Goal: Task Accomplishment & Management: Manage account settings

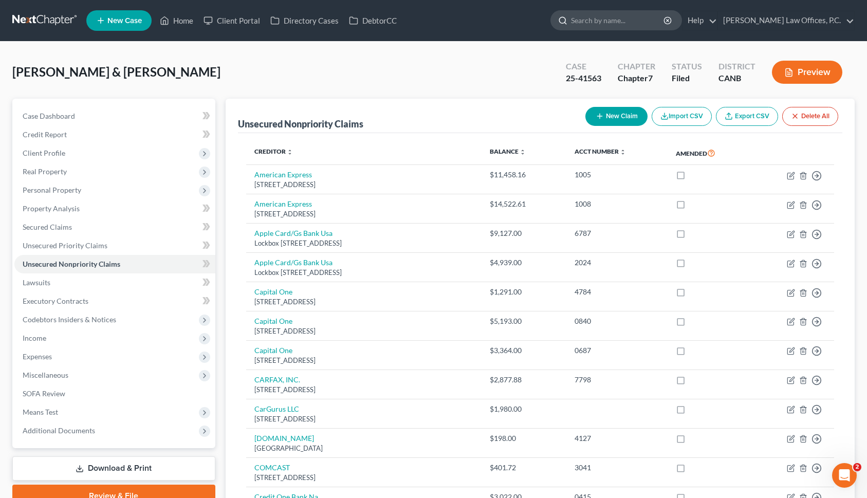
click at [665, 20] on input "search" at bounding box center [618, 20] width 94 height 19
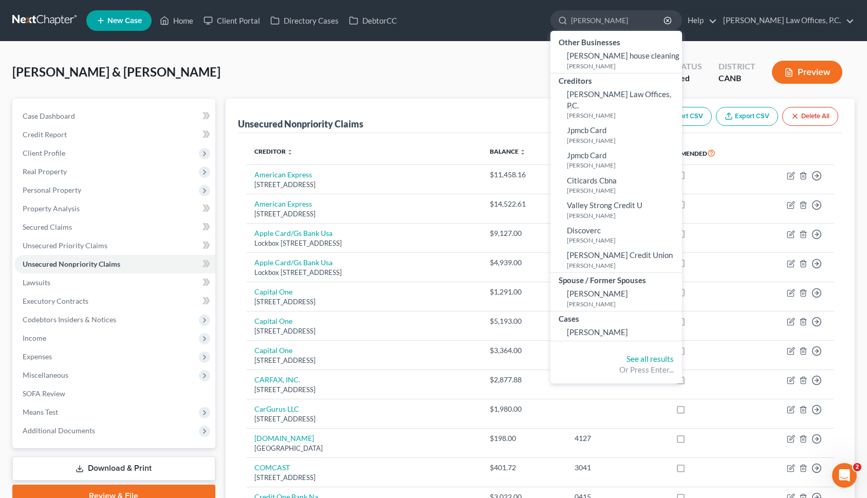
type input "[PERSON_NAME]"
click at [624, 327] on span "[PERSON_NAME]" at bounding box center [597, 331] width 61 height 9
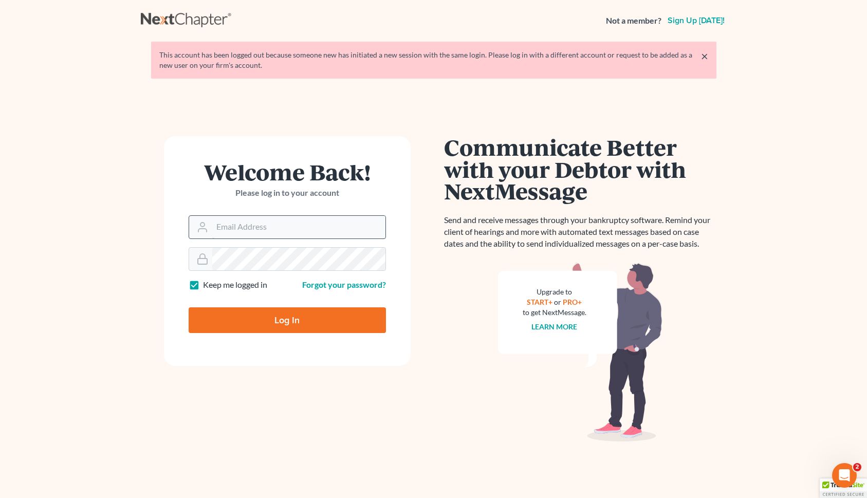
click at [241, 236] on input "Email Address" at bounding box center [298, 227] width 173 height 23
type input "[PERSON_NAME][EMAIL_ADDRESS][DOMAIN_NAME]"
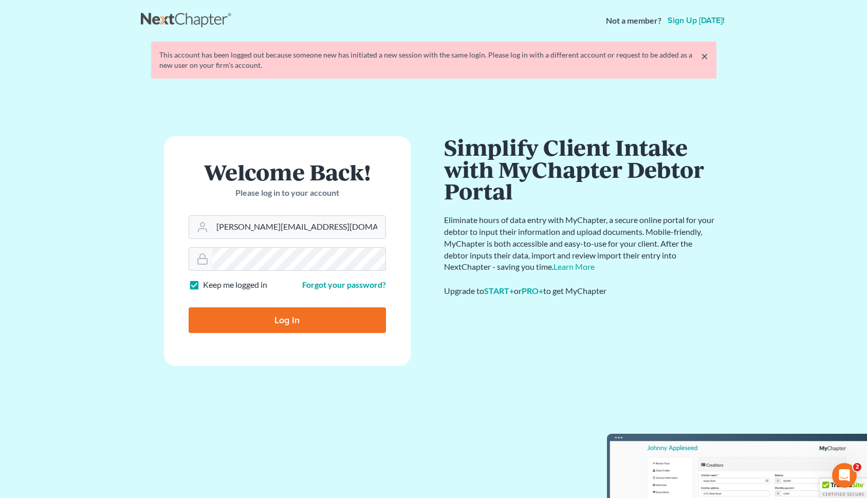
click at [284, 315] on input "Log In" at bounding box center [287, 320] width 197 height 26
type input "Thinking..."
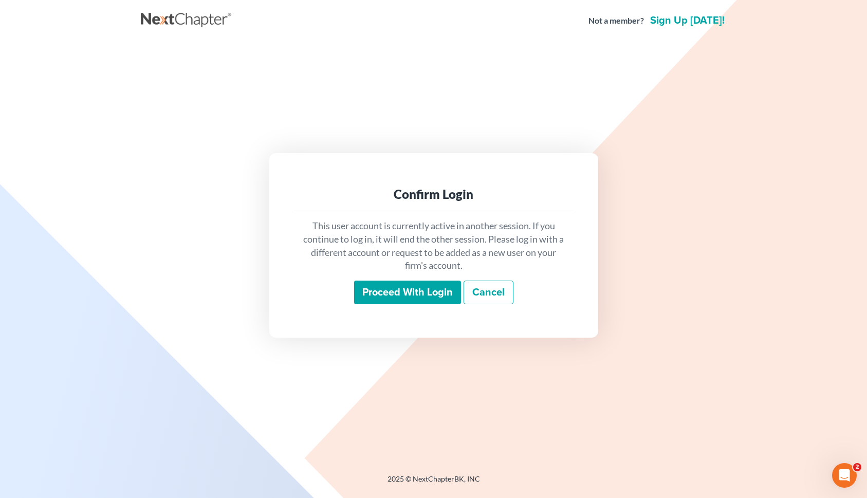
click at [391, 289] on input "Proceed with login" at bounding box center [407, 292] width 107 height 24
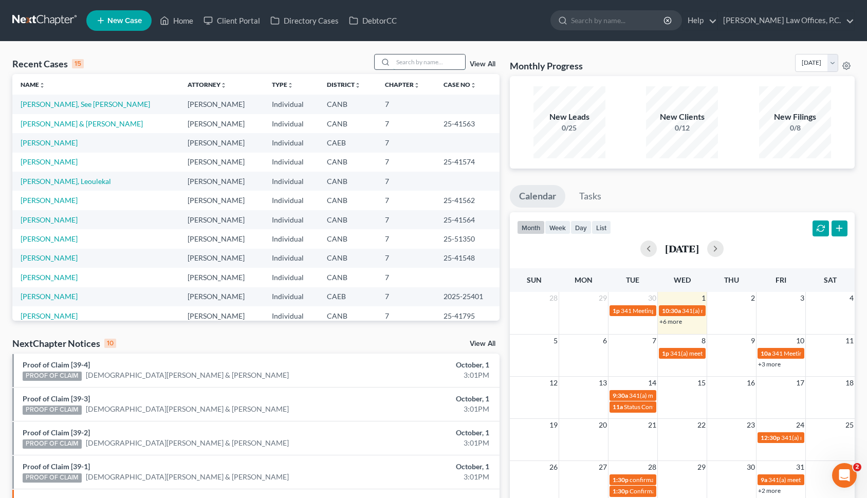
click at [430, 61] on input "search" at bounding box center [429, 61] width 72 height 15
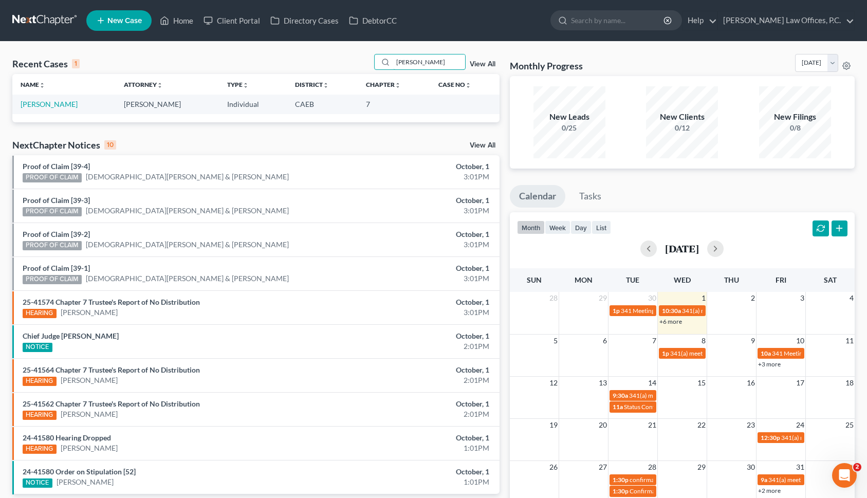
type input "[PERSON_NAME]"
click at [59, 111] on td "[PERSON_NAME]" at bounding box center [63, 104] width 103 height 19
click at [50, 106] on link "[PERSON_NAME]" at bounding box center [49, 104] width 57 height 9
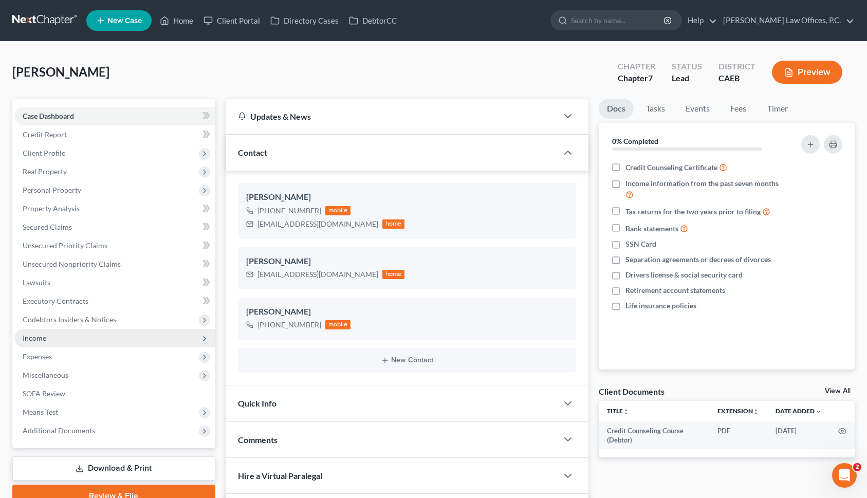
click at [101, 338] on span "Income" at bounding box center [114, 338] width 201 height 18
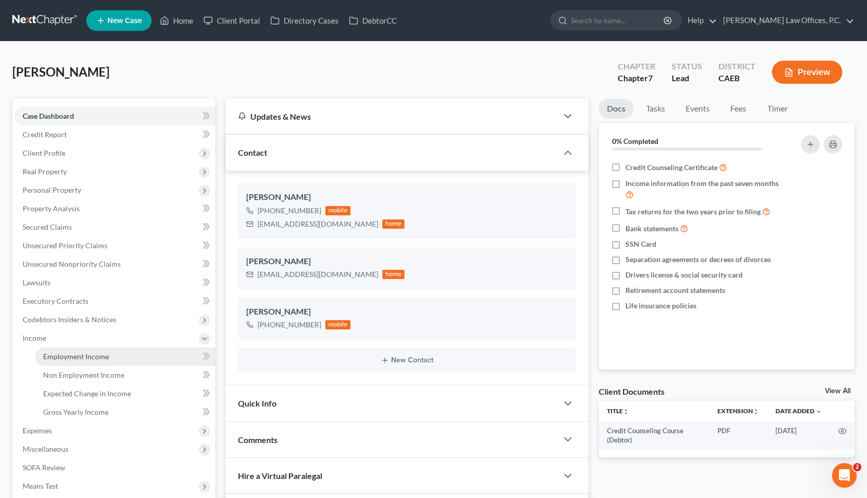
click at [102, 349] on link "Employment Income" at bounding box center [125, 356] width 180 height 18
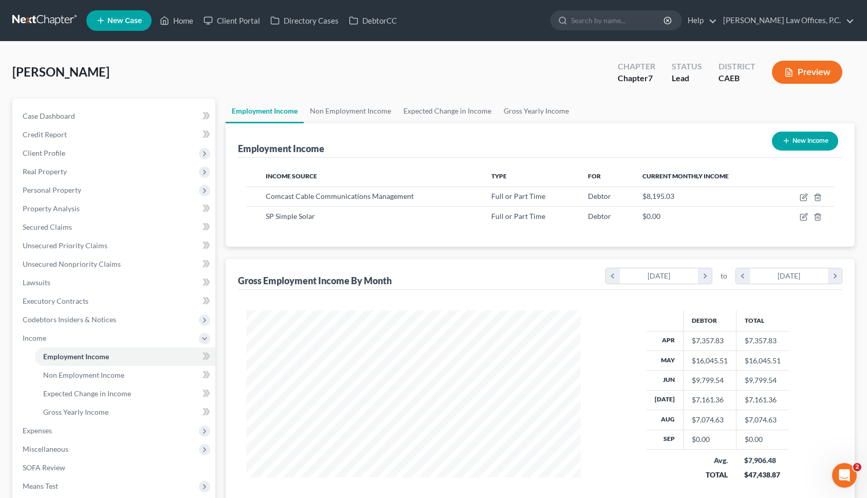
scroll to position [184, 354]
click at [803, 197] on icon "button" at bounding box center [803, 197] width 8 height 8
select select "0"
select select "39"
select select "2"
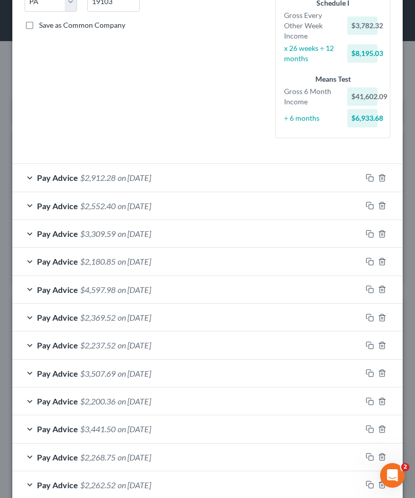
scroll to position [306, 0]
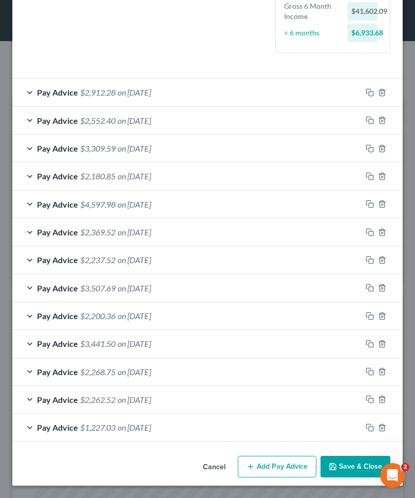
click at [291, 462] on button "Add Pay Advice" at bounding box center [277, 467] width 79 height 22
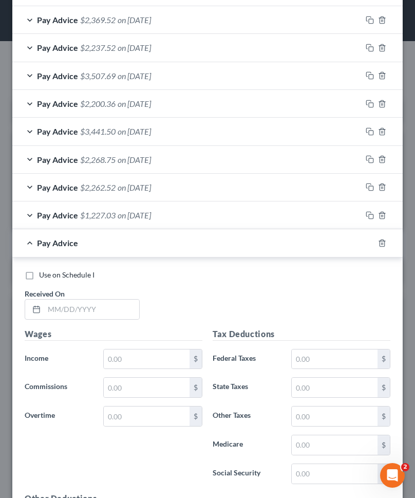
scroll to position [631, 0]
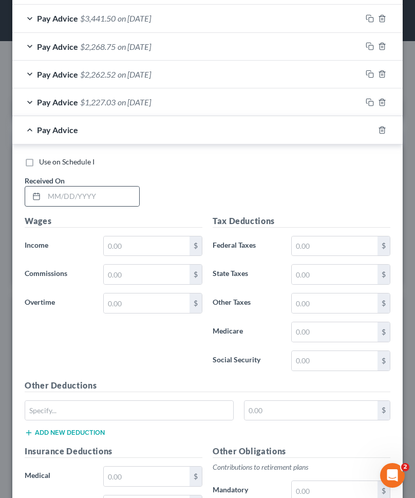
click at [97, 206] on div at bounding box center [82, 196] width 115 height 21
click at [89, 200] on input "text" at bounding box center [91, 196] width 95 height 20
type input "[DATE]"
type input "2,692"
type input "134"
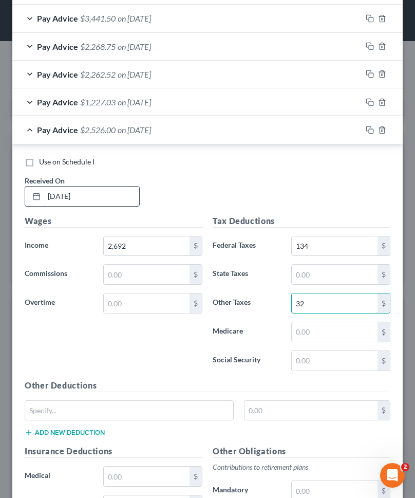
type input "32"
type input "39"
type input "166"
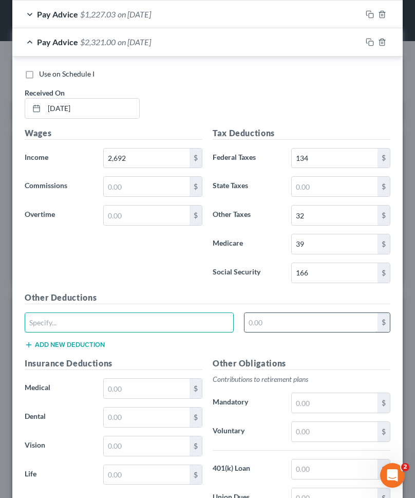
scroll to position [815, 0]
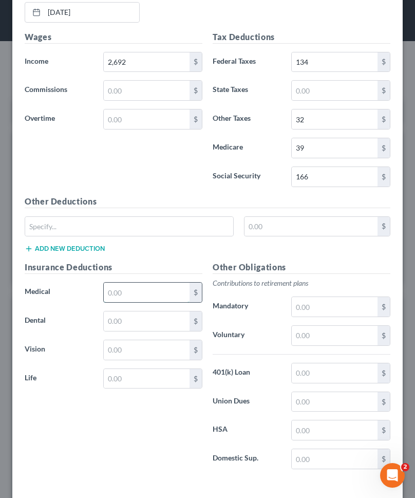
click at [138, 293] on input "text" at bounding box center [147, 293] width 86 height 20
type input "27"
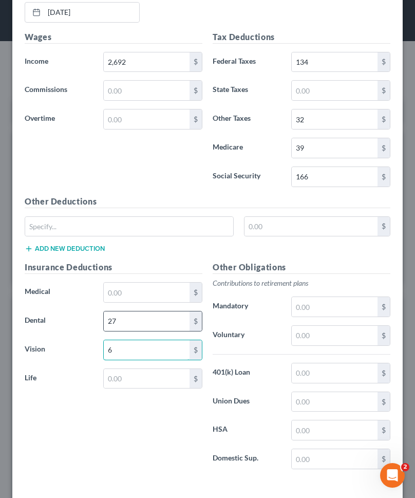
type input "6"
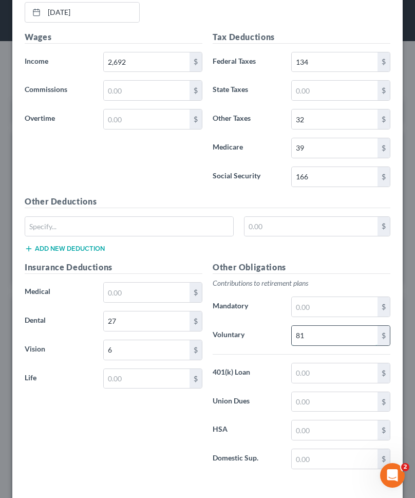
type input "81"
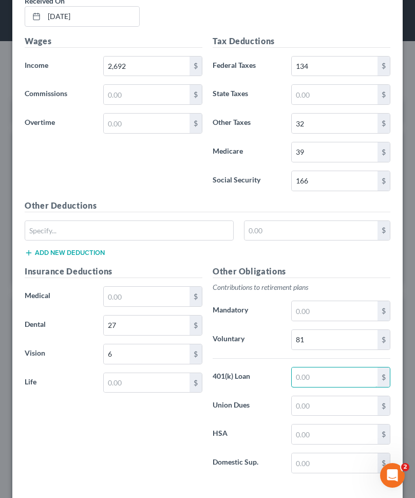
scroll to position [859, 0]
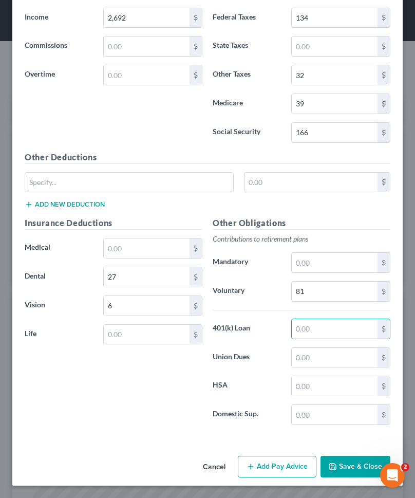
click at [361, 458] on button "Save & Close" at bounding box center [356, 467] width 70 height 22
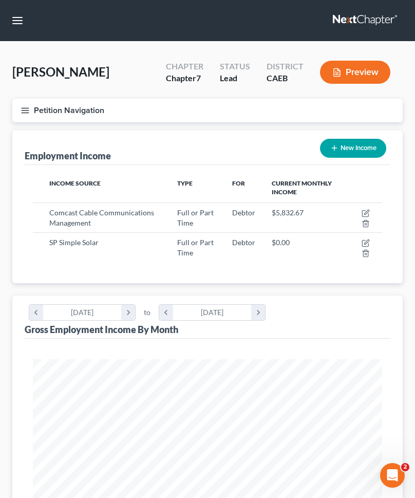
scroll to position [44, 0]
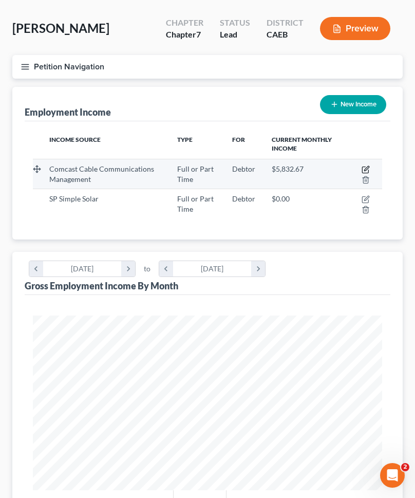
click at [364, 168] on icon "button" at bounding box center [366, 169] width 8 height 8
select select "0"
select select "39"
select select "2"
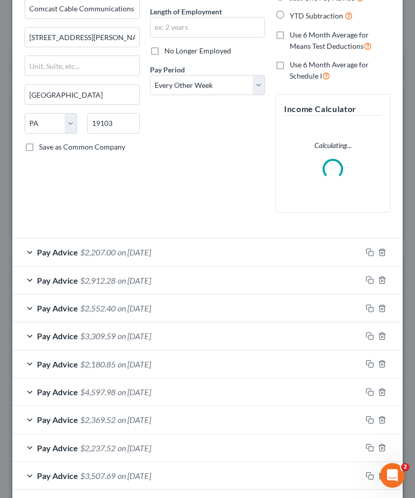
click at [181, 282] on div "Pay Advice $2,912.28 on [DATE]" at bounding box center [186, 280] width 349 height 27
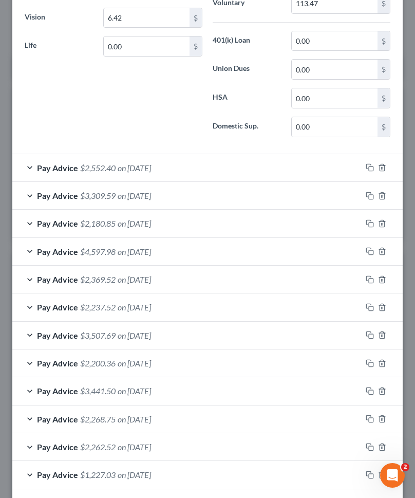
scroll to position [888, 0]
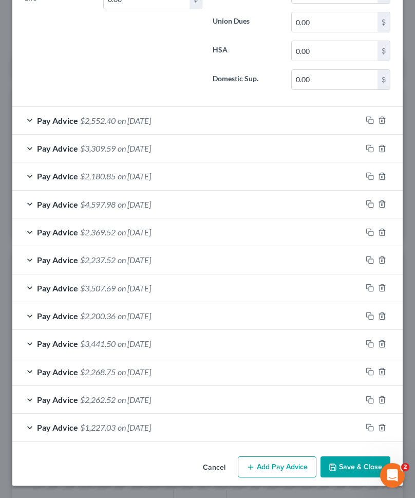
click at [151, 121] on span "on [DATE]" at bounding box center [134, 121] width 33 height 10
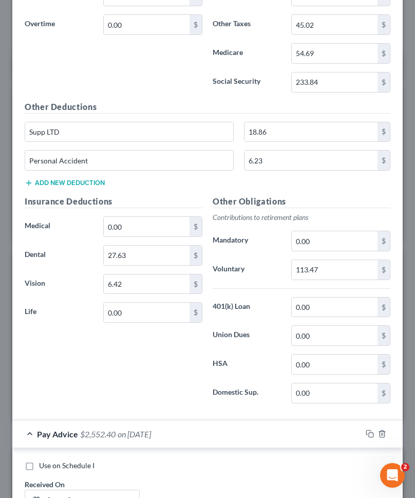
scroll to position [575, 0]
click at [149, 132] on input "Supp LTD" at bounding box center [129, 132] width 208 height 20
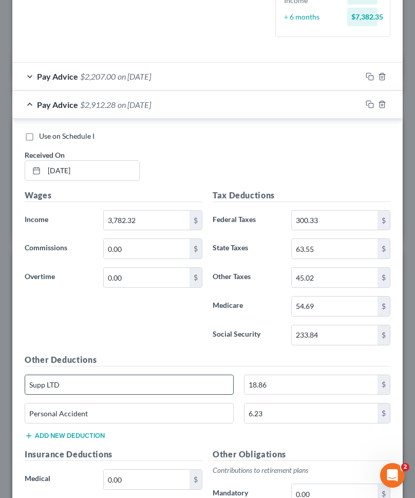
scroll to position [309, 0]
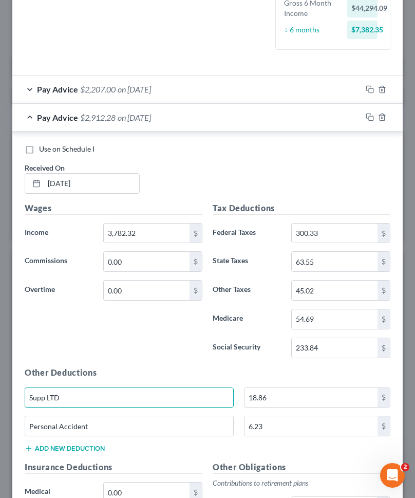
click at [149, 90] on span "on [DATE]" at bounding box center [134, 89] width 33 height 10
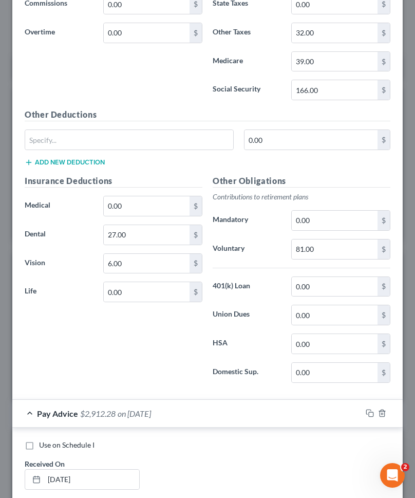
scroll to position [533, 0]
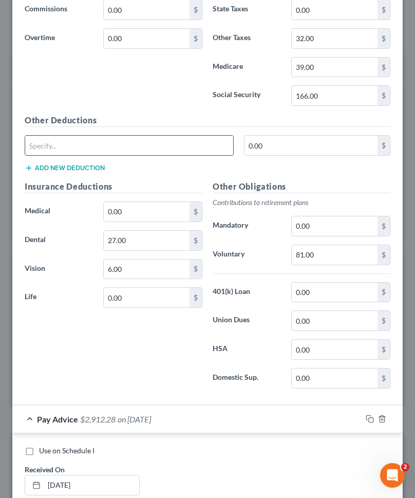
click at [98, 144] on input "text" at bounding box center [129, 146] width 208 height 20
paste input "Supp LTD"
type input "Supp LTD"
click at [252, 143] on input "0.00" at bounding box center [311, 146] width 133 height 20
type input "19"
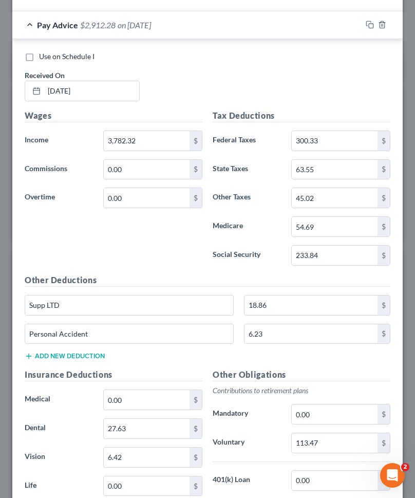
scroll to position [938, 0]
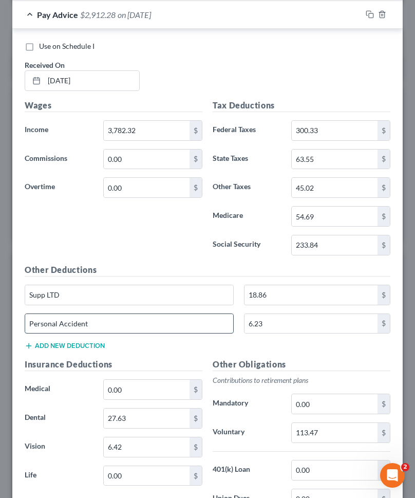
click at [120, 331] on input "Personal Accident" at bounding box center [129, 324] width 208 height 20
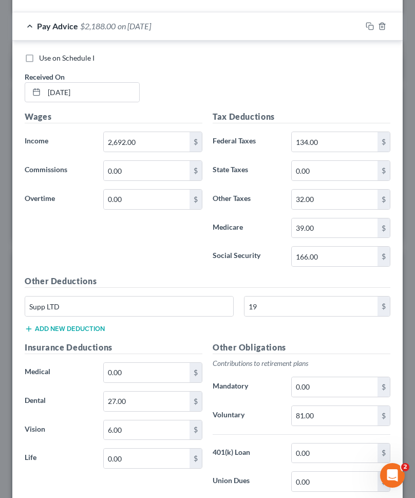
scroll to position [392, 0]
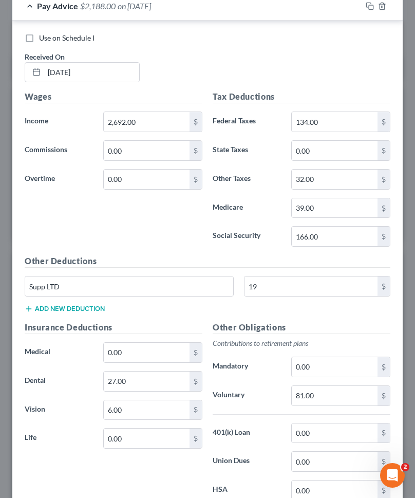
click at [84, 311] on button "Add new deduction" at bounding box center [65, 309] width 80 height 8
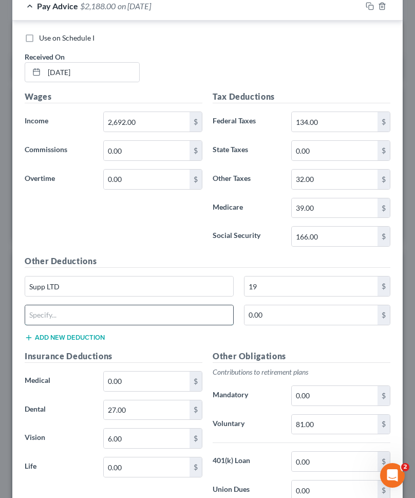
click at [83, 321] on input "text" at bounding box center [129, 315] width 208 height 20
paste input "Personal Accident"
type input "Personal Accident"
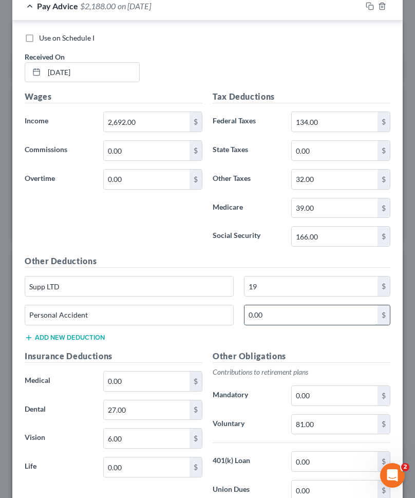
click at [272, 310] on input "0.00" at bounding box center [311, 315] width 133 height 20
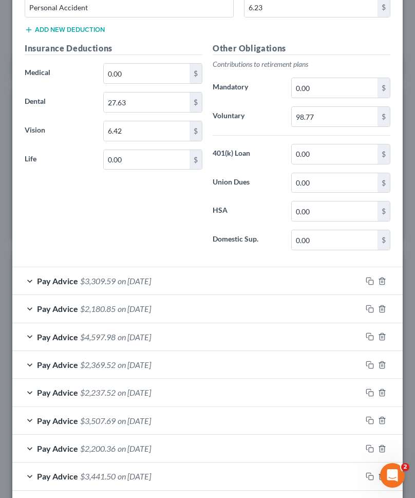
scroll to position [1997, 0]
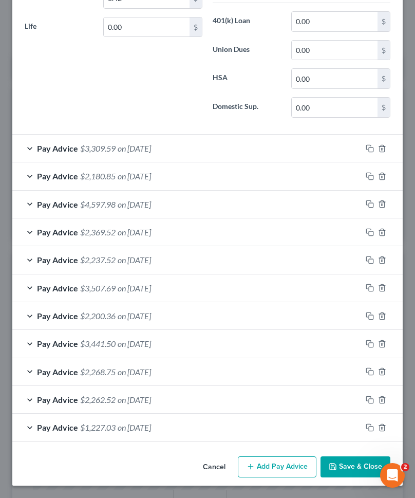
type input "6"
click at [341, 463] on button "Save & Close" at bounding box center [356, 467] width 70 height 22
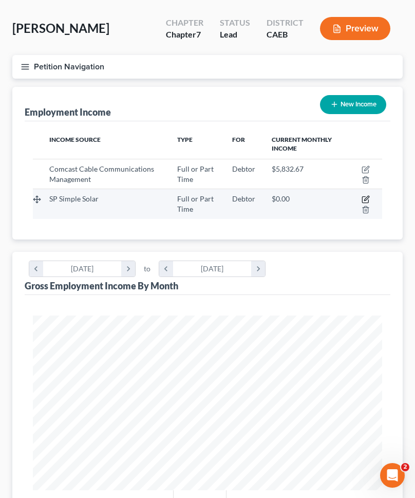
click at [365, 200] on icon "button" at bounding box center [366, 199] width 8 height 8
select select "0"
select select "4"
select select "0"
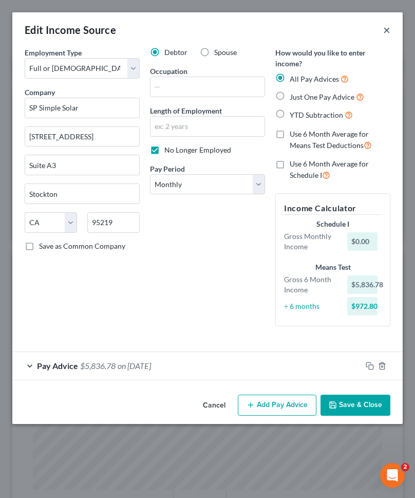
click at [386, 25] on button "×" at bounding box center [386, 30] width 7 height 12
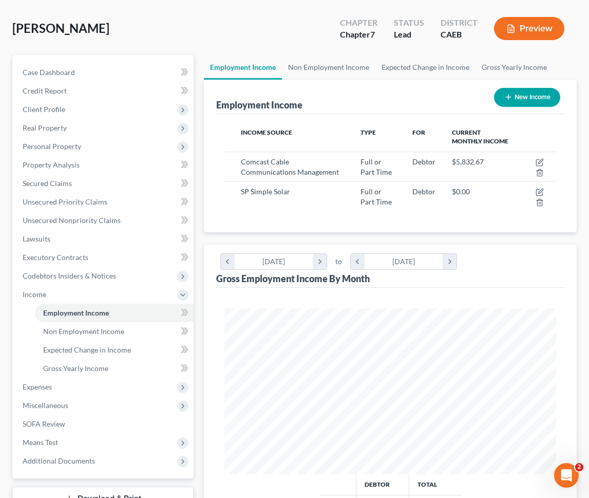
scroll to position [0, 0]
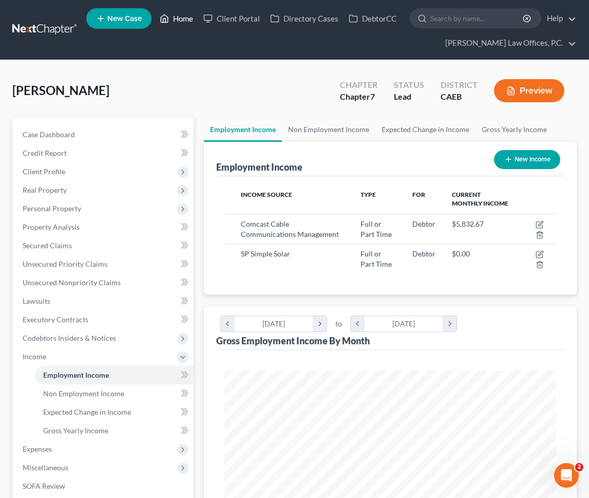
click at [188, 16] on link "Home" at bounding box center [177, 18] width 44 height 18
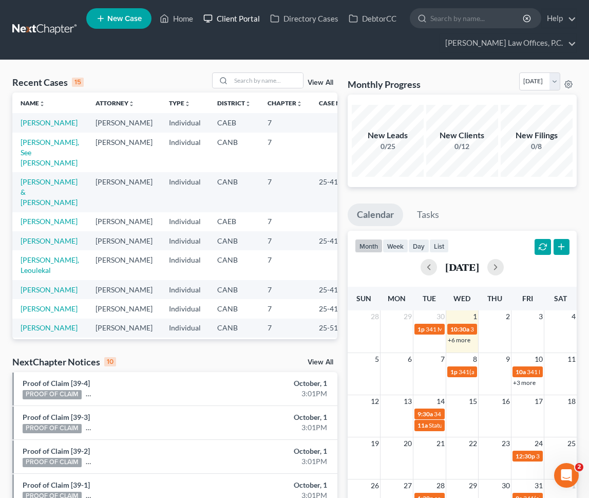
click at [250, 16] on link "Client Portal" at bounding box center [231, 18] width 67 height 18
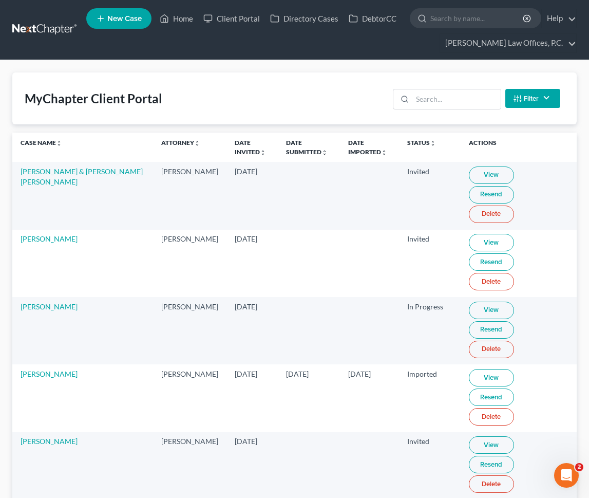
click at [278, 147] on th "Date Submitted unfold_more expand_more expand_less" at bounding box center [309, 147] width 62 height 29
click at [286, 151] on link "Date Submitted unfold_more expand_more expand_less" at bounding box center [307, 147] width 42 height 16
click at [286, 151] on link "Date Submitted unfold_more expand_more expand_less" at bounding box center [307, 147] width 43 height 16
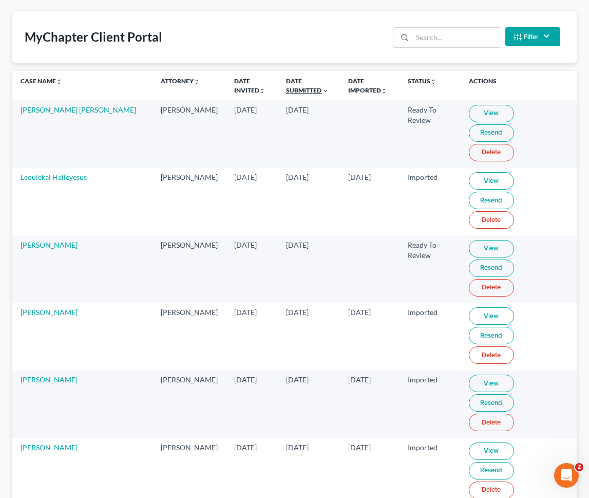
scroll to position [58, 0]
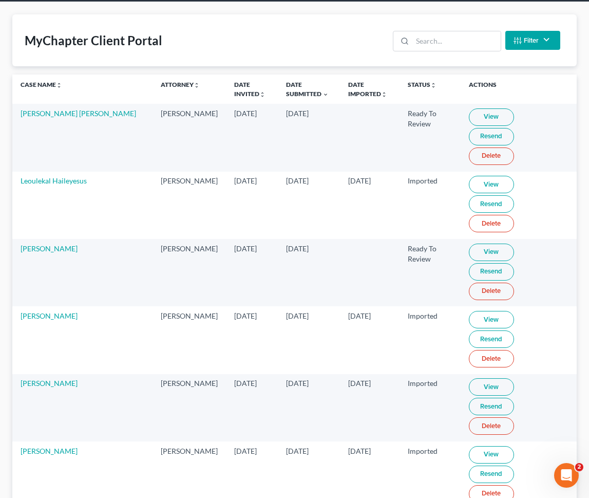
click at [469, 244] on link "View" at bounding box center [491, 252] width 45 height 17
click at [48, 239] on td "[PERSON_NAME]" at bounding box center [82, 272] width 140 height 67
click at [45, 244] on link "[PERSON_NAME]" at bounding box center [49, 248] width 57 height 9
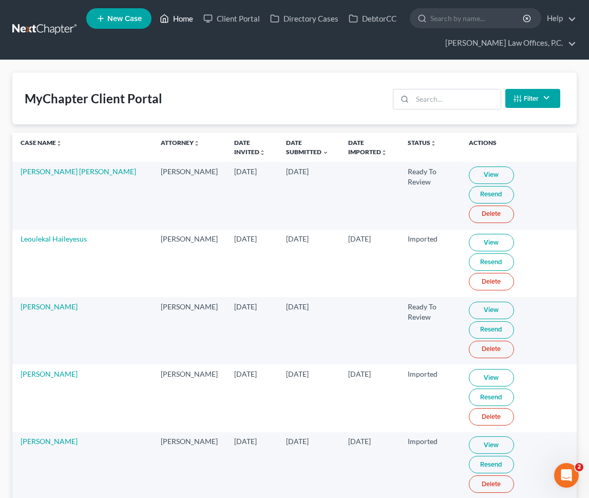
click at [185, 23] on link "Home" at bounding box center [177, 18] width 44 height 18
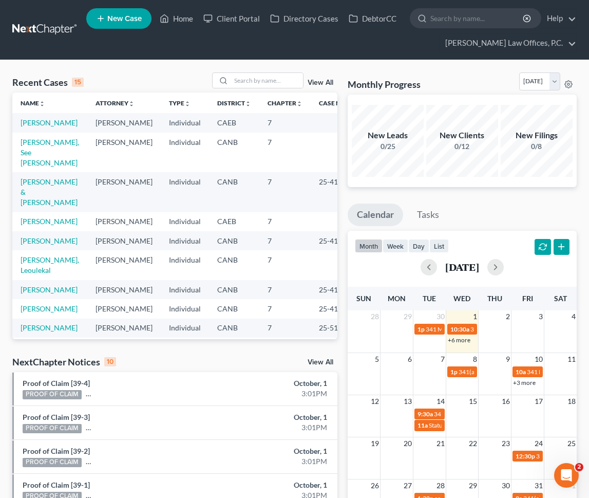
click at [324, 81] on link "View All" at bounding box center [321, 82] width 26 height 7
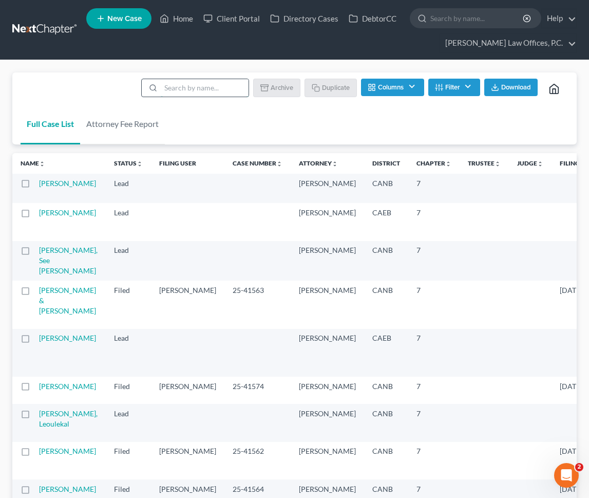
click at [198, 90] on input "search" at bounding box center [205, 87] width 88 height 17
type input "[PERSON_NAME]"
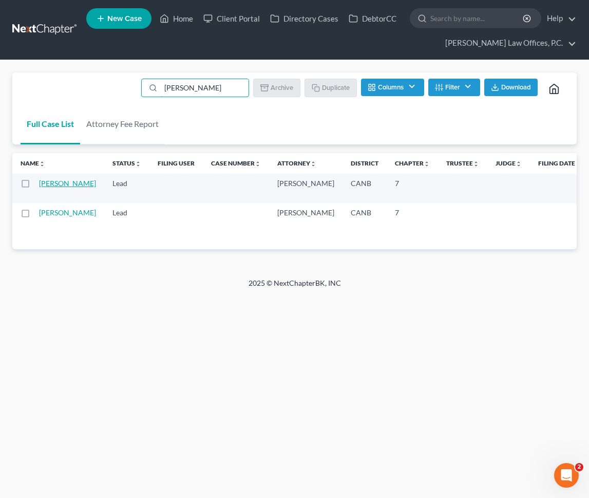
click at [45, 188] on link "[PERSON_NAME]" at bounding box center [67, 183] width 57 height 9
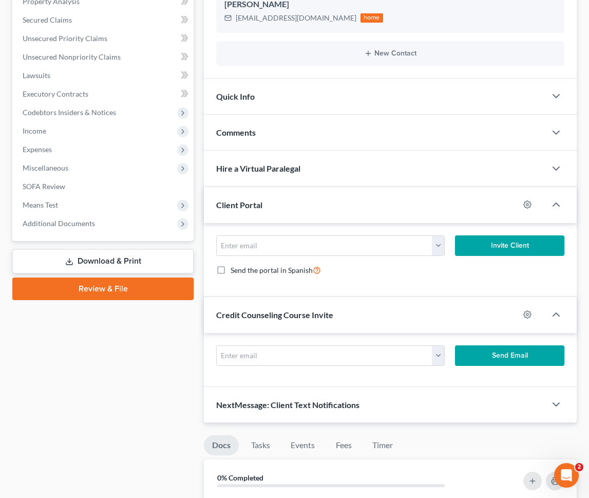
scroll to position [242, 0]
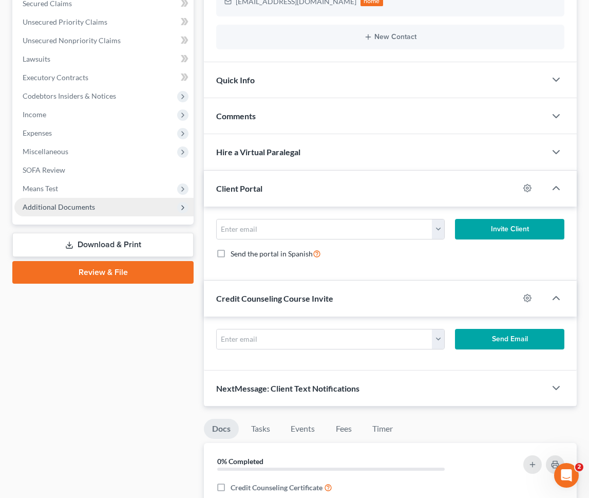
click at [125, 213] on span "Additional Documents" at bounding box center [103, 207] width 179 height 18
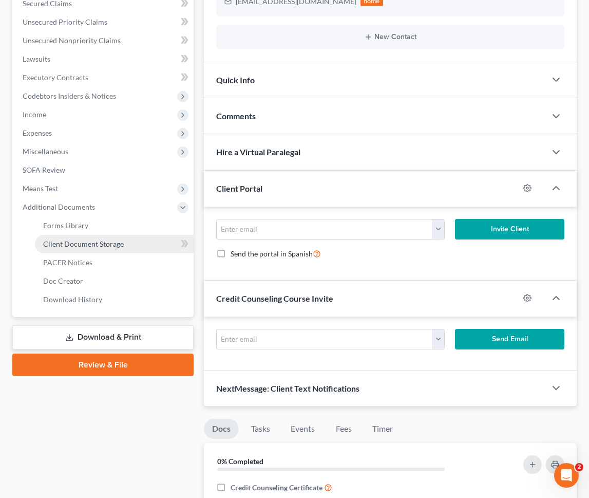
click at [120, 244] on span "Client Document Storage" at bounding box center [83, 243] width 81 height 9
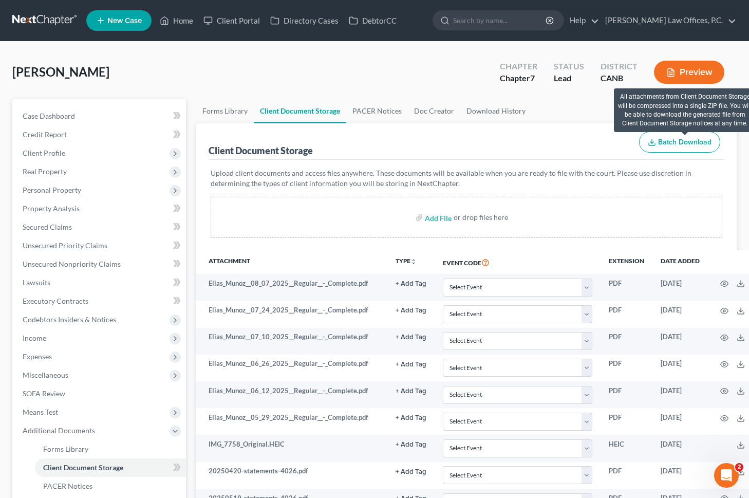
click at [679, 145] on span "Batch Download" at bounding box center [684, 142] width 53 height 9
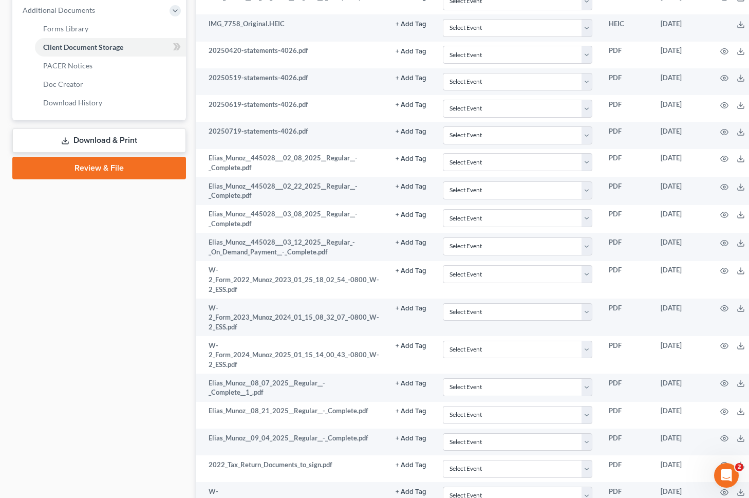
scroll to position [640, 0]
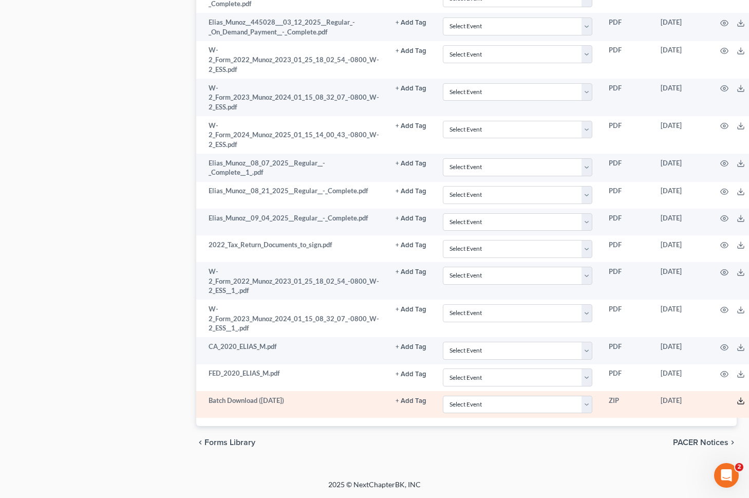
click at [738, 404] on icon at bounding box center [741, 403] width 6 height 2
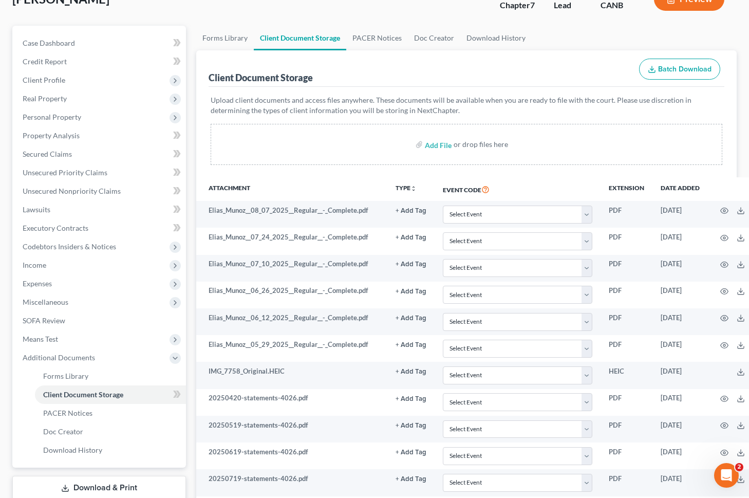
scroll to position [58, 0]
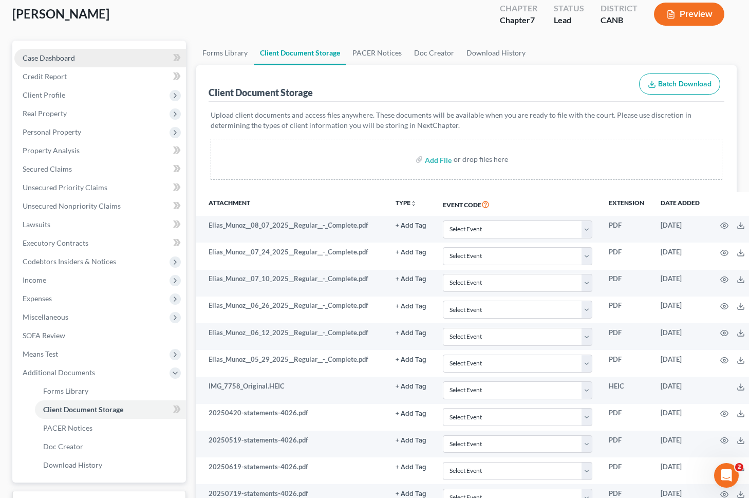
click at [81, 59] on link "Case Dashboard" at bounding box center [100, 58] width 172 height 18
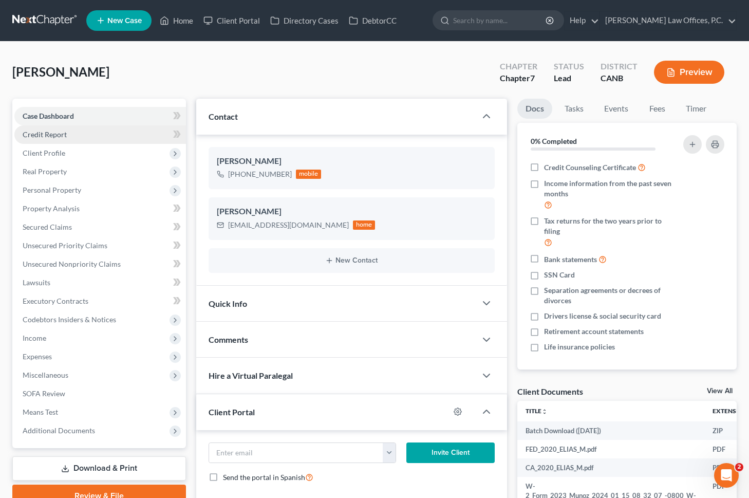
click at [78, 131] on link "Credit Report" at bounding box center [100, 134] width 172 height 18
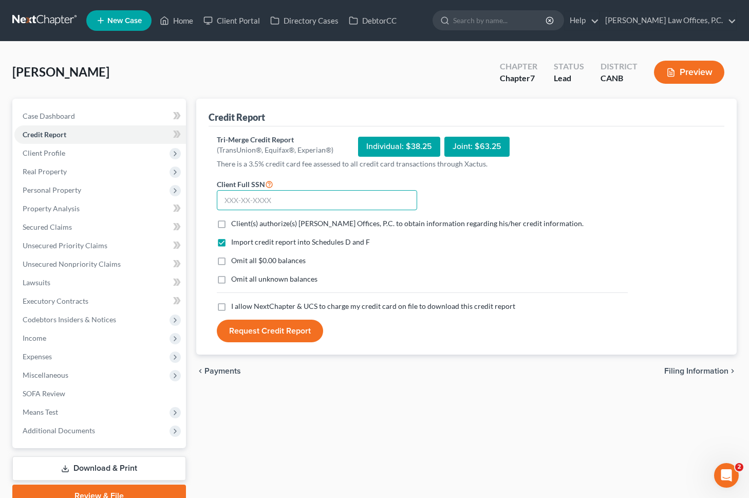
click at [299, 199] on input "text" at bounding box center [317, 200] width 200 height 21
paste input "608-35-5910"
type input "608-35-5910"
click at [254, 228] on form "Client Full SSN * 608-35-5910 Client(s) authorize(s) [PERSON_NAME] Law Offices,…" at bounding box center [422, 260] width 421 height 165
click at [257, 223] on span "Client(s) authorize(s) [PERSON_NAME] Offices, P.C. to obtain information regard…" at bounding box center [407, 223] width 352 height 9
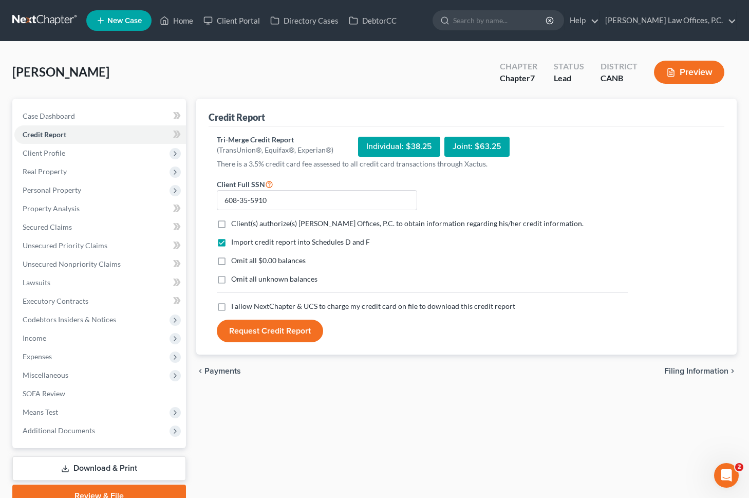
click at [242, 223] on input "Client(s) authorize(s) [PERSON_NAME] Offices, P.C. to obtain information regard…" at bounding box center [238, 221] width 7 height 7
checkbox input "true"
click at [240, 260] on span "Omit all $0.00 balances" at bounding box center [268, 260] width 74 height 9
click at [240, 260] on input "Omit all $0.00 balances" at bounding box center [238, 258] width 7 height 7
checkbox input "true"
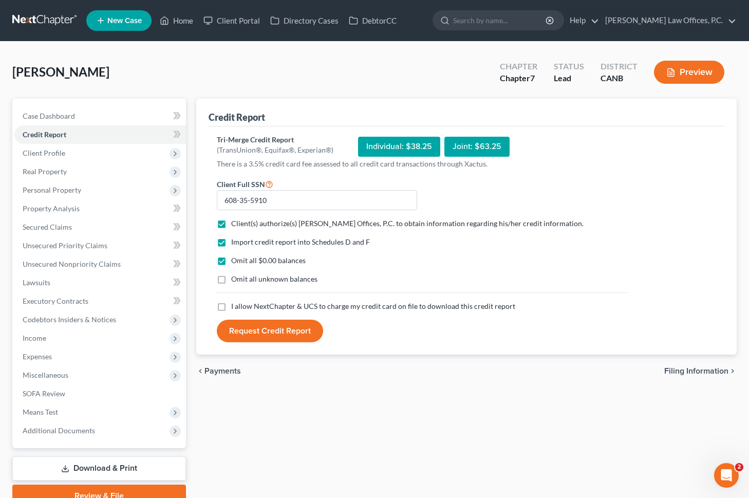
click at [231, 306] on label "I allow NextChapter & UCS to charge my credit card on file to download this cre…" at bounding box center [373, 306] width 284 height 10
click at [235, 306] on input "I allow NextChapter & UCS to charge my credit card on file to download this cre…" at bounding box center [238, 304] width 7 height 7
checkbox input "true"
click at [266, 327] on button "Request Credit Report" at bounding box center [270, 331] width 106 height 23
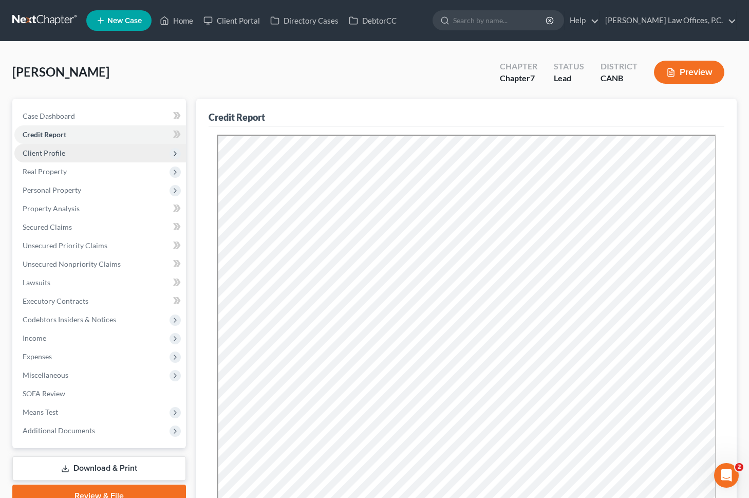
click at [126, 149] on span "Client Profile" at bounding box center [100, 153] width 172 height 18
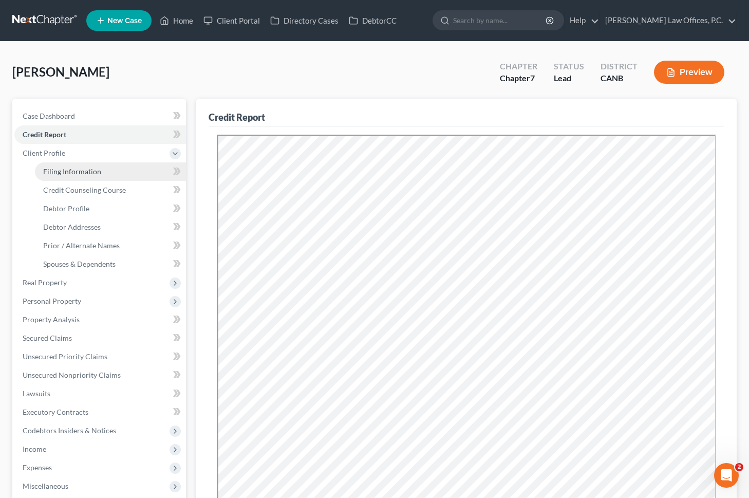
click at [120, 175] on link "Filing Information" at bounding box center [110, 171] width 151 height 18
select select "1"
select select "0"
select select "9"
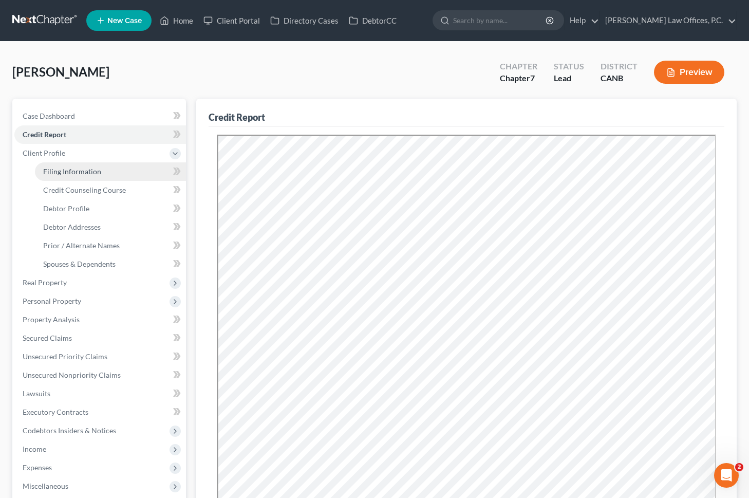
select select "0"
select select "4"
select select "0"
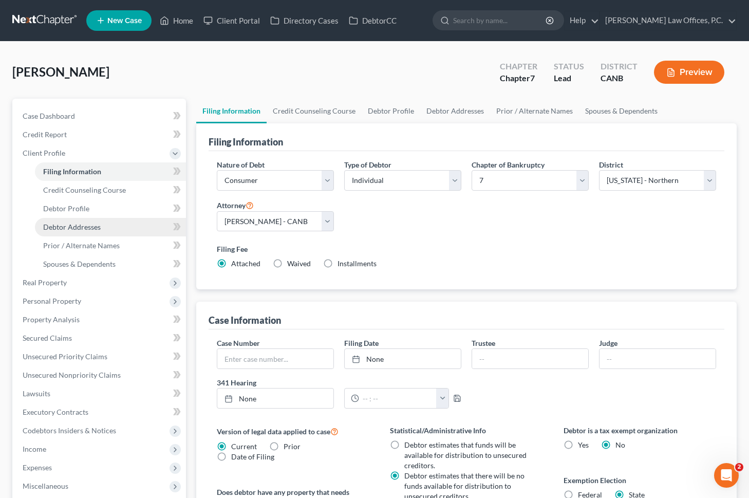
click at [79, 224] on span "Debtor Addresses" at bounding box center [72, 226] width 58 height 9
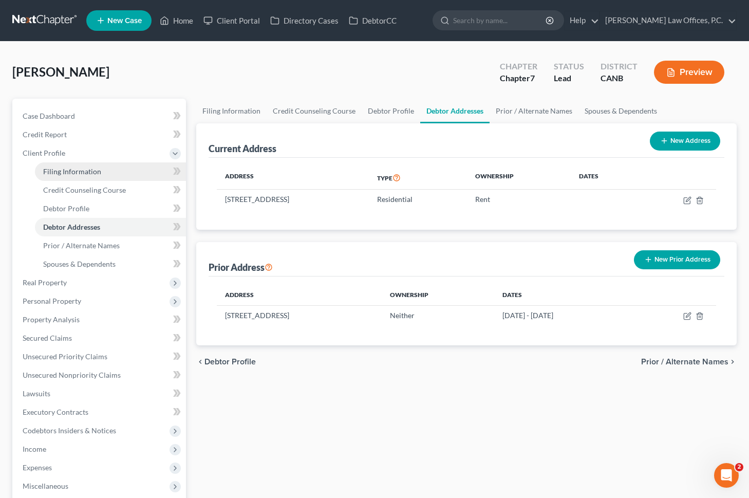
click at [84, 174] on span "Filing Information" at bounding box center [72, 171] width 58 height 9
select select "1"
select select "0"
select select "9"
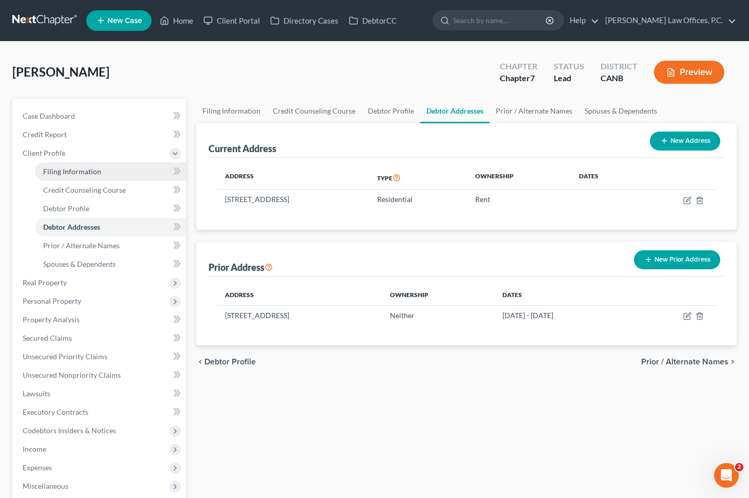
select select "0"
select select "4"
select select "0"
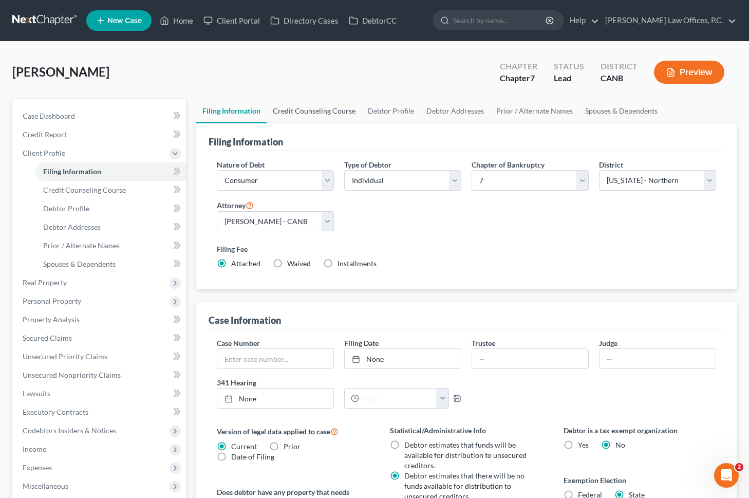
click at [324, 115] on link "Credit Counseling Course" at bounding box center [314, 111] width 95 height 25
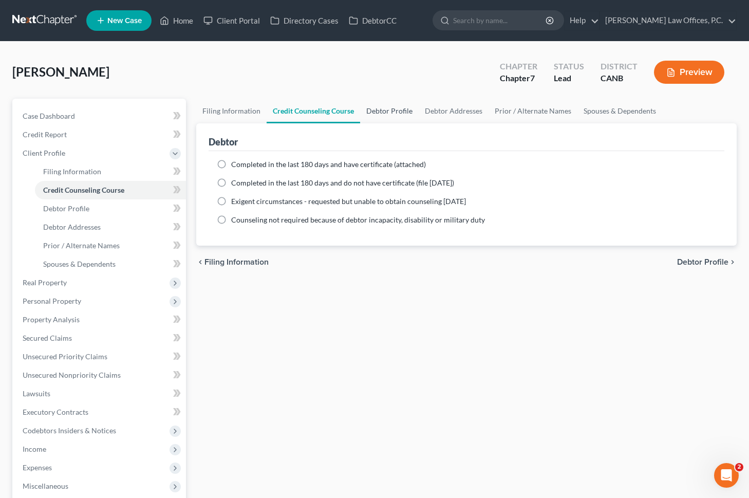
click at [379, 109] on link "Debtor Profile" at bounding box center [389, 111] width 59 height 25
select select "0"
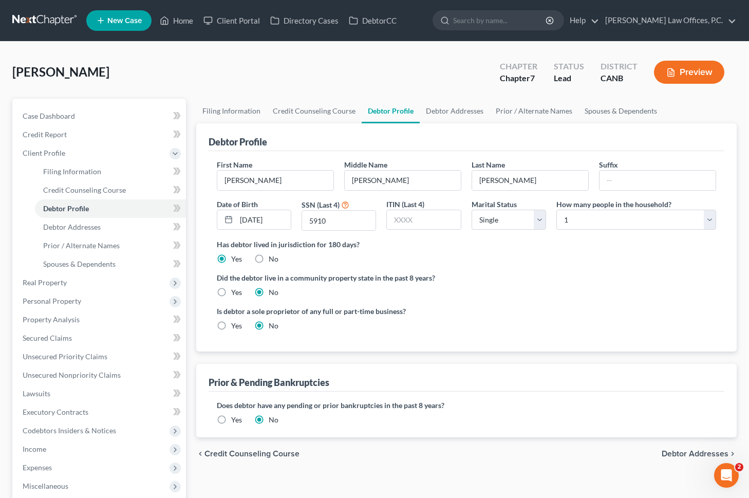
click at [231, 289] on label "Yes" at bounding box center [236, 292] width 11 height 10
click at [235, 289] on input "Yes" at bounding box center [238, 290] width 7 height 7
radio input "true"
radio input "false"
click at [456, 112] on link "Debtor Addresses" at bounding box center [455, 111] width 70 height 25
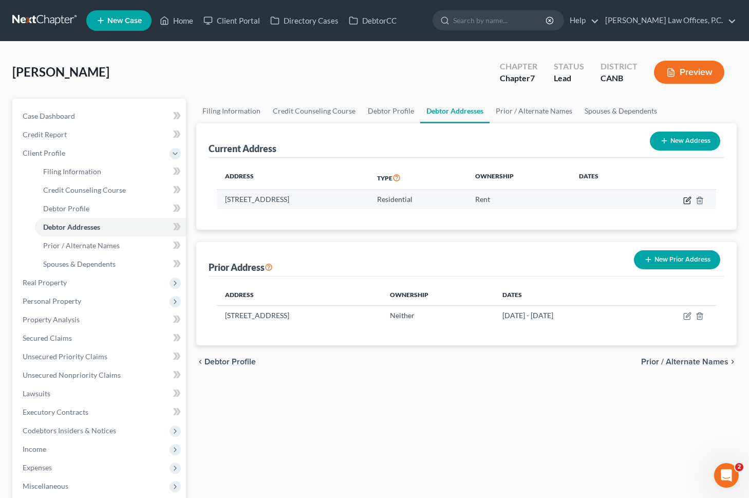
click at [686, 200] on icon "button" at bounding box center [688, 199] width 5 height 5
select select "4"
select select "0"
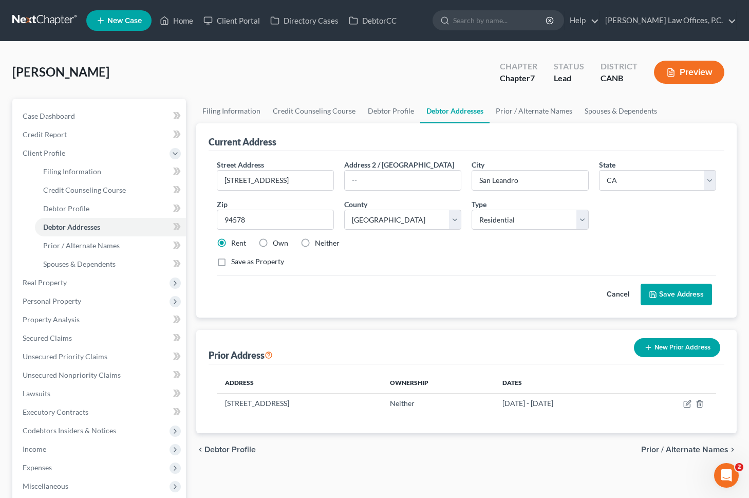
click at [672, 290] on button "Save Address" at bounding box center [676, 295] width 71 height 22
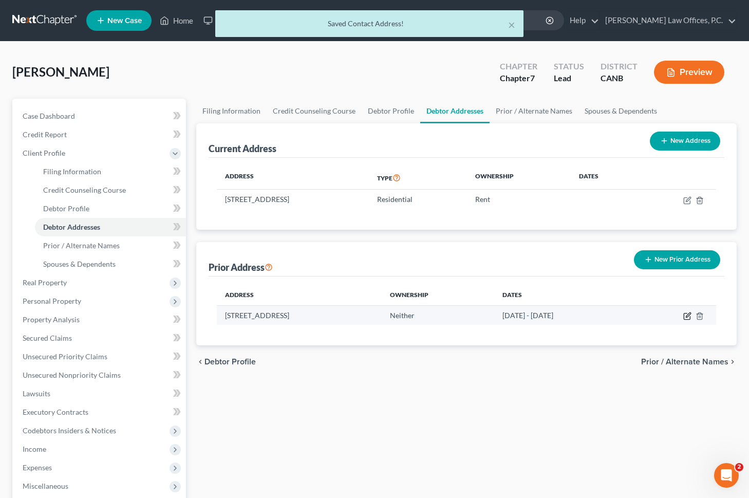
click at [686, 317] on icon "button" at bounding box center [688, 314] width 5 height 5
select select "4"
select select "0"
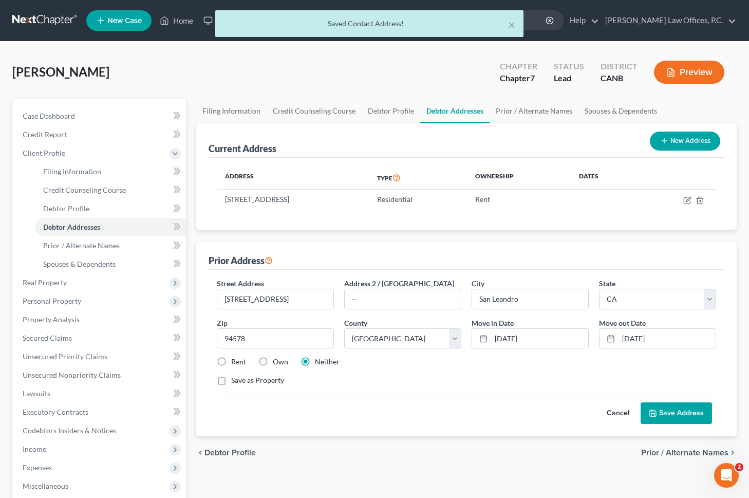
click at [665, 402] on button "Save Address" at bounding box center [676, 413] width 71 height 22
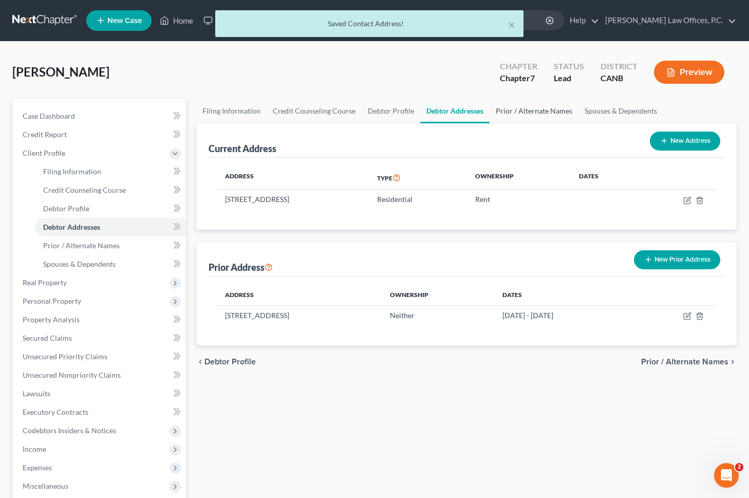
click at [523, 115] on link "Prior / Alternate Names" at bounding box center [534, 111] width 89 height 25
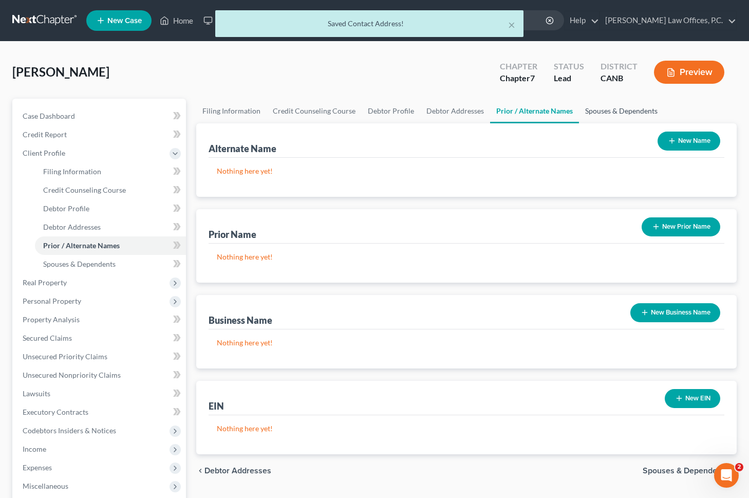
click at [586, 108] on link "Spouses & Dependents" at bounding box center [621, 111] width 85 height 25
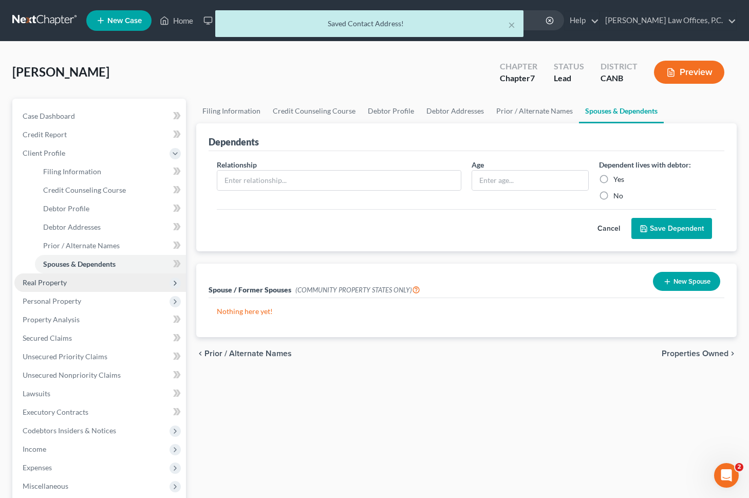
click at [100, 280] on span "Real Property" at bounding box center [100, 282] width 172 height 18
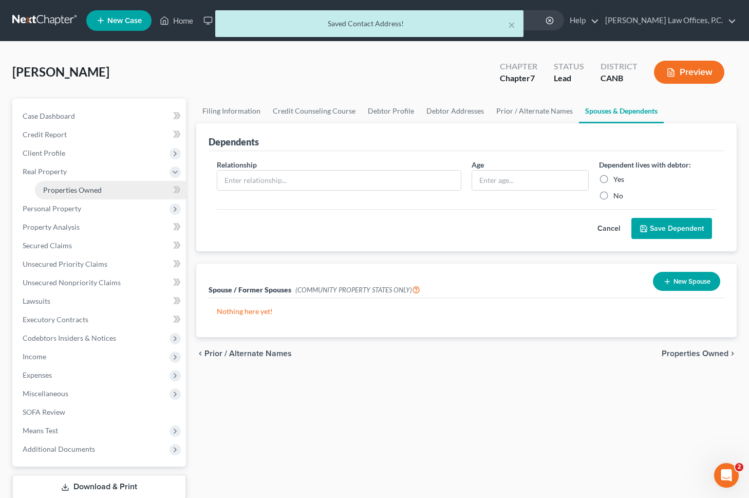
click at [81, 193] on span "Properties Owned" at bounding box center [72, 189] width 59 height 9
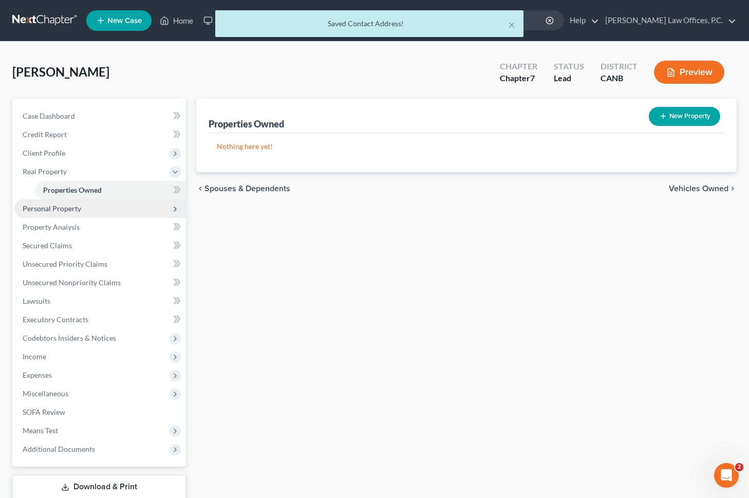
click at [82, 209] on span "Personal Property" at bounding box center [100, 208] width 172 height 18
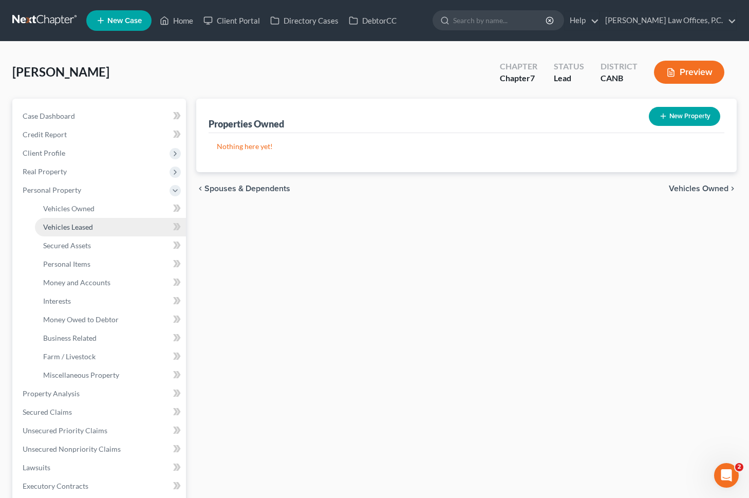
click at [79, 218] on link "Vehicles Leased" at bounding box center [110, 227] width 151 height 18
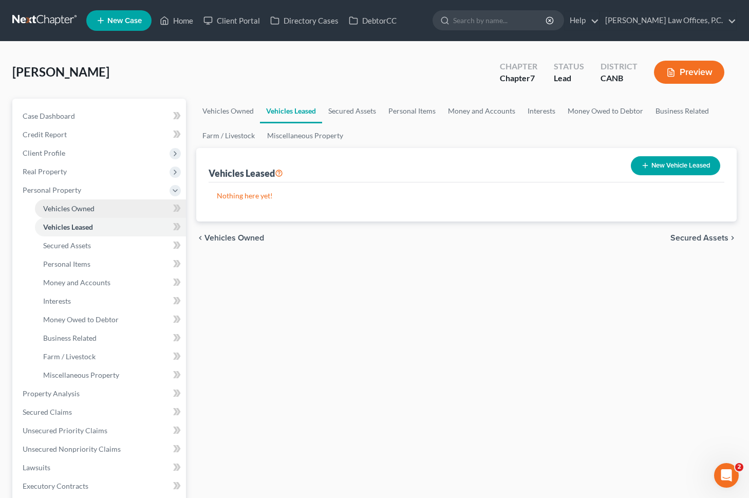
click at [82, 213] on link "Vehicles Owned" at bounding box center [110, 208] width 151 height 18
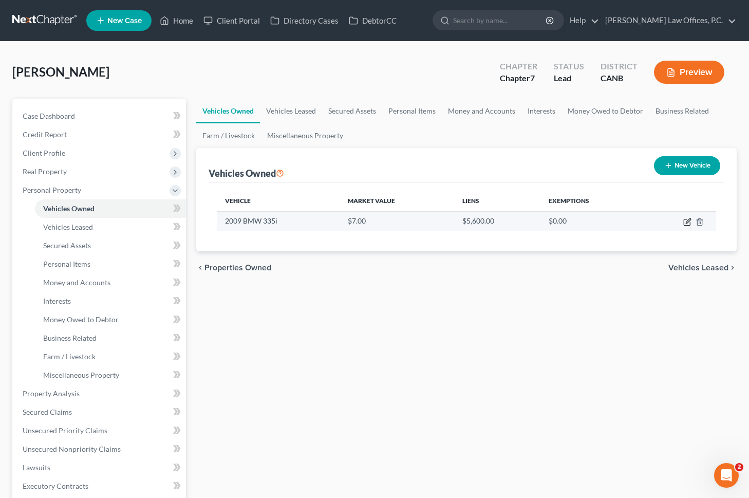
click at [687, 218] on icon "button" at bounding box center [687, 222] width 8 height 8
select select "0"
select select "17"
select select "3"
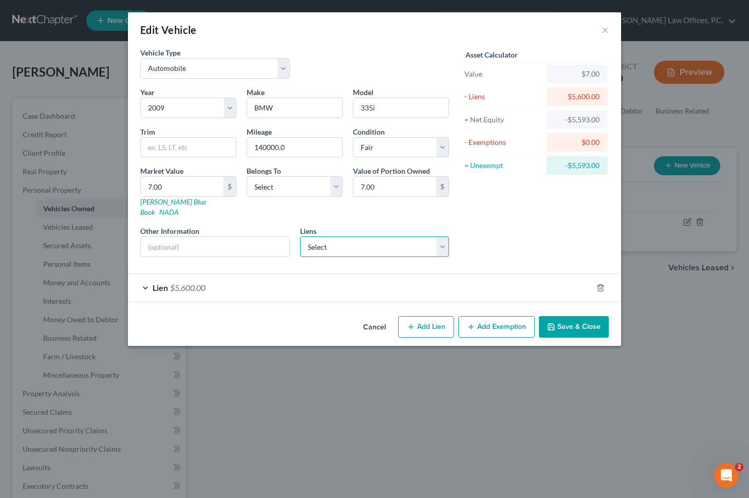
click at [386, 236] on select "Select Westlake Financial Svc - $5,399.00" at bounding box center [374, 246] width 149 height 21
click select "Select Westlake Financial Svc - $5,399.00" at bounding box center [374, 246] width 149 height 21
select select "4"
select select "0"
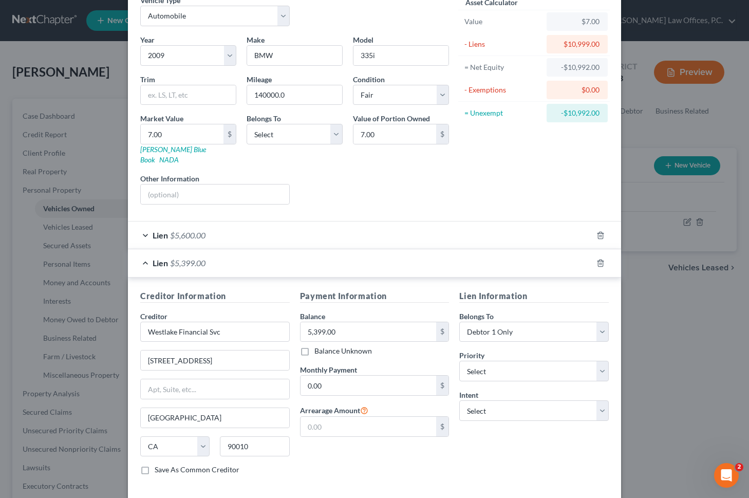
scroll to position [72, 0]
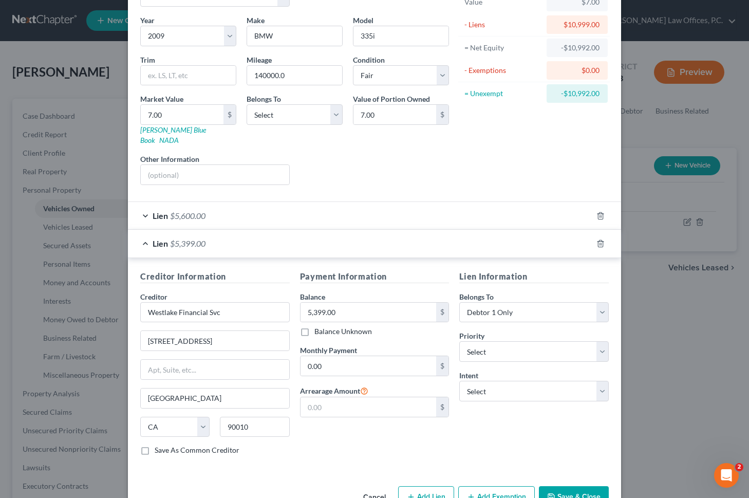
click at [494, 215] on div "Lien $5,600.00" at bounding box center [360, 215] width 464 height 27
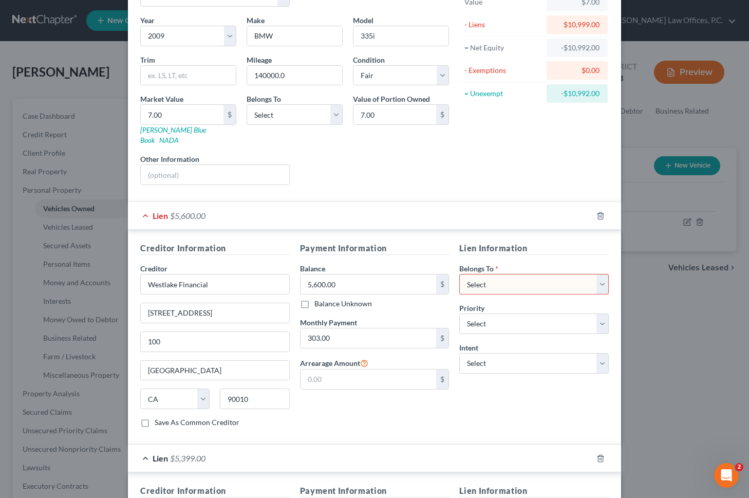
click at [494, 215] on div "Lien $5,600.00" at bounding box center [360, 215] width 464 height 27
click at [491, 211] on div "Lien $5,600.00" at bounding box center [360, 215] width 464 height 27
click at [603, 212] on icon "button" at bounding box center [600, 215] width 5 height 7
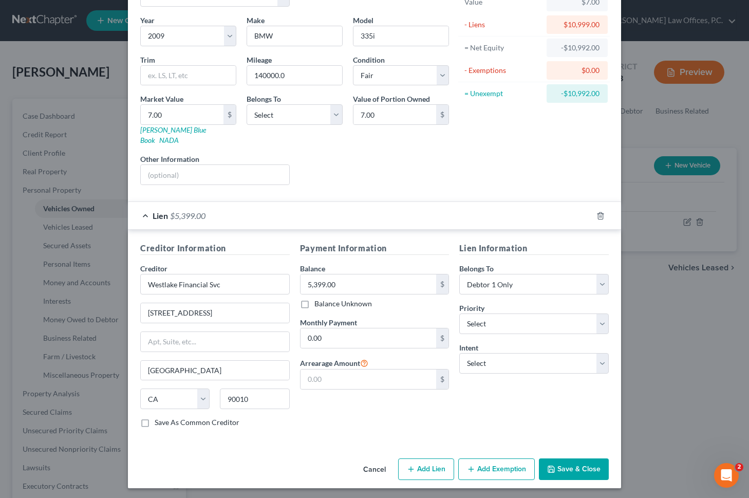
scroll to position [64, 0]
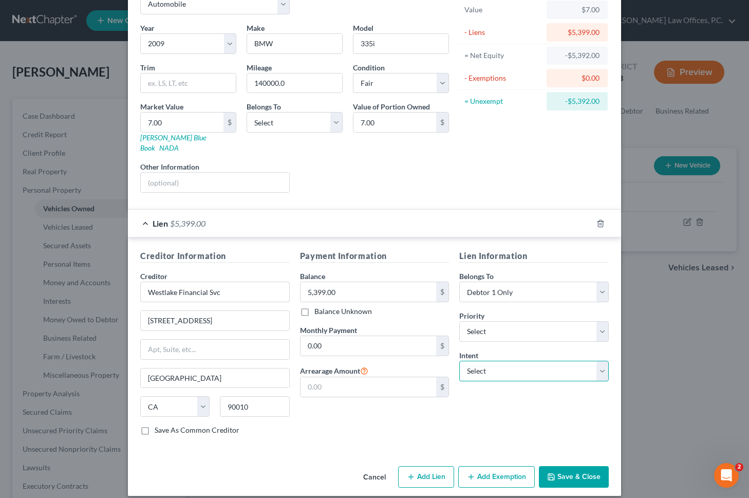
click at [488, 361] on select "Select Surrender Redeem Reaffirm Avoid Other" at bounding box center [533, 371] width 149 height 21
select select "2"
click at [459, 361] on select "Select Surrender Redeem Reaffirm Avoid Other" at bounding box center [533, 371] width 149 height 21
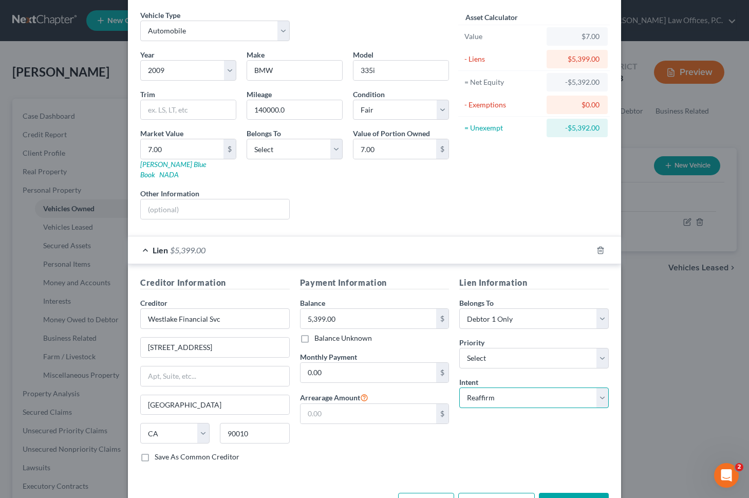
scroll to position [30, 0]
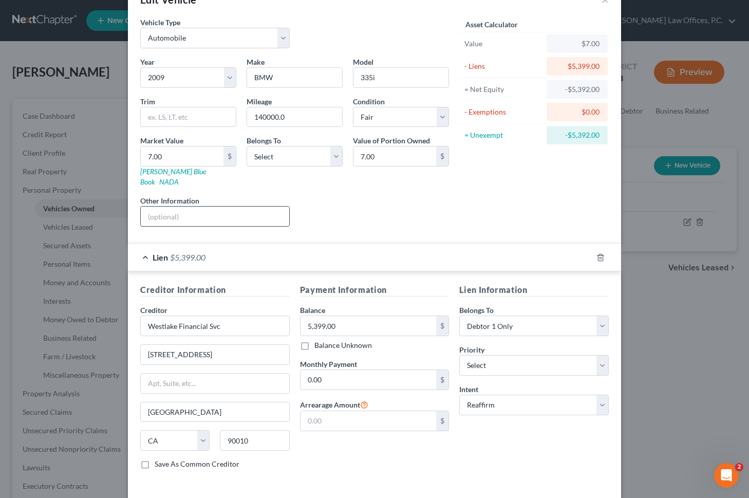
click at [216, 213] on input "text" at bounding box center [215, 217] width 148 height 20
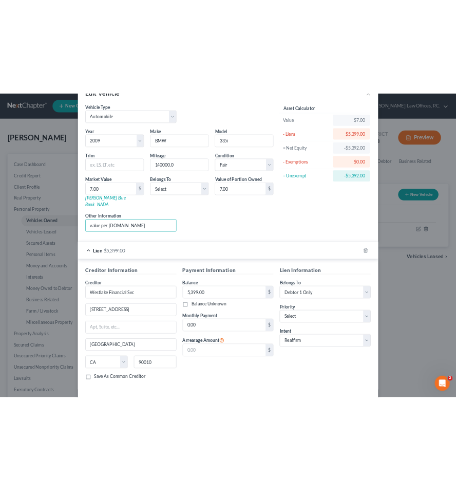
scroll to position [64, 0]
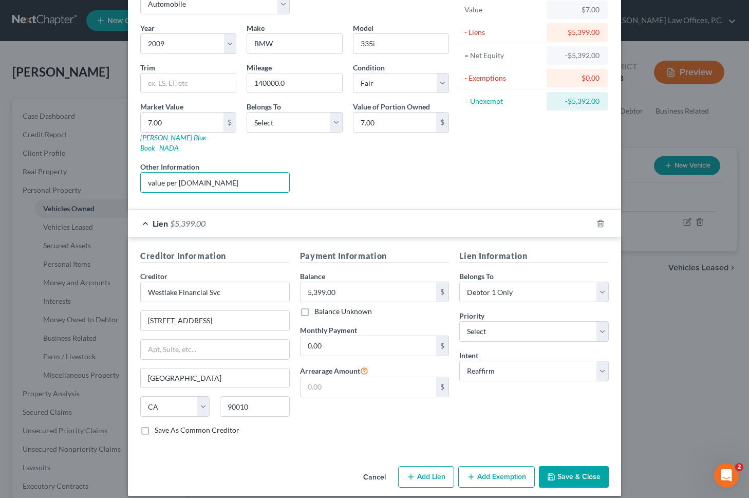
type input "value per [DOMAIN_NAME]"
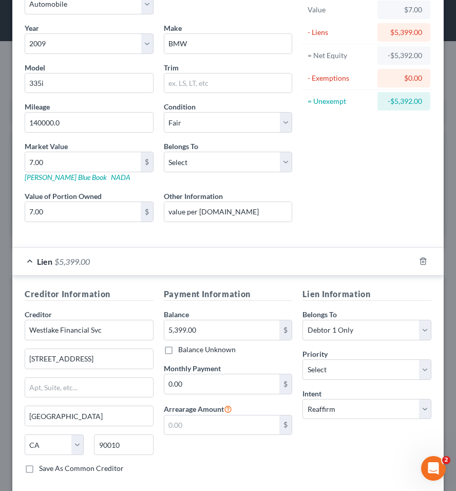
scroll to position [0, 0]
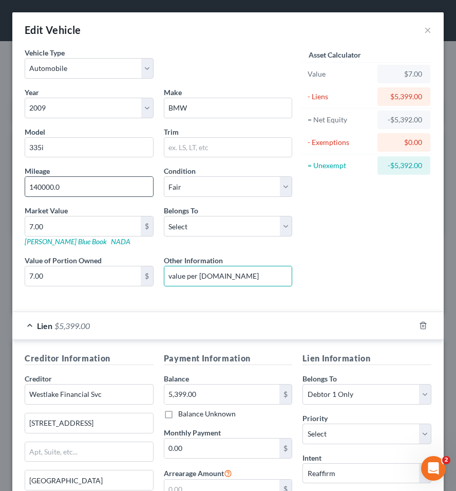
click at [45, 188] on input "140000.0" at bounding box center [89, 187] width 128 height 20
click at [77, 182] on input "140,000.0" at bounding box center [89, 187] width 128 height 20
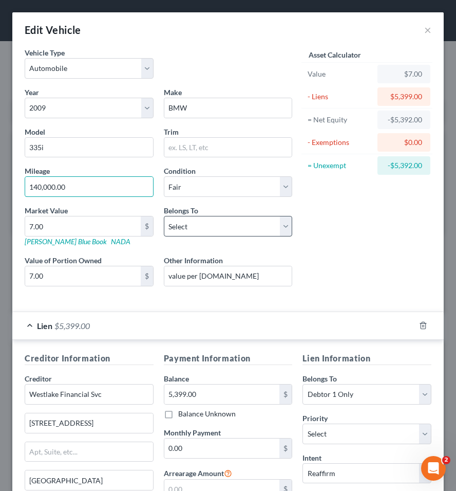
type input "140,000.00"
click at [256, 228] on select "Select Debtor 1 Only Debtor 2 Only Debtor 1 And Debtor 2 Only At Least One Of T…" at bounding box center [228, 226] width 129 height 21
select select "0"
click at [164, 216] on select "Select Debtor 1 Only Debtor 2 Only Debtor 1 And Debtor 2 Only At Least One Of T…" at bounding box center [228, 226] width 129 height 21
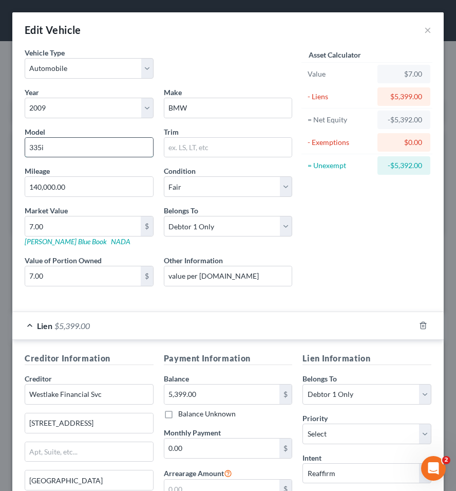
click at [128, 149] on input "335i" at bounding box center [89, 148] width 128 height 20
click at [76, 228] on input "7.00" at bounding box center [83, 226] width 116 height 20
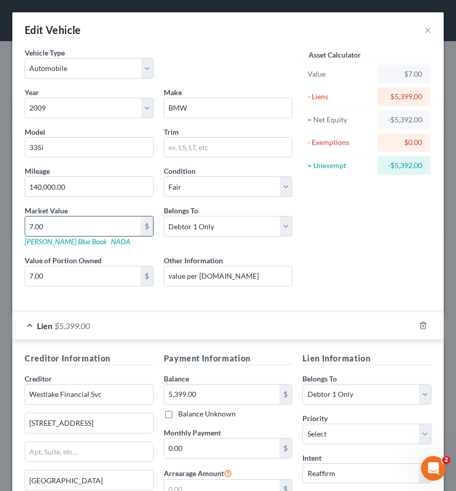
type input "4"
type input "4.00"
type input "42"
type input "42.00"
type input "422"
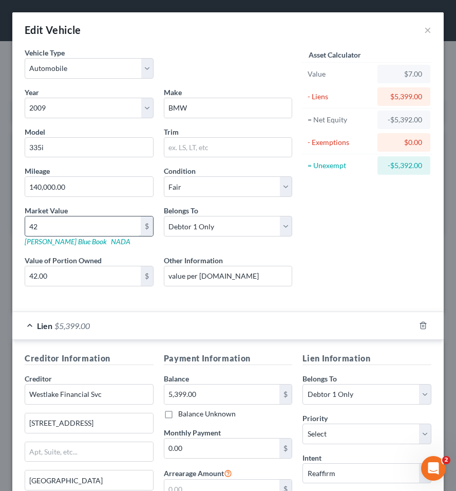
type input "422.00"
type input "4221"
type input "4,221.00"
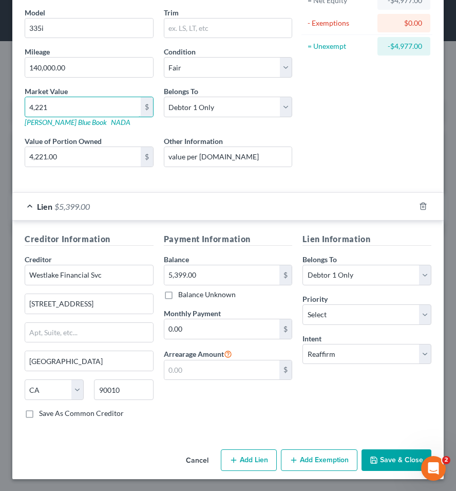
type input "4,221"
click at [322, 461] on button "Add Exemption" at bounding box center [319, 460] width 77 height 22
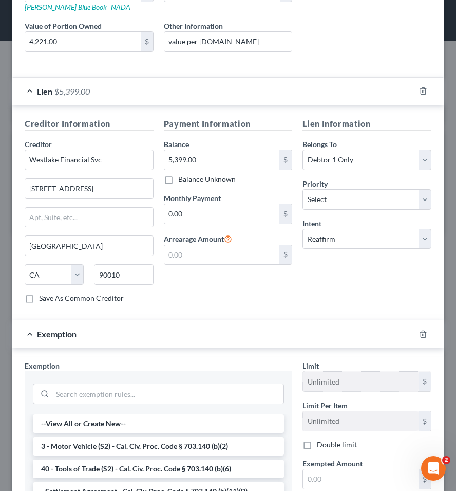
scroll to position [396, 0]
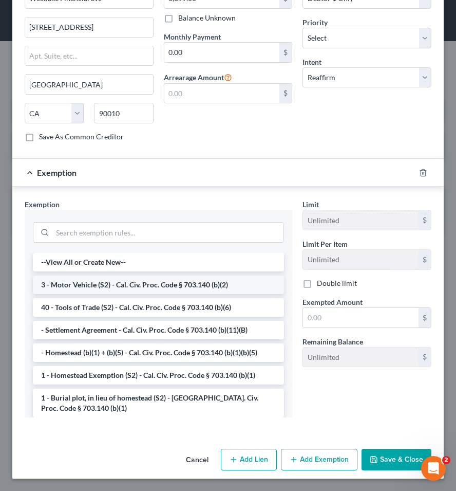
click at [138, 280] on li "3 - Motor Vehicle (S2) - Cal. Civ. Proc. Code § 703.140 (b)(2)" at bounding box center [158, 284] width 251 height 18
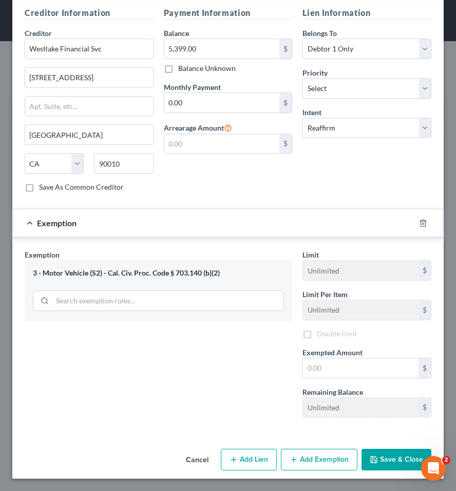
scroll to position [347, 0]
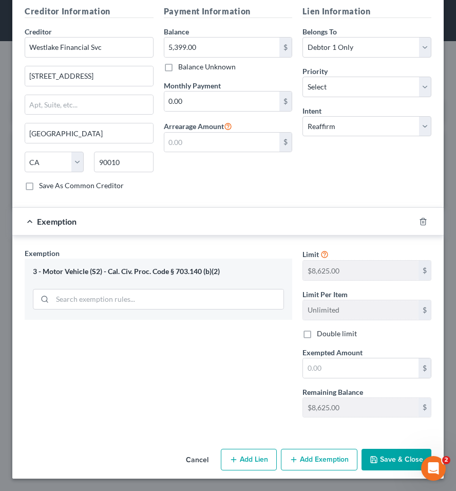
click at [342, 381] on div "Limit $8,625.00 $ Limit Per Item Unlimited $ Double limit Exempted Amount * $ R…" at bounding box center [366, 337] width 139 height 178
click at [344, 369] on input "text" at bounding box center [361, 368] width 116 height 20
type input "8,625"
click at [382, 460] on button "Save & Close" at bounding box center [397, 459] width 70 height 22
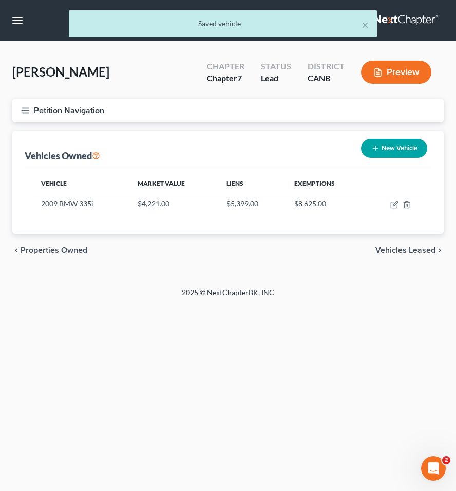
click at [403, 248] on span "Vehicles Leased" at bounding box center [406, 250] width 60 height 8
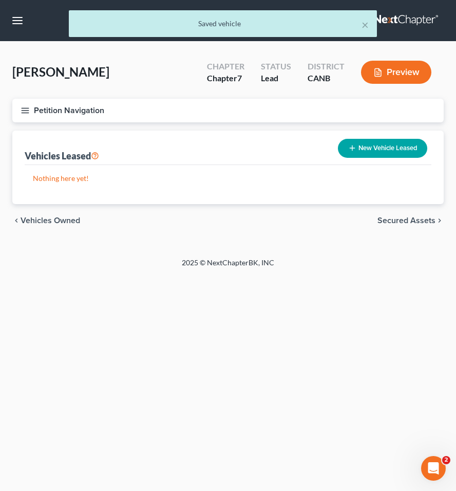
click at [400, 217] on span "Secured Assets" at bounding box center [407, 220] width 58 height 8
click at [400, 221] on span "Personal Items" at bounding box center [408, 220] width 55 height 8
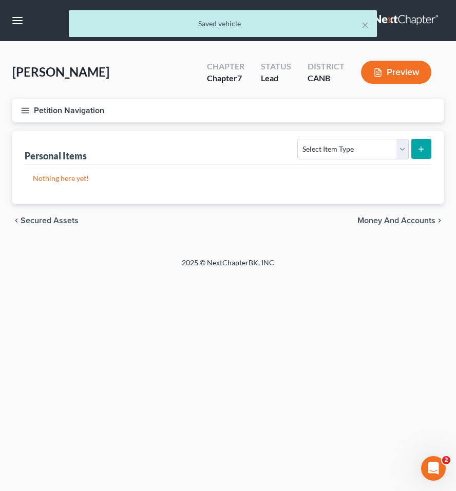
click at [398, 221] on span "Money and Accounts" at bounding box center [397, 220] width 78 height 8
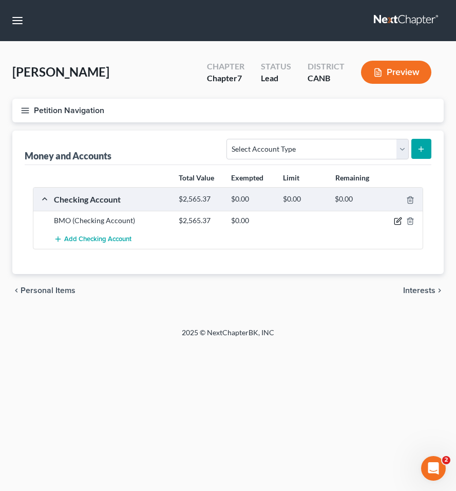
click at [398, 223] on icon "button" at bounding box center [398, 221] width 8 height 8
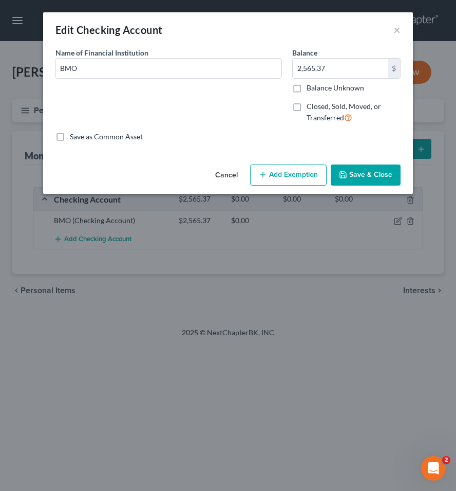
click at [272, 163] on div "Cancel Add Exemption Save & Close" at bounding box center [228, 177] width 370 height 34
click at [263, 172] on icon "button" at bounding box center [263, 175] width 8 height 8
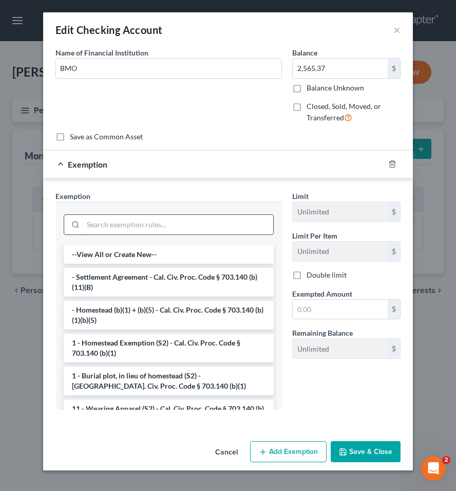
click at [205, 217] on input "search" at bounding box center [178, 225] width 190 height 20
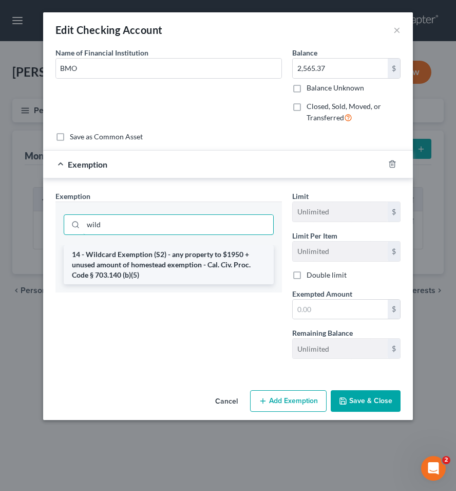
type input "wild"
click at [205, 253] on li "14 - Wildcard Exemption (S2) - any property to $1950 + unused amount of homeste…" at bounding box center [169, 264] width 210 height 39
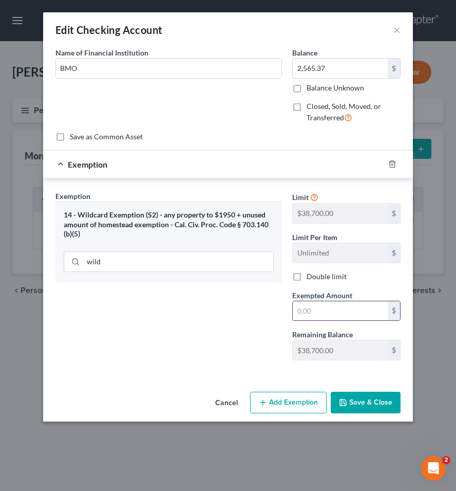
click at [316, 307] on input "text" at bounding box center [340, 311] width 95 height 20
type input "2,565.37"
click at [362, 402] on button "Save & Close" at bounding box center [366, 402] width 70 height 22
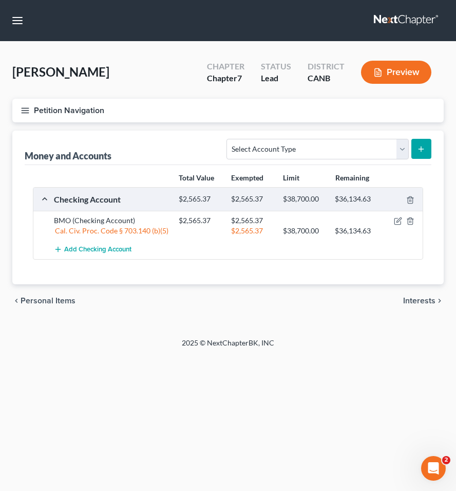
click at [422, 298] on span "Interests" at bounding box center [419, 300] width 32 height 8
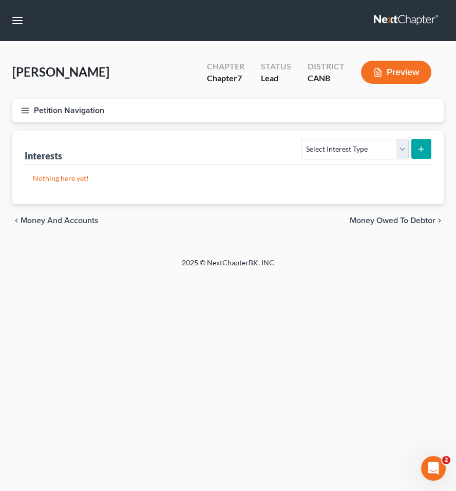
click at [384, 221] on span "Money Owed to Debtor" at bounding box center [393, 220] width 86 height 8
click at [29, 107] on icon "button" at bounding box center [25, 110] width 9 height 9
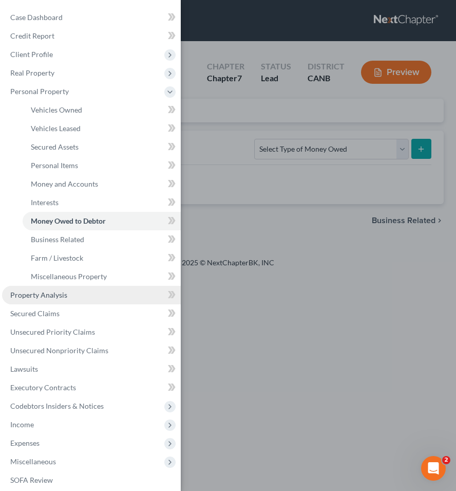
click at [51, 292] on span "Property Analysis" at bounding box center [38, 294] width 57 height 9
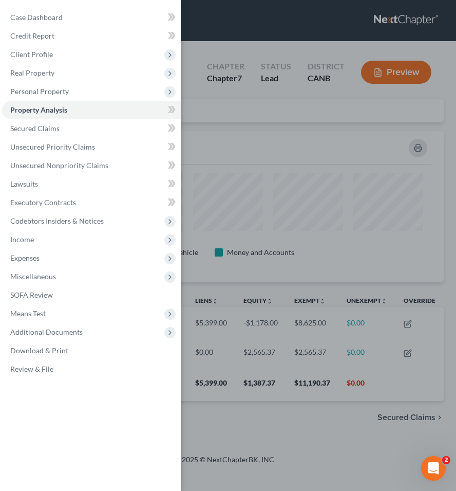
scroll to position [152, 432]
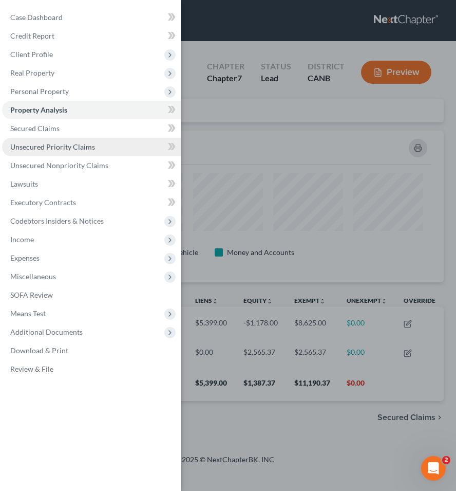
click at [65, 152] on link "Unsecured Priority Claims" at bounding box center [91, 147] width 179 height 18
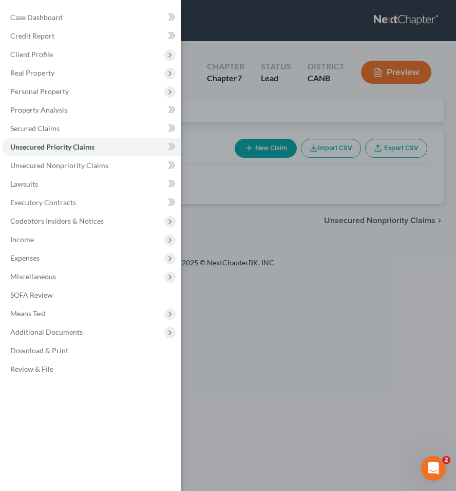
click at [207, 184] on div "Case Dashboard Payments Invoices Payments Payments Credit Report Client Profile" at bounding box center [228, 245] width 456 height 491
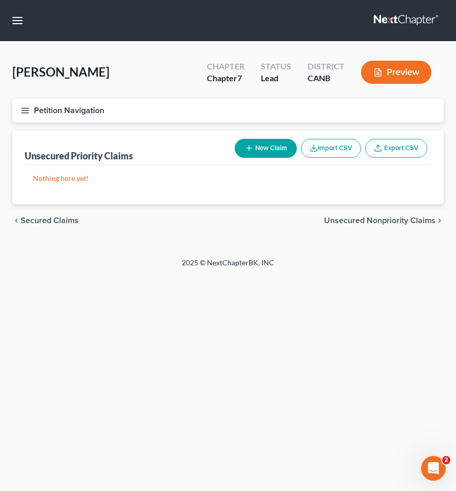
click at [46, 225] on div "chevron_left Secured Claims Unsecured Nonpriority Claims chevron_right" at bounding box center [228, 220] width 432 height 33
click at [44, 217] on span "Secured Claims" at bounding box center [50, 220] width 58 height 8
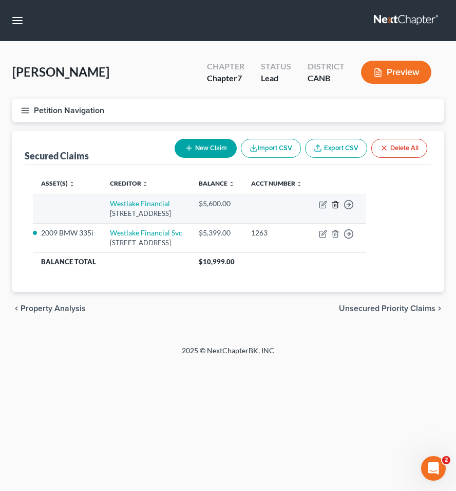
click at [340, 209] on icon "button" at bounding box center [335, 204] width 8 height 8
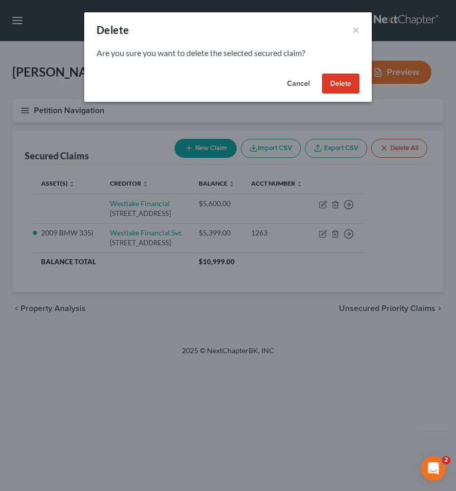
click at [303, 83] on button "Cancel" at bounding box center [298, 83] width 39 height 21
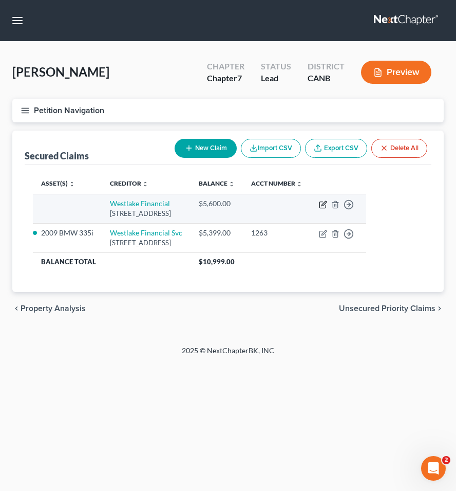
click at [326, 205] on icon "button" at bounding box center [324, 203] width 5 height 5
select select "4"
select select "0"
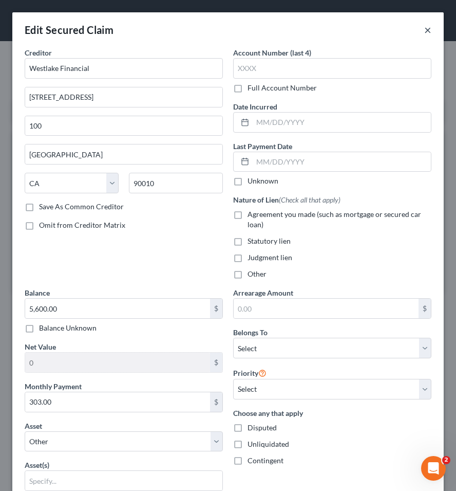
click at [425, 29] on button "×" at bounding box center [427, 30] width 7 height 12
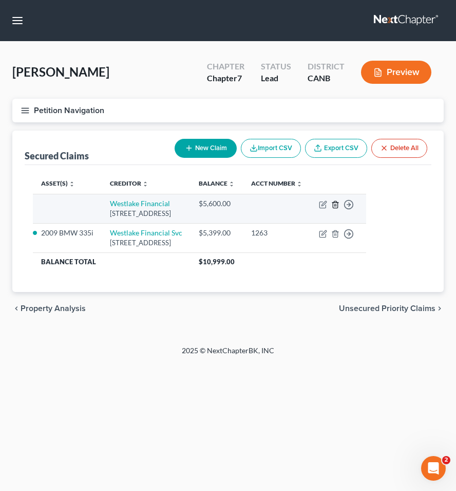
click at [340, 209] on icon "button" at bounding box center [335, 204] width 8 height 8
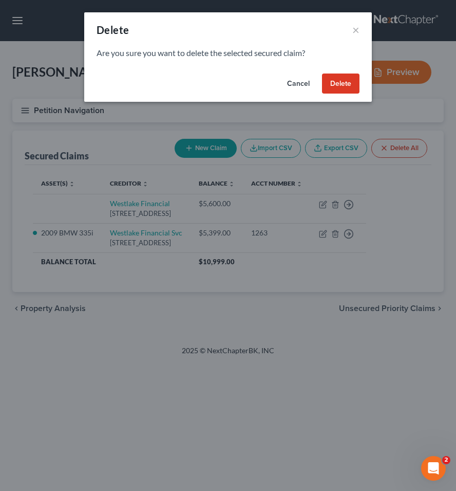
click at [342, 85] on button "Delete" at bounding box center [341, 83] width 38 height 21
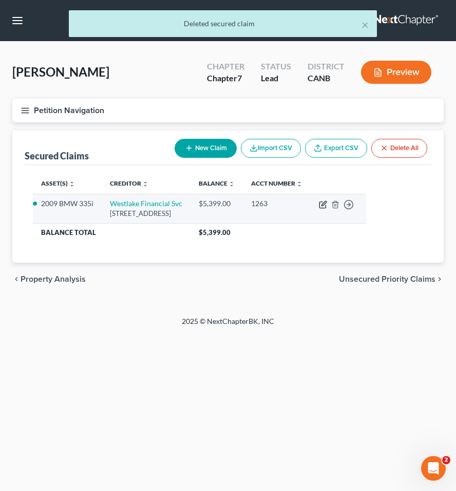
click at [326, 205] on icon "button" at bounding box center [324, 203] width 5 height 5
select select "4"
select select "2"
select select "0"
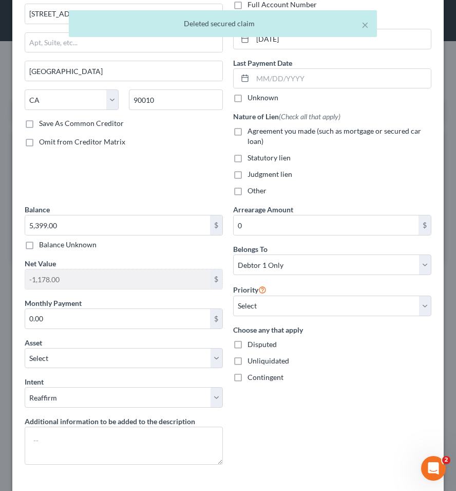
scroll to position [103, 0]
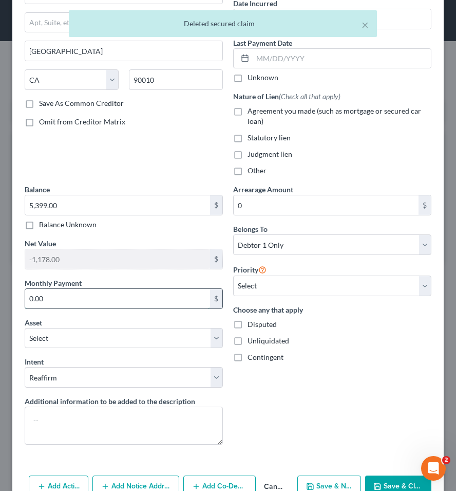
click at [159, 294] on input "0.00" at bounding box center [117, 299] width 185 height 20
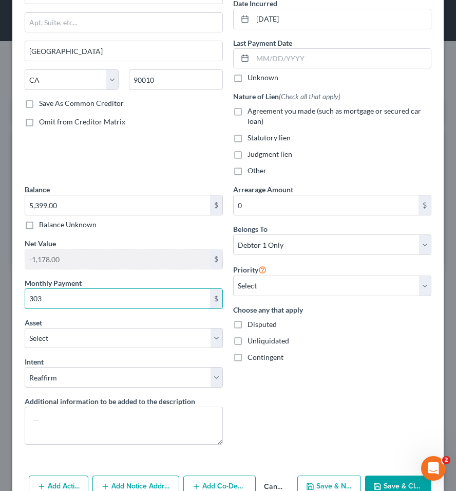
scroll to position [138, 0]
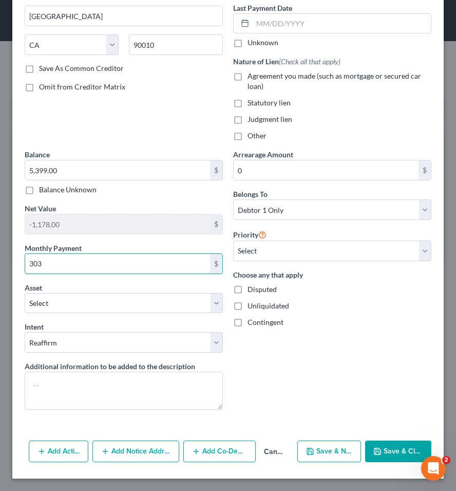
type input "303"
click at [379, 452] on polyline "button" at bounding box center [378, 453] width 4 height 3
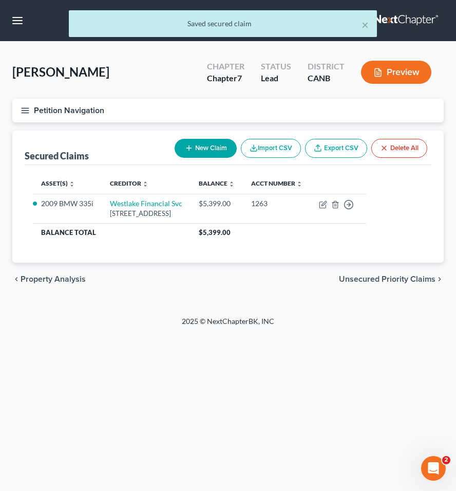
click at [360, 295] on div "chevron_left Property Analysis Unsecured Priority Claims chevron_right" at bounding box center [228, 279] width 432 height 33
click at [366, 283] on span "Unsecured Priority Claims" at bounding box center [387, 279] width 97 height 8
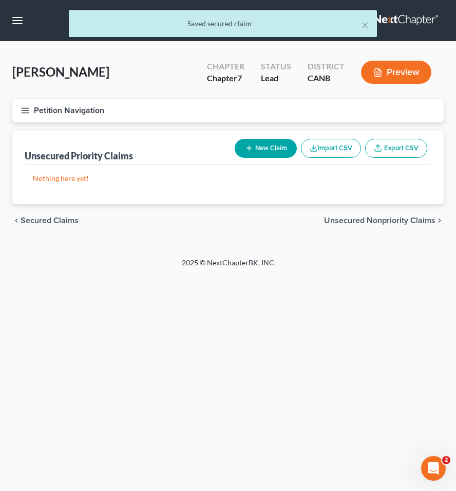
click at [370, 220] on span "Unsecured Nonpriority Claims" at bounding box center [379, 220] width 111 height 8
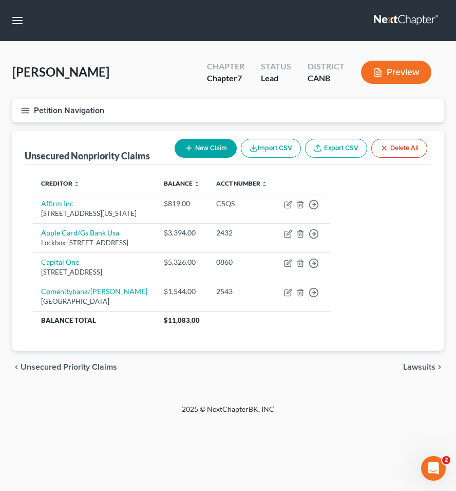
click at [423, 364] on span "Lawsuits" at bounding box center [419, 367] width 32 height 8
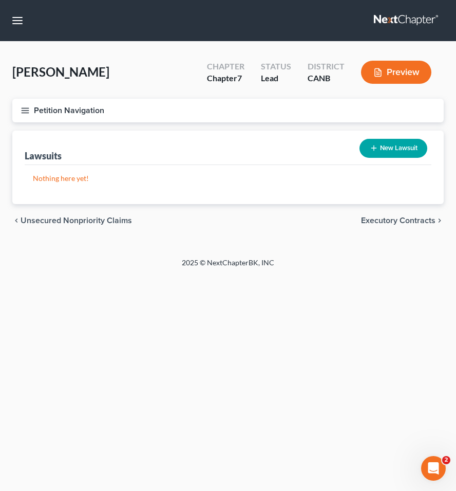
click at [405, 216] on span "Executory Contracts" at bounding box center [398, 220] width 74 height 8
click at [403, 219] on span "Codebtors" at bounding box center [416, 220] width 39 height 8
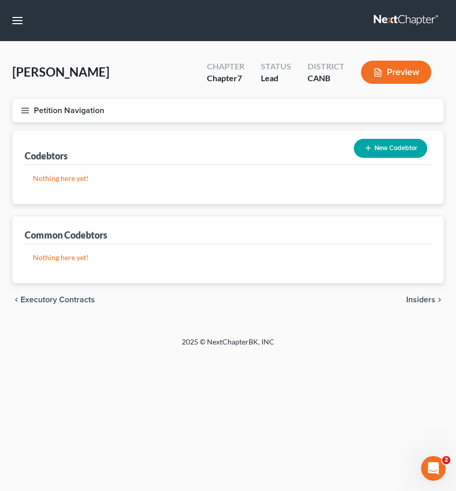
click at [420, 302] on span "Insiders" at bounding box center [420, 299] width 29 height 8
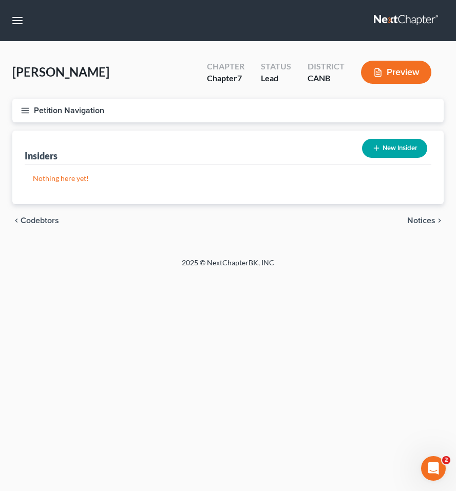
click at [414, 219] on span "Notices" at bounding box center [421, 220] width 28 height 8
click at [414, 219] on span "Employment Income" at bounding box center [399, 220] width 74 height 8
click at [385, 156] on button "New Income" at bounding box center [394, 148] width 66 height 19
select select "0"
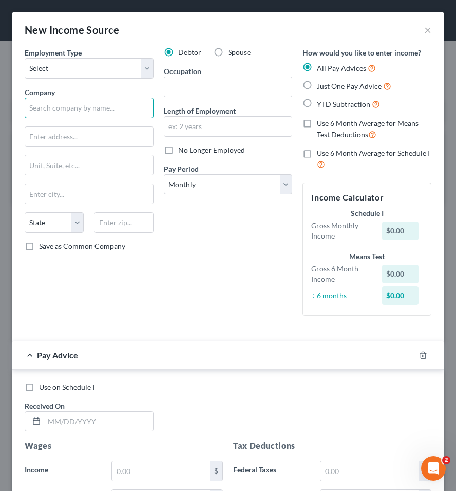
click at [108, 115] on input "text" at bounding box center [89, 108] width 129 height 21
type input "Cinemark"
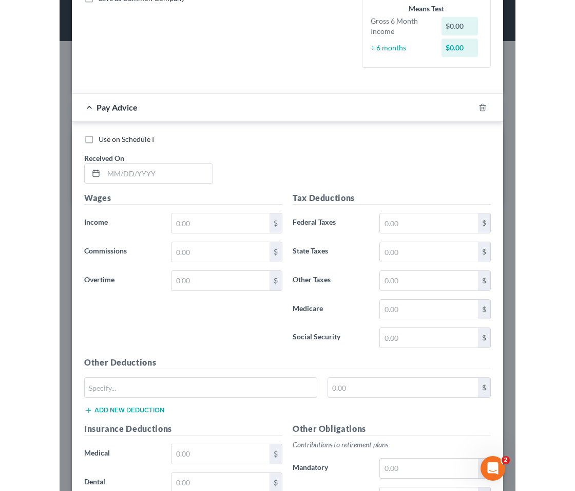
scroll to position [460, 0]
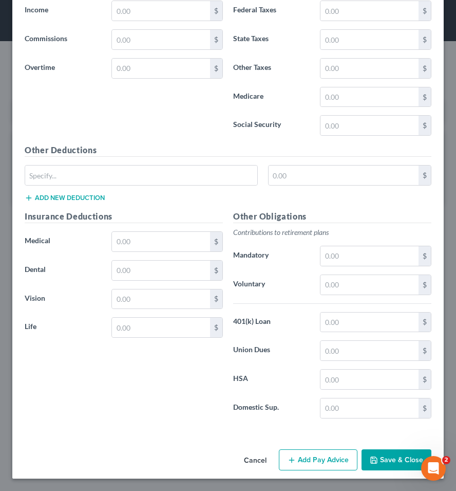
click at [390, 462] on button "Save & Close" at bounding box center [397, 460] width 70 height 22
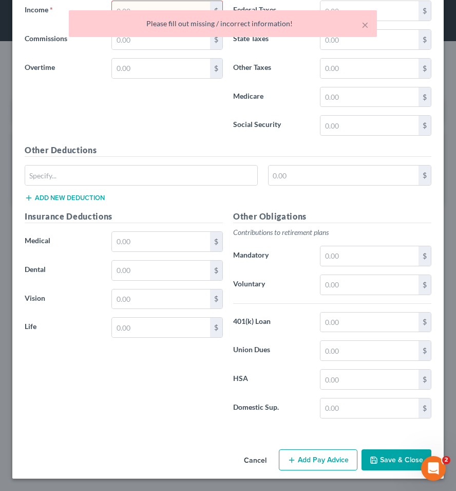
click at [259, 453] on button "Cancel" at bounding box center [255, 460] width 39 height 21
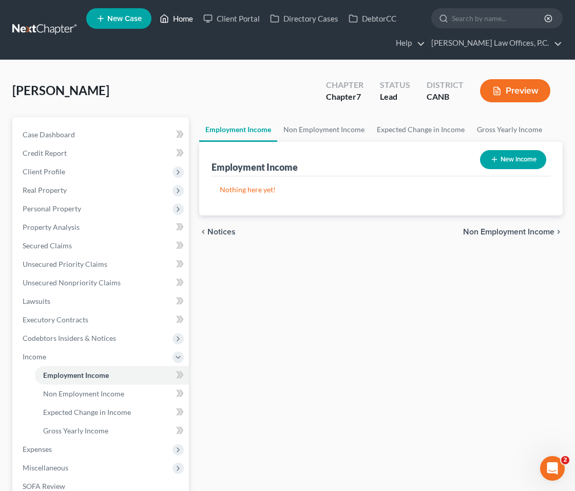
click at [175, 21] on link "Home" at bounding box center [177, 18] width 44 height 18
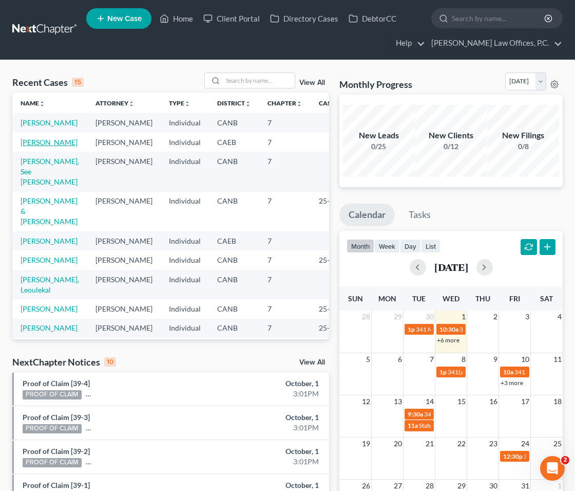
click at [38, 146] on link "[PERSON_NAME]" at bounding box center [49, 142] width 57 height 9
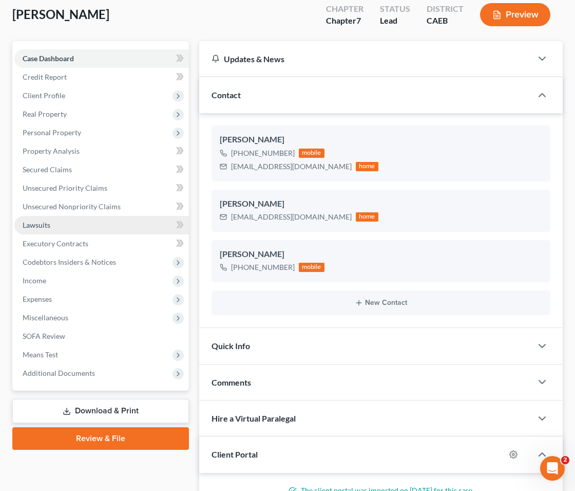
scroll to position [133, 0]
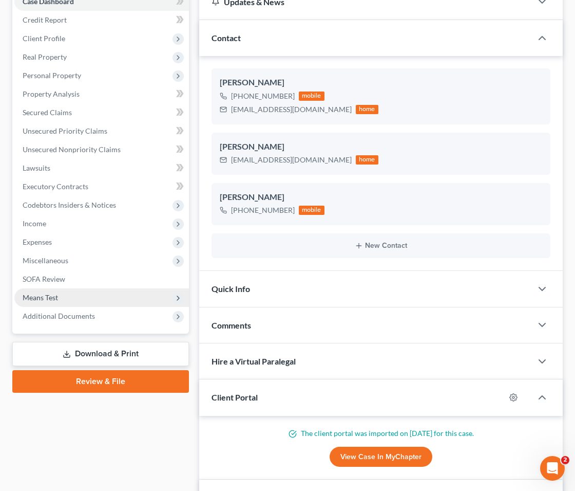
click at [58, 301] on span "Means Test" at bounding box center [40, 297] width 35 height 9
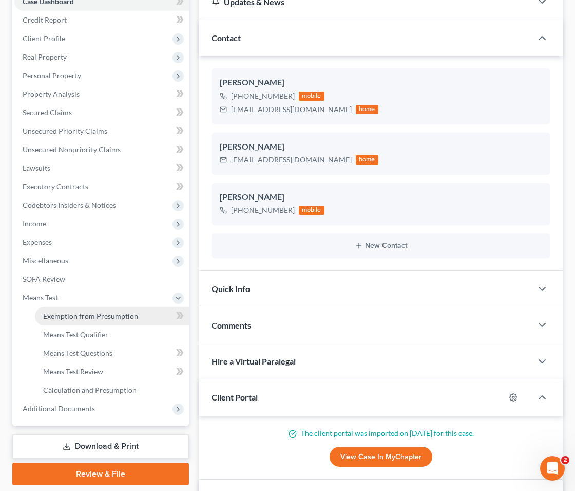
click at [78, 314] on span "Exemption from Presumption" at bounding box center [90, 315] width 95 height 9
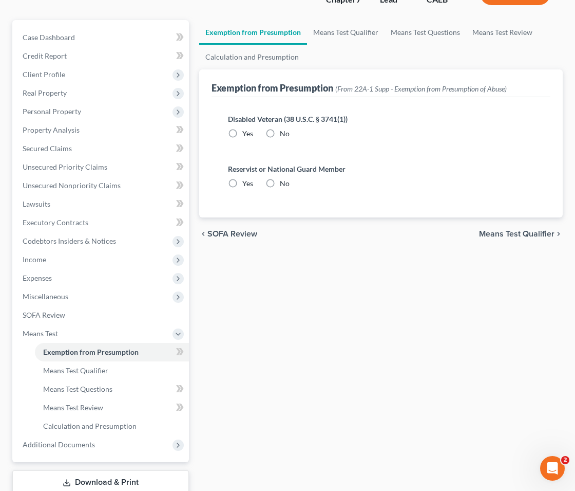
radio input "true"
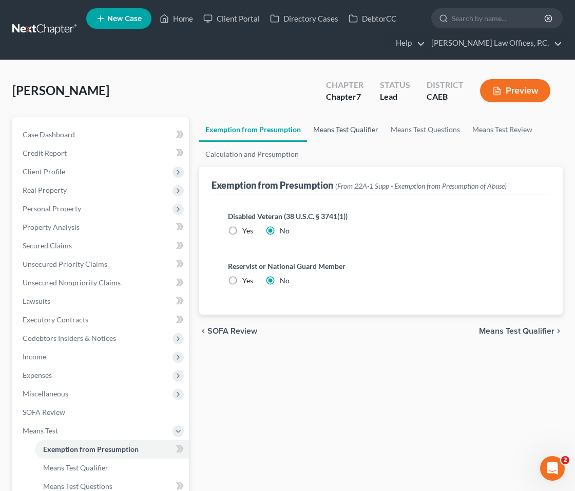
click at [351, 132] on link "Means Test Qualifier" at bounding box center [346, 129] width 78 height 25
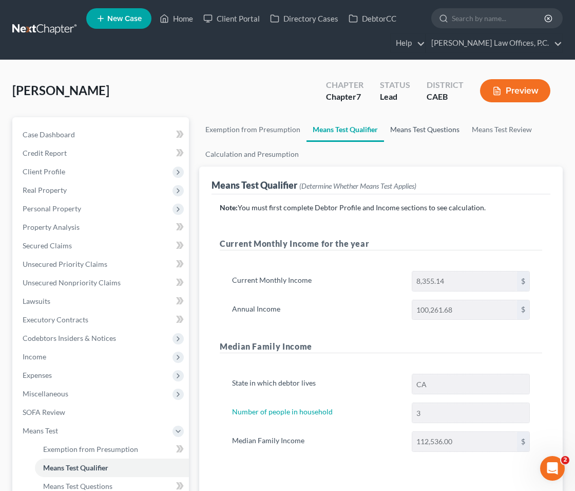
click at [420, 128] on link "Means Test Questions" at bounding box center [425, 129] width 82 height 25
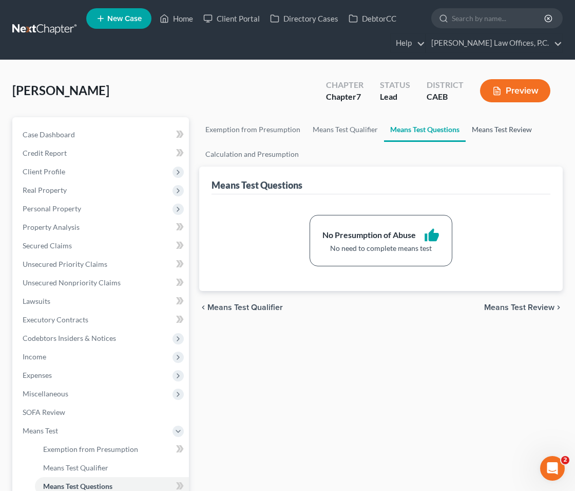
click at [499, 126] on link "Means Test Review" at bounding box center [502, 129] width 72 height 25
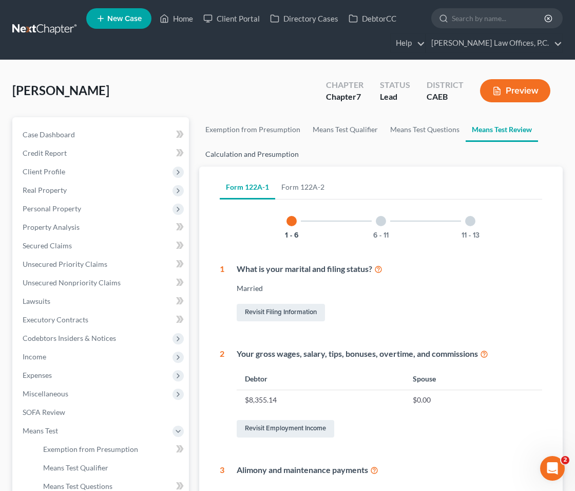
click at [260, 156] on link "Calculation and Presumption" at bounding box center [252, 154] width 106 height 25
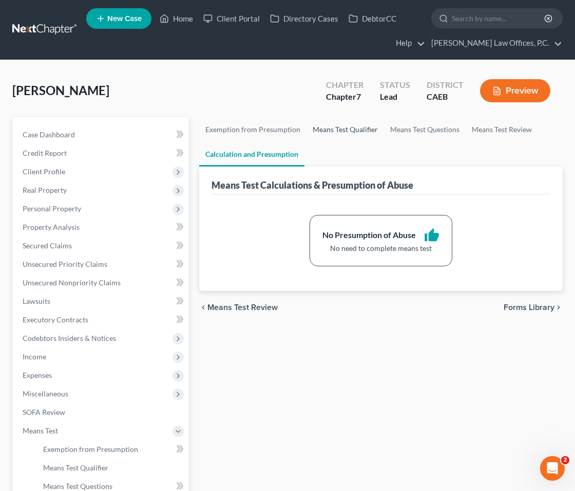
click at [357, 122] on link "Means Test Qualifier" at bounding box center [346, 129] width 78 height 25
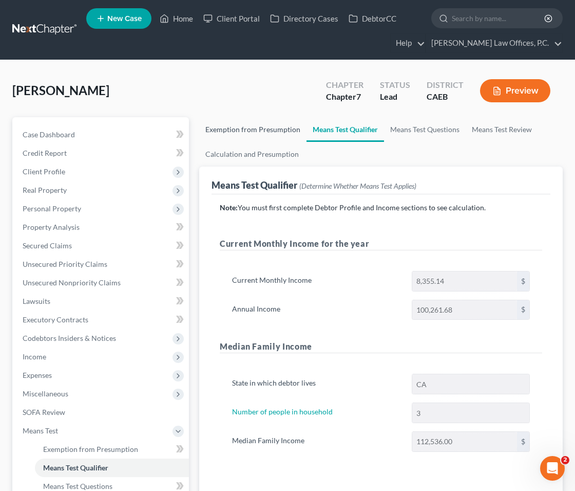
click at [278, 128] on link "Exemption from Presumption" at bounding box center [252, 129] width 107 height 25
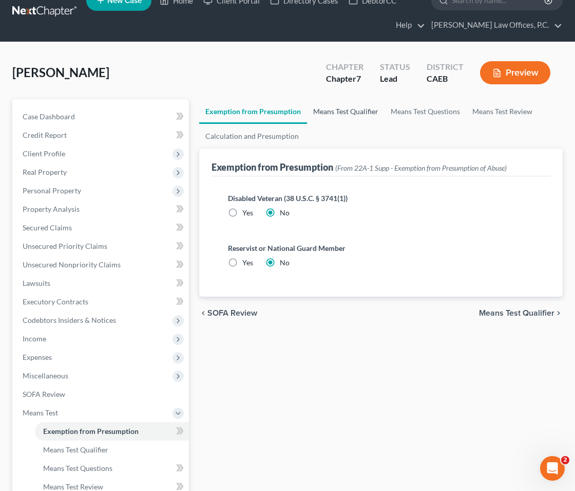
click at [346, 116] on link "Means Test Qualifier" at bounding box center [346, 111] width 78 height 25
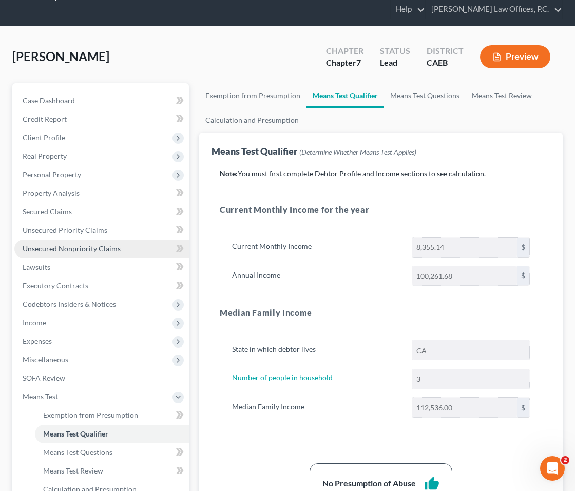
scroll to position [37, 0]
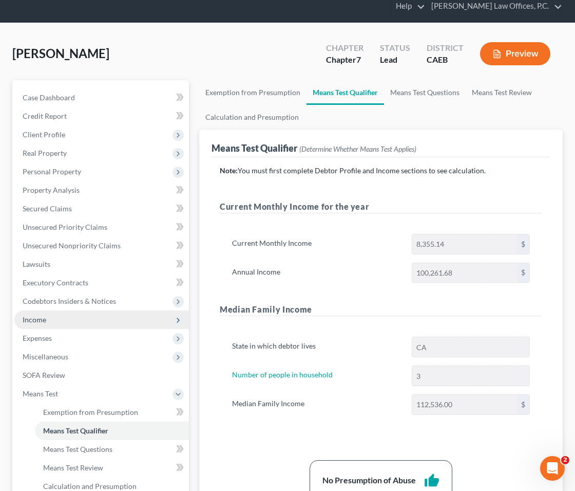
click at [81, 315] on span "Income" at bounding box center [101, 319] width 175 height 18
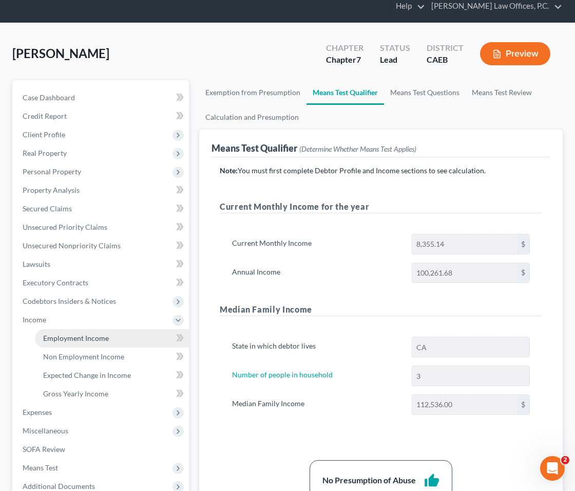
click at [108, 341] on link "Employment Income" at bounding box center [112, 338] width 154 height 18
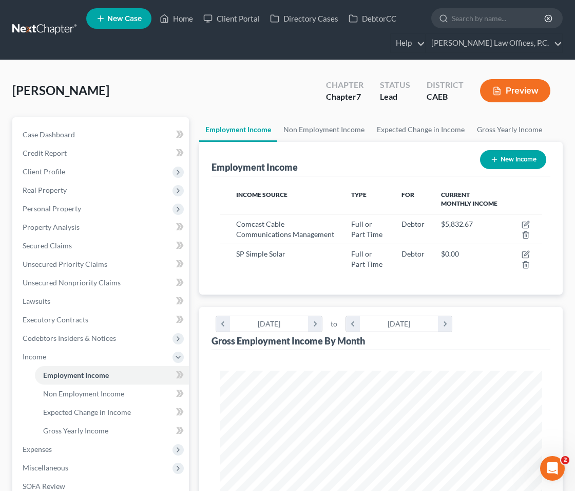
scroll to position [161, 343]
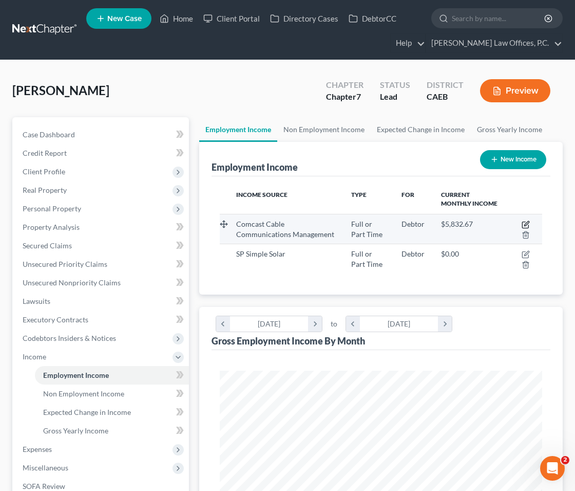
click at [530, 222] on icon "button" at bounding box center [526, 224] width 8 height 8
select select "0"
select select "39"
select select "2"
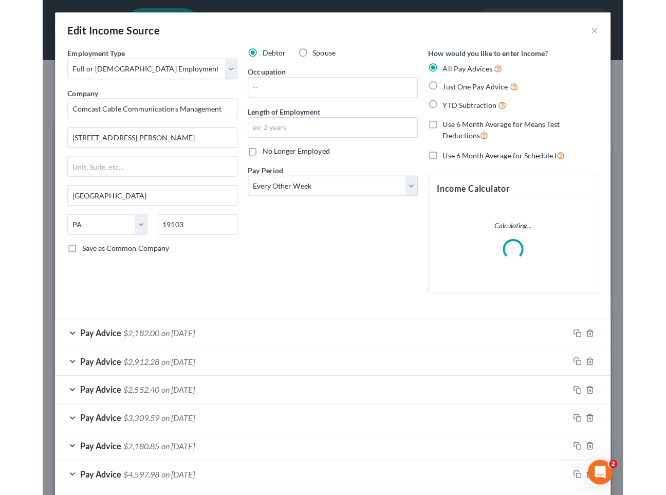
scroll to position [273, 0]
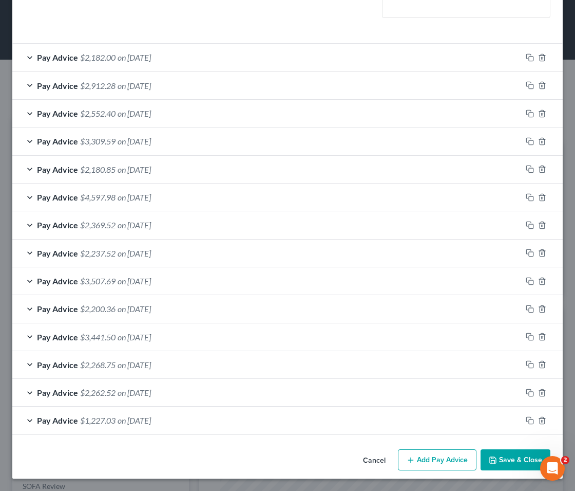
click at [451, 452] on button "Add Pay Advice" at bounding box center [437, 460] width 79 height 22
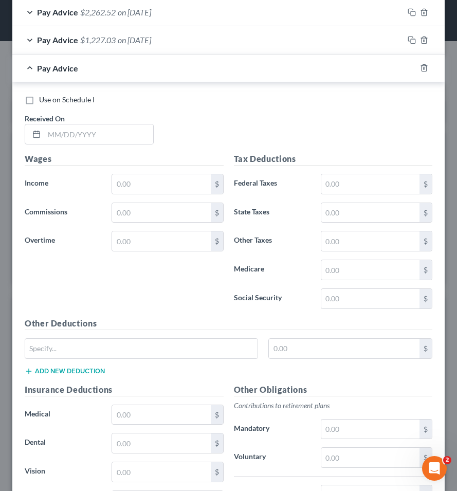
scroll to position [873, 0]
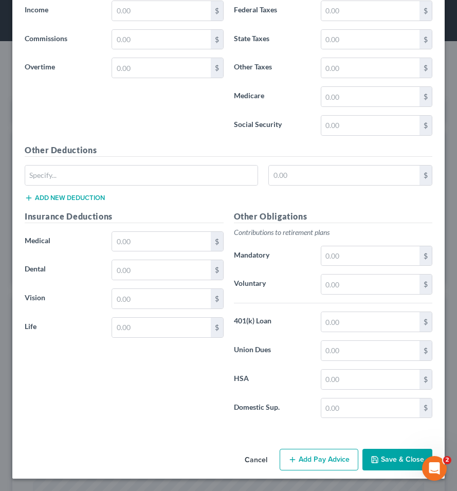
click at [313, 455] on button "Add Pay Advice" at bounding box center [318, 459] width 79 height 22
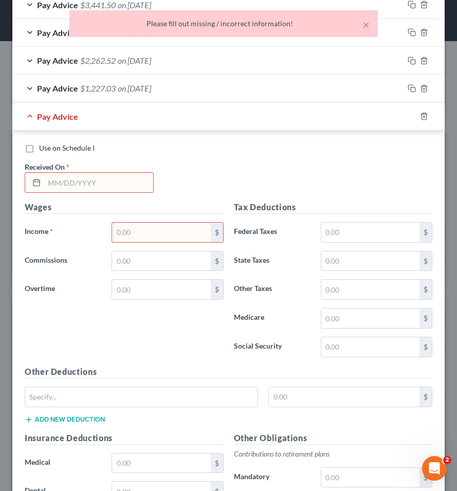
scroll to position [651, 0]
click at [111, 181] on input "text" at bounding box center [98, 183] width 109 height 20
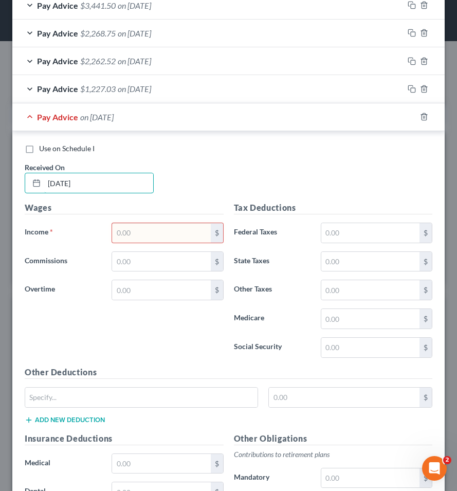
type input "[DATE]"
click at [145, 227] on input "text" at bounding box center [161, 233] width 98 height 20
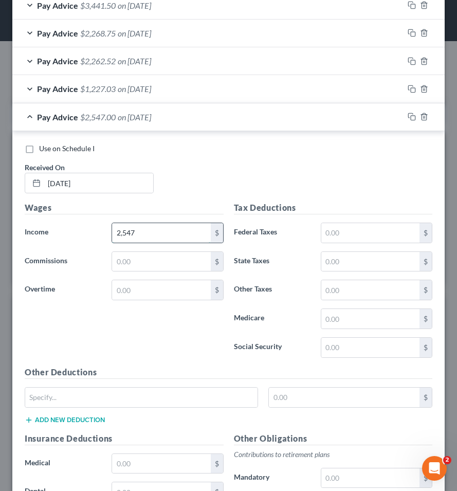
type input "2,547"
type input "118"
type input "30"
type input "37"
type input "157"
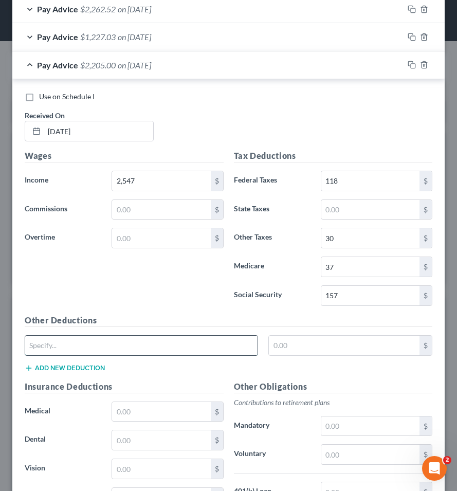
scroll to position [700, 0]
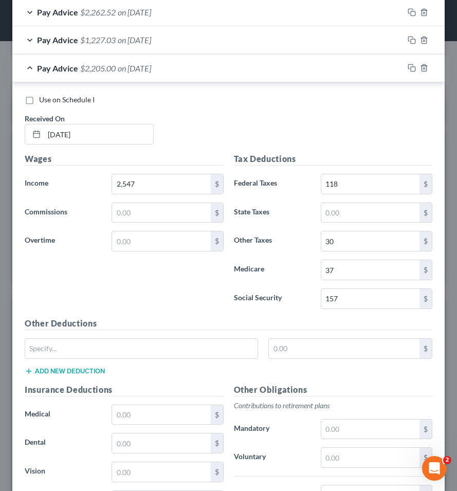
click at [107, 47] on div "Pay Advice $1,227.03 on [DATE]" at bounding box center [207, 39] width 391 height 27
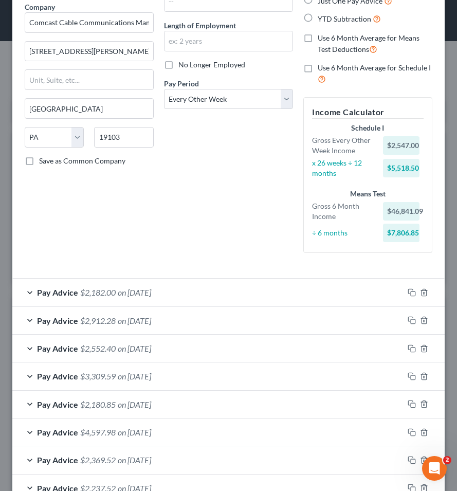
scroll to position [0, 0]
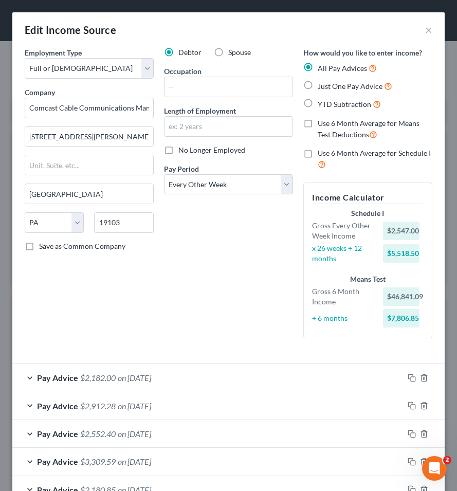
click at [93, 372] on span "$2,182.00" at bounding box center [97, 377] width 35 height 10
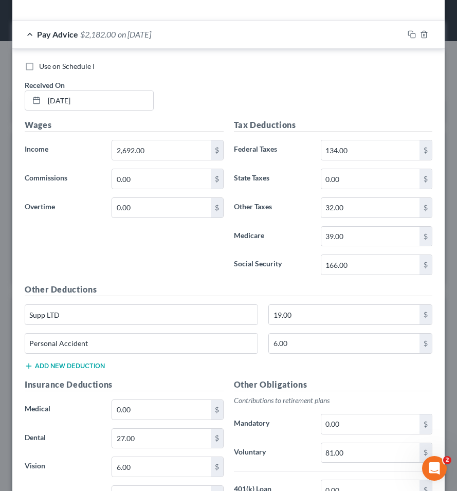
scroll to position [512, 0]
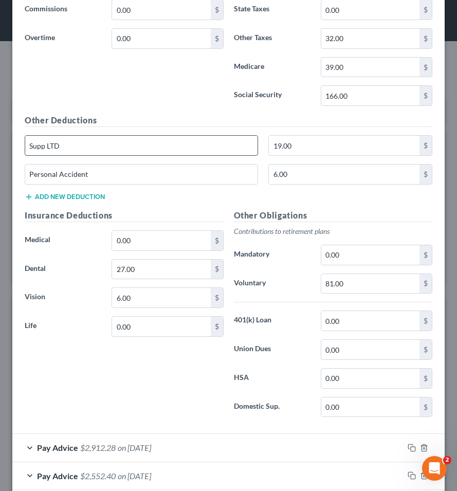
click at [103, 144] on input "Supp LTD" at bounding box center [141, 146] width 232 height 20
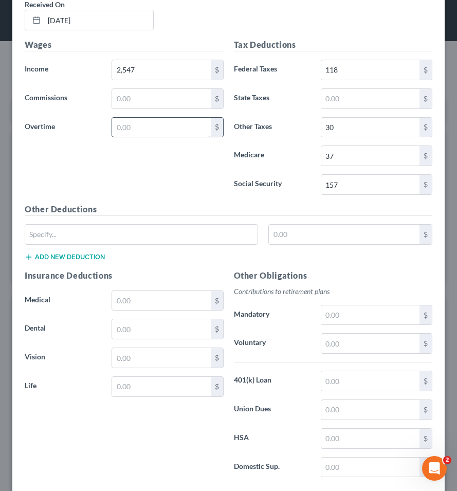
scroll to position [1889, 0]
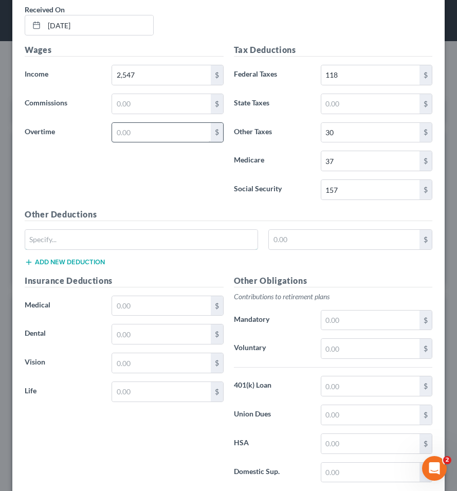
click at [118, 247] on input "text" at bounding box center [141, 240] width 232 height 20
paste input "Supp LTD"
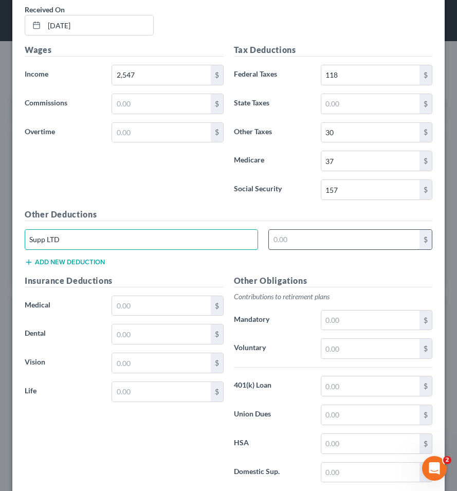
type input "Supp LTD"
click at [307, 238] on input "text" at bounding box center [344, 240] width 151 height 20
type input "19"
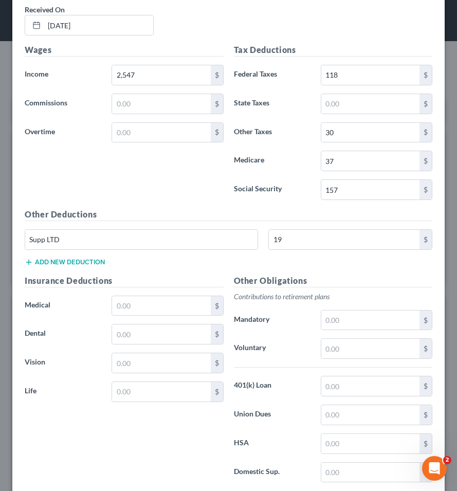
click at [91, 262] on button "Add new deduction" at bounding box center [65, 262] width 80 height 8
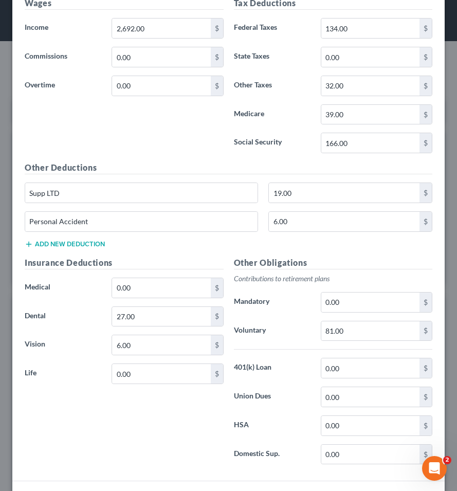
scroll to position [457, 0]
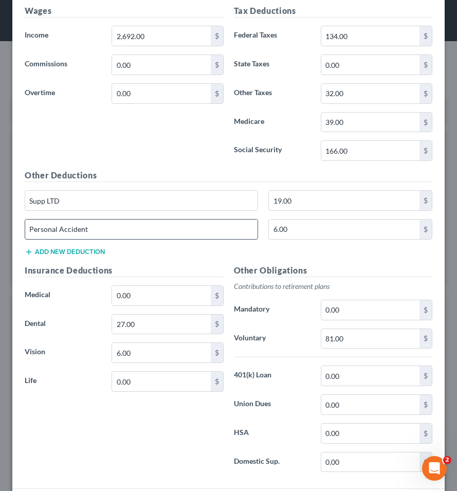
click at [109, 237] on input "Personal Accident" at bounding box center [141, 229] width 232 height 20
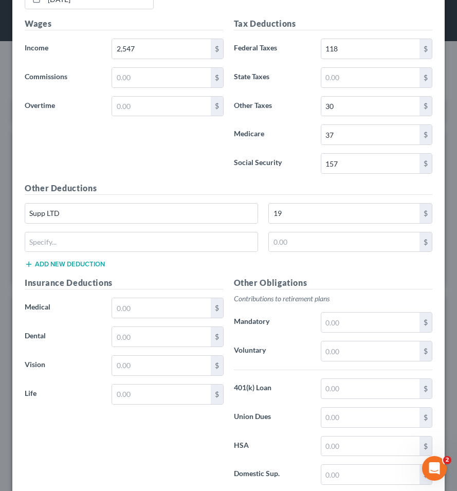
scroll to position [1982, 0]
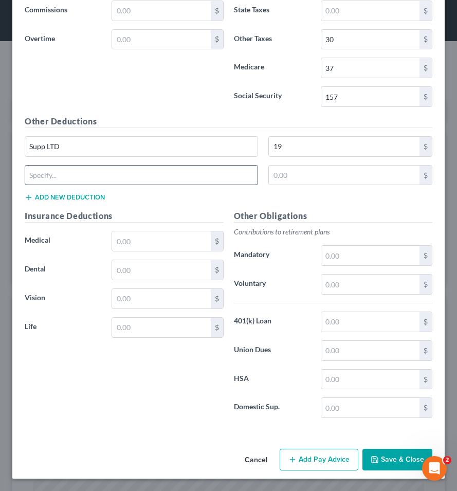
click at [83, 182] on input "text" at bounding box center [141, 175] width 232 height 20
paste input "Personal Accident"
type input "Personal Accident"
click at [286, 176] on input "text" at bounding box center [344, 175] width 151 height 20
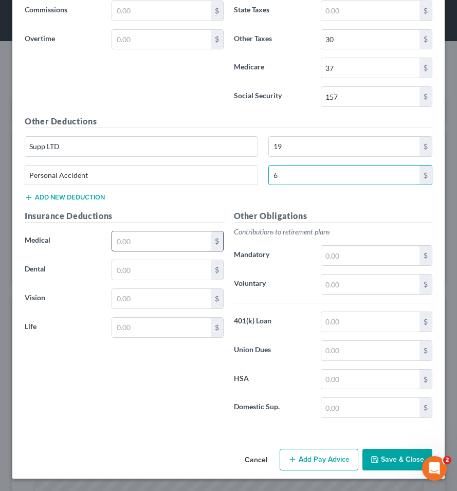
type input "6"
click at [178, 246] on input "text" at bounding box center [161, 241] width 98 height 20
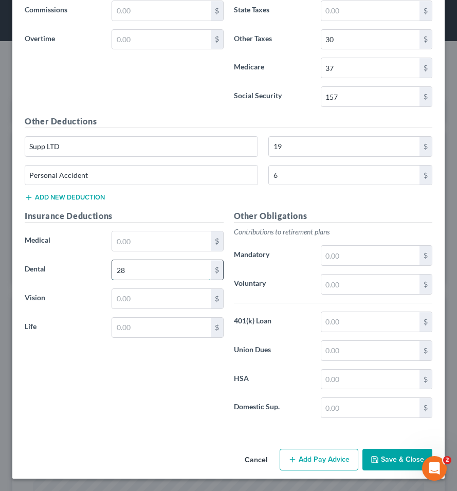
type input "28"
type input "6"
type input "76"
click at [382, 459] on button "Save & Close" at bounding box center [397, 459] width 70 height 22
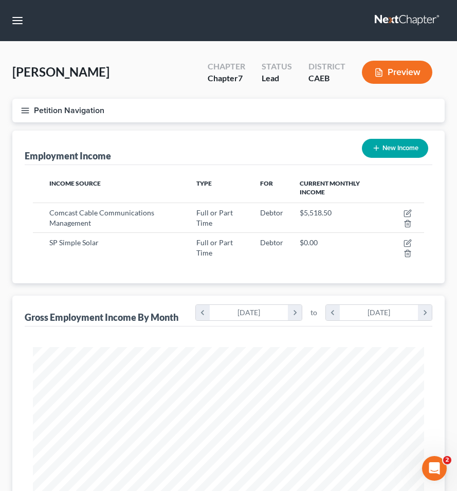
click at [21, 113] on icon "button" at bounding box center [25, 110] width 9 height 9
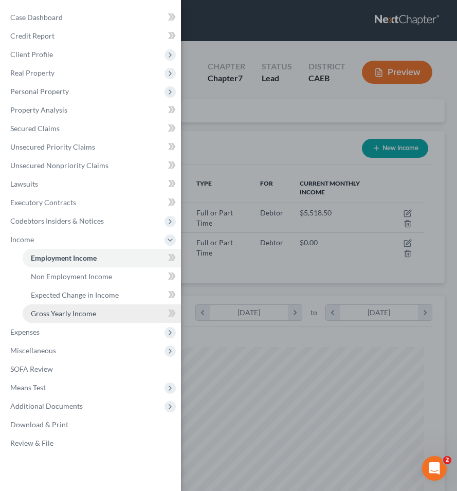
click at [47, 313] on span "Gross Yearly Income" at bounding box center [63, 313] width 65 height 9
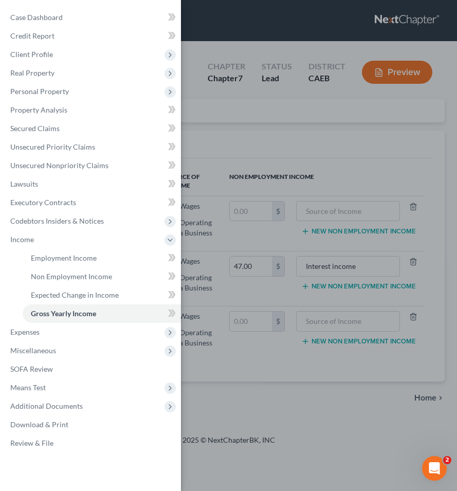
click at [254, 138] on div "Case Dashboard Payments Invoices Payments Payments Credit Report Client Profile" at bounding box center [228, 245] width 457 height 491
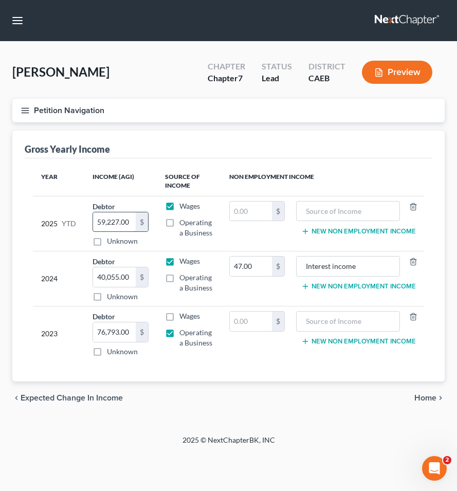
click at [128, 221] on input "59,227.00" at bounding box center [114, 222] width 43 height 20
type input "64,380"
click at [419, 397] on span "Home" at bounding box center [425, 398] width 22 height 8
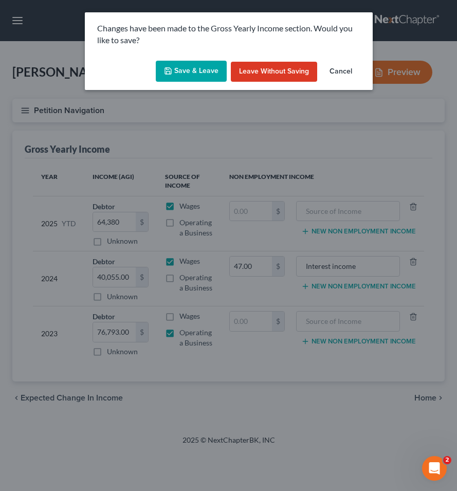
click at [197, 74] on button "Save & Leave" at bounding box center [191, 72] width 71 height 22
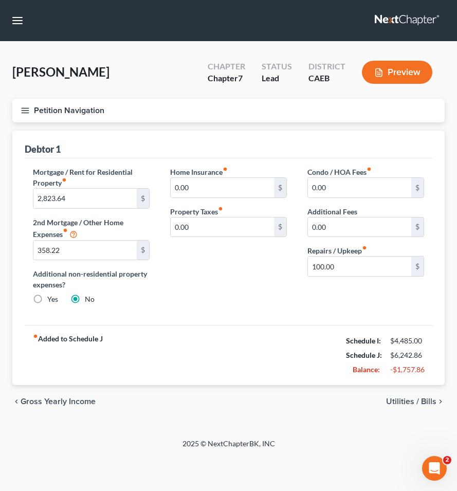
click at [26, 102] on button "Petition Navigation" at bounding box center [228, 111] width 432 height 24
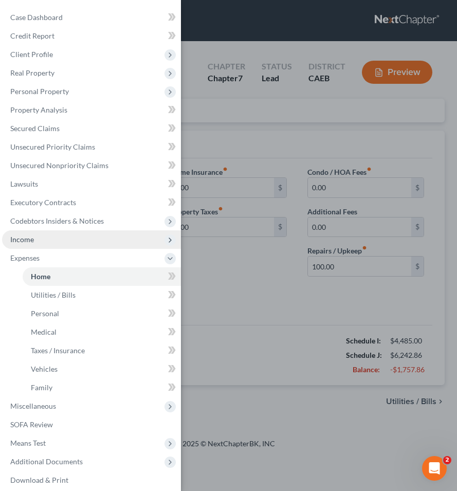
click at [30, 234] on span "Income" at bounding box center [91, 239] width 179 height 18
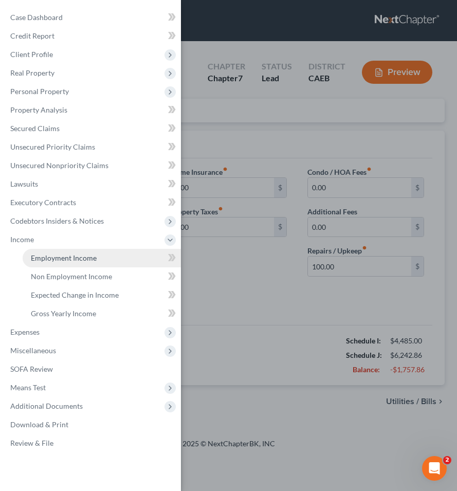
click at [48, 259] on span "Employment Income" at bounding box center [64, 257] width 66 height 9
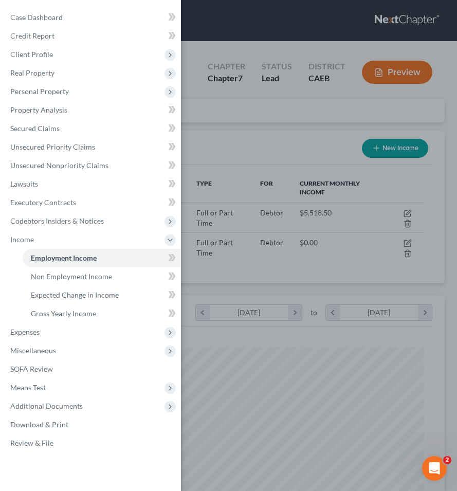
scroll to position [195, 411]
click at [343, 224] on div "Case Dashboard Payments Invoices Payments Payments Credit Report Client Profile" at bounding box center [228, 245] width 457 height 491
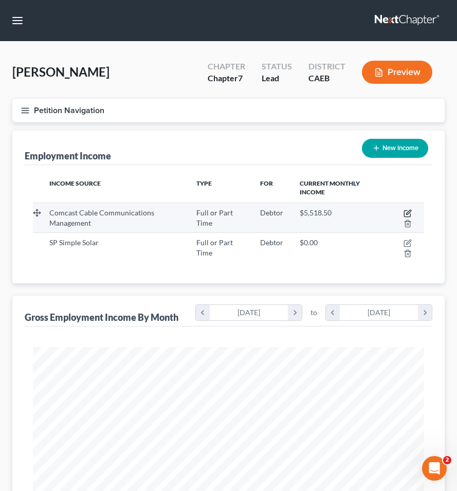
click at [404, 212] on icon "button" at bounding box center [407, 213] width 8 height 8
select select "0"
select select "39"
select select "2"
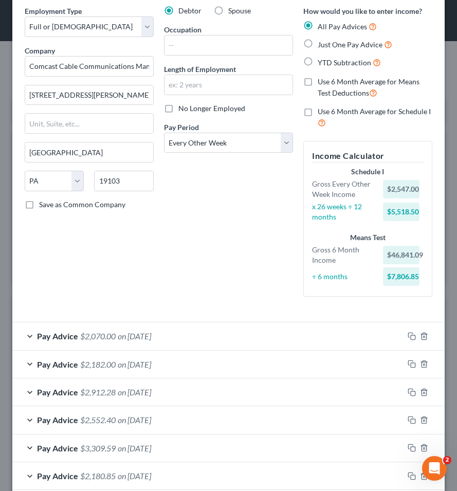
scroll to position [0, 0]
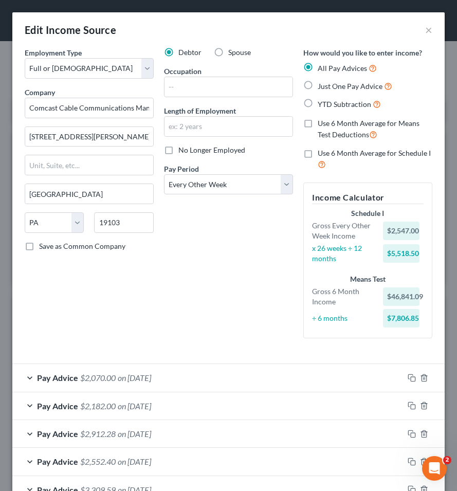
click at [334, 156] on span "Use 6 Month Average for Schedule I" at bounding box center [373, 152] width 113 height 9
click at [328, 155] on input "Use 6 Month Average for Schedule I" at bounding box center [325, 151] width 7 height 7
checkbox input "true"
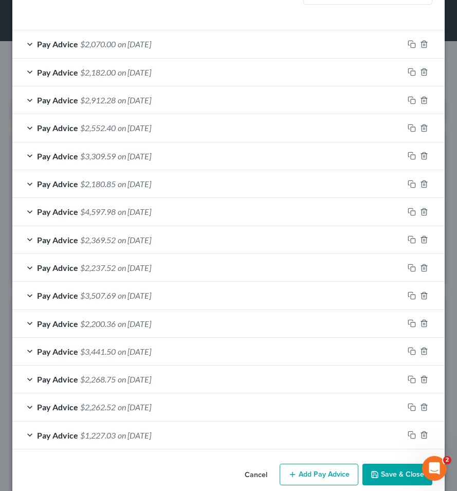
scroll to position [345, 0]
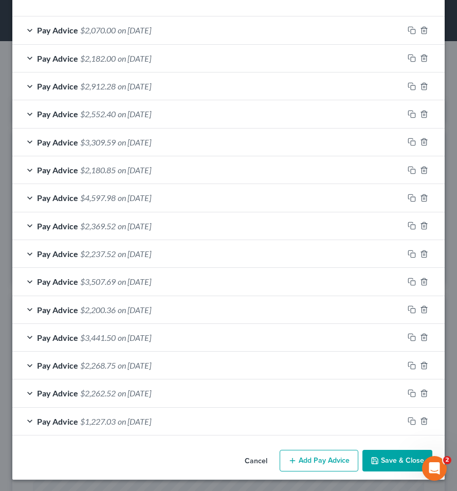
click at [404, 463] on button "Save & Close" at bounding box center [397, 461] width 70 height 22
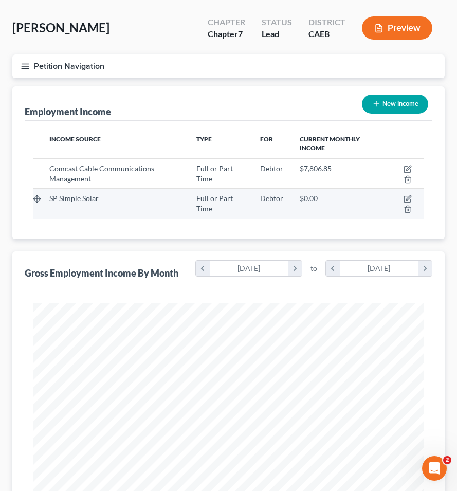
scroll to position [43, 0]
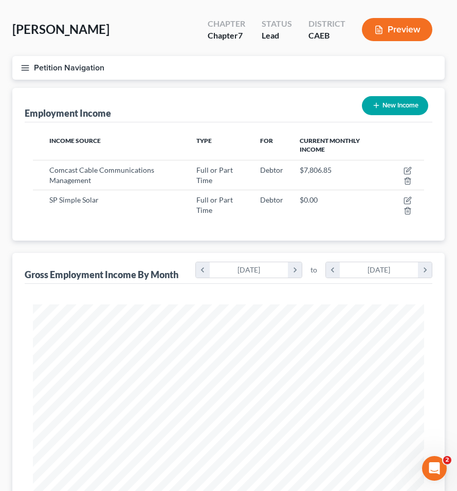
click at [22, 65] on line "button" at bounding box center [25, 65] width 7 height 0
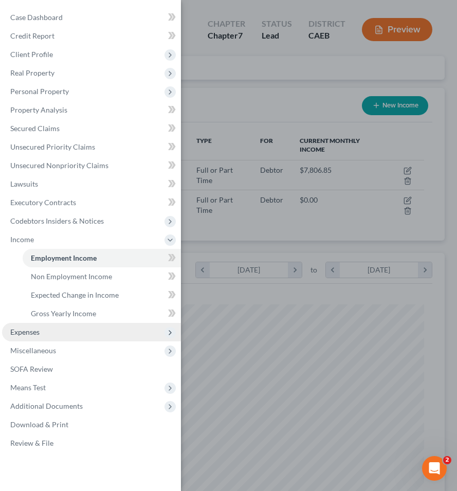
click at [107, 335] on span "Expenses" at bounding box center [91, 332] width 179 height 18
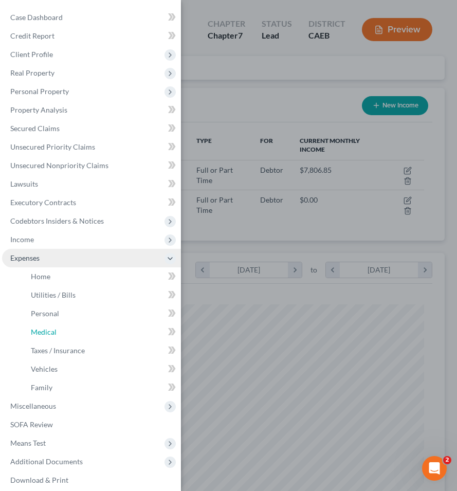
click at [107, 335] on link "Medical" at bounding box center [102, 332] width 158 height 18
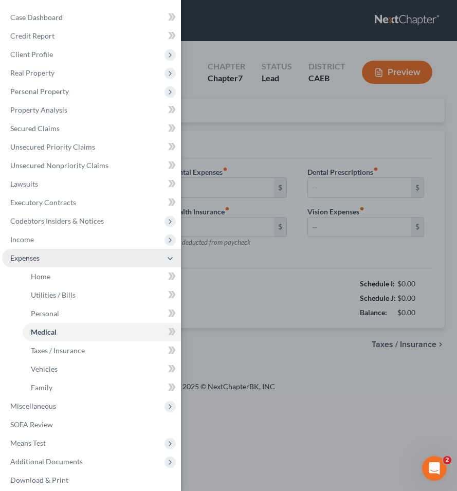
type input "30.00"
type input "0.00"
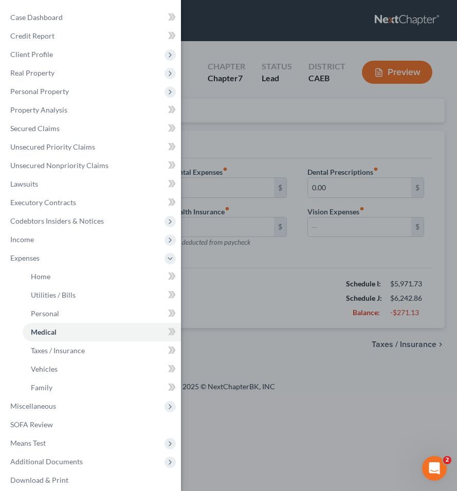
click at [218, 320] on div "Case Dashboard Payments Invoices Payments Payments Credit Report Client Profile" at bounding box center [228, 245] width 457 height 491
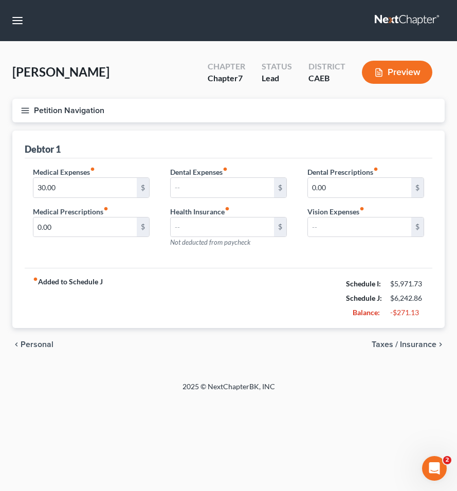
click at [37, 344] on span "Personal" at bounding box center [37, 344] width 33 height 8
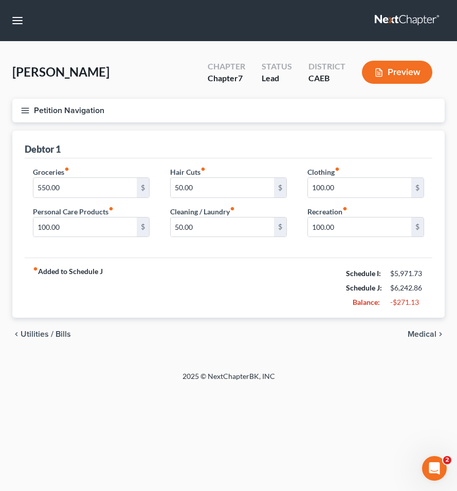
click at [32, 333] on span "Utilities / Bills" at bounding box center [46, 334] width 50 height 8
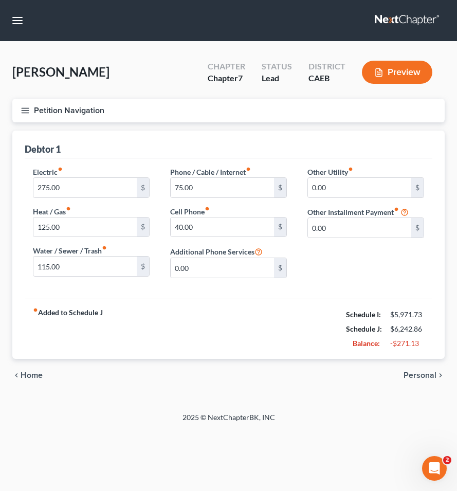
click at [33, 362] on div "chevron_left Home Personal chevron_right" at bounding box center [228, 375] width 432 height 33
click at [31, 368] on div "chevron_left Home Personal chevron_right" at bounding box center [228, 375] width 432 height 33
click at [31, 371] on span "Home" at bounding box center [32, 375] width 22 height 8
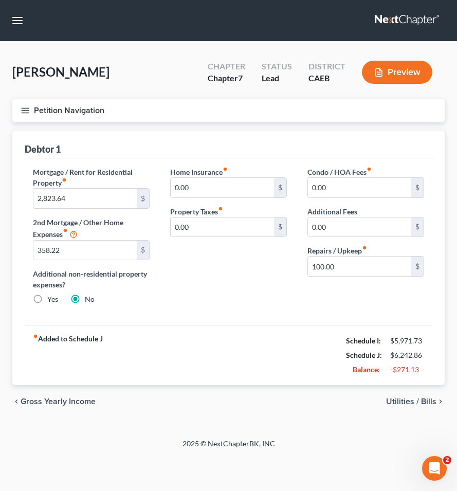
click at [427, 401] on span "Utilities / Bills" at bounding box center [411, 401] width 50 height 8
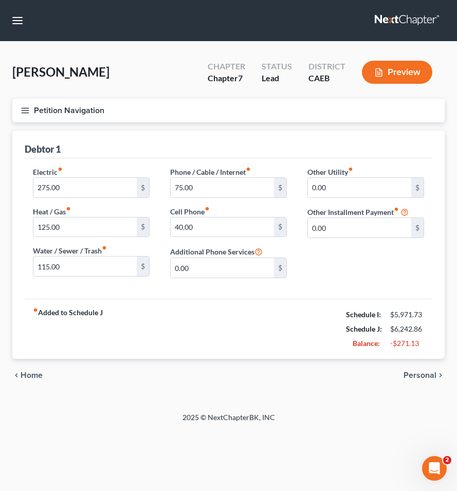
click at [416, 378] on span "Personal" at bounding box center [419, 375] width 33 height 8
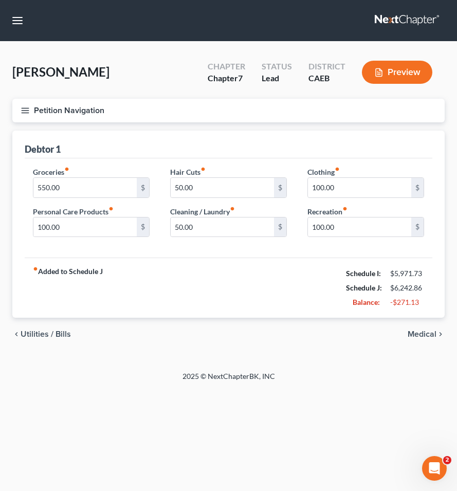
click at [417, 337] on span "Medical" at bounding box center [421, 334] width 29 height 8
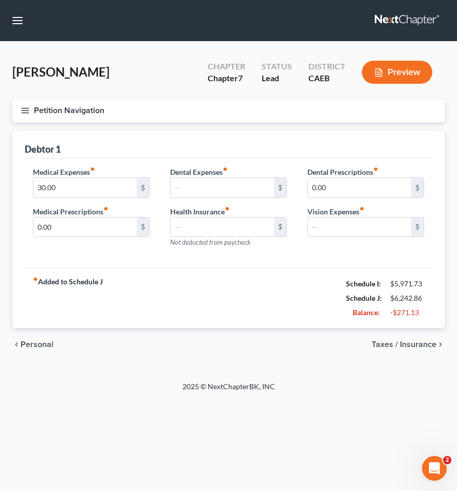
click at [417, 337] on div "chevron_left Personal Taxes / Insurance chevron_right" at bounding box center [228, 344] width 432 height 33
click at [413, 341] on span "Taxes / Insurance" at bounding box center [403, 344] width 65 height 8
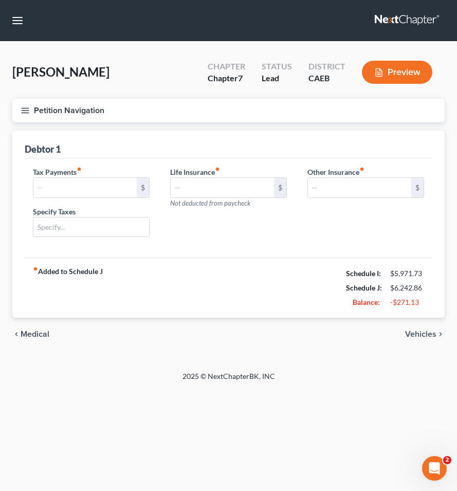
click at [410, 321] on div "chevron_left Medical Vehicles chevron_right" at bounding box center [228, 333] width 432 height 33
click at [410, 336] on span "Vehicles" at bounding box center [420, 334] width 31 height 8
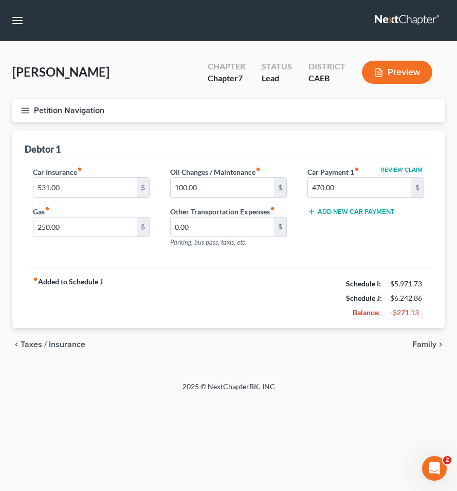
click at [422, 344] on span "Family" at bounding box center [424, 344] width 24 height 8
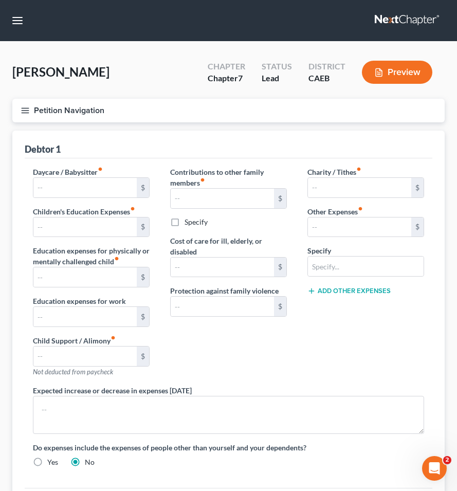
scroll to position [128, 0]
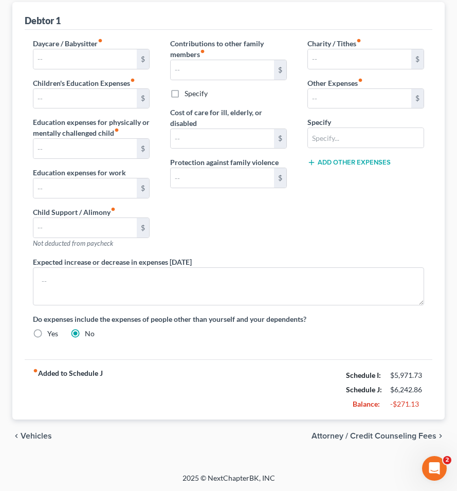
click at [359, 432] on span "Attorney / Credit Counseling Fees" at bounding box center [373, 436] width 125 height 8
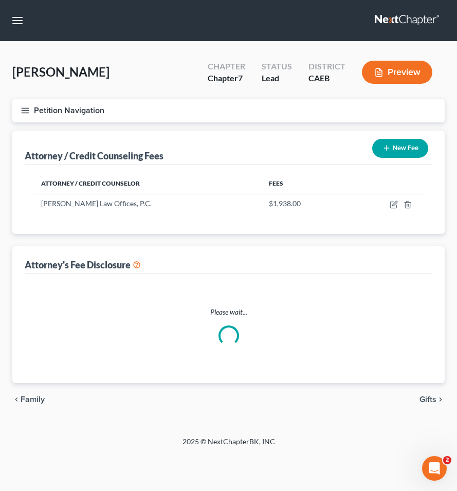
select select "1"
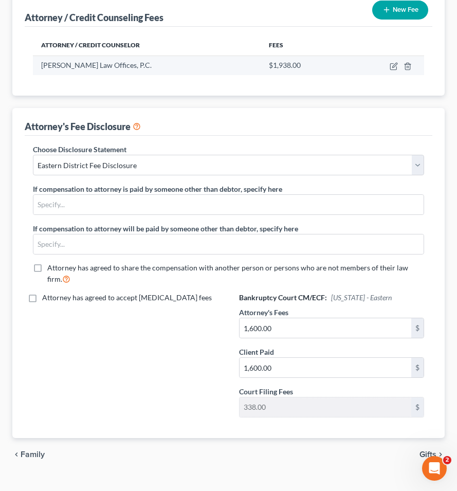
scroll to position [157, 0]
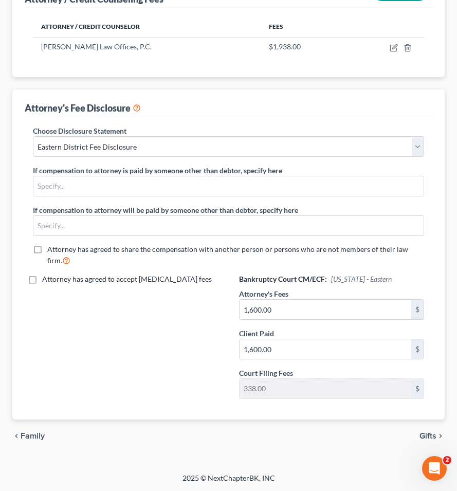
click at [424, 437] on span "Gifts" at bounding box center [427, 436] width 17 height 8
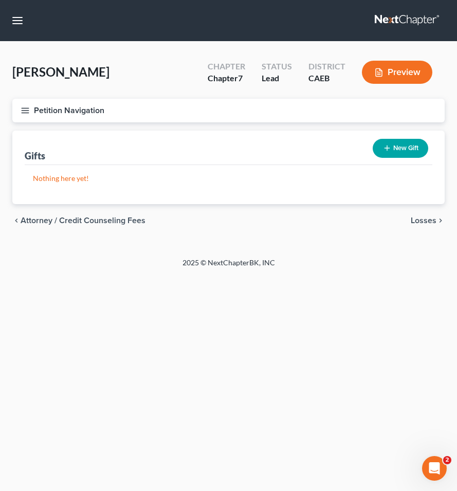
click at [420, 223] on span "Losses" at bounding box center [423, 220] width 26 height 8
click at [420, 223] on span "Environmental Hazards" at bounding box center [393, 220] width 86 height 8
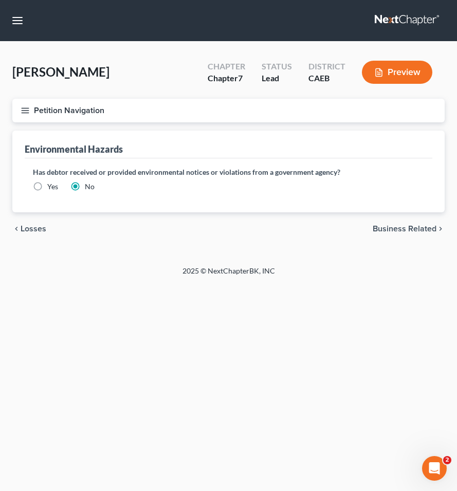
click at [419, 224] on span "Business Related" at bounding box center [404, 228] width 64 height 8
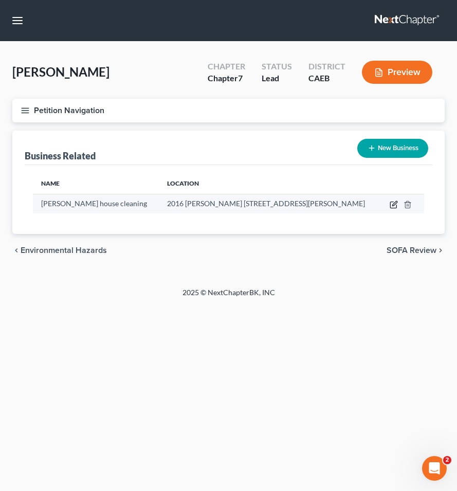
click at [396, 205] on icon "button" at bounding box center [393, 204] width 8 height 8
select select "sole_proprietor"
select select "4"
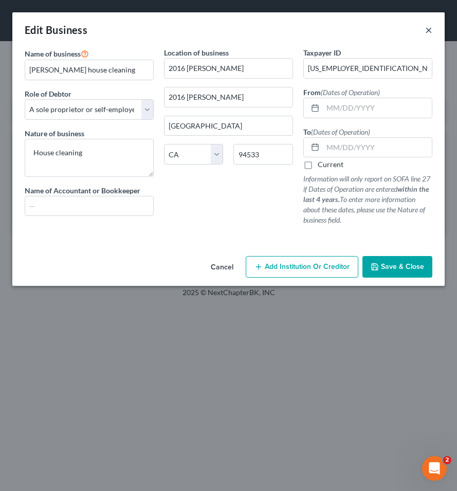
click at [427, 28] on button "×" at bounding box center [428, 30] width 7 height 12
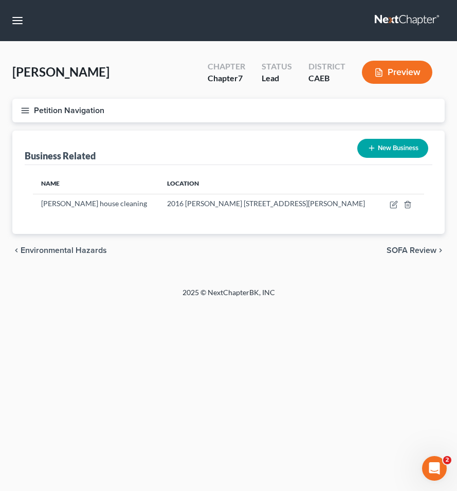
click at [404, 247] on span "SOFA Review" at bounding box center [411, 250] width 50 height 8
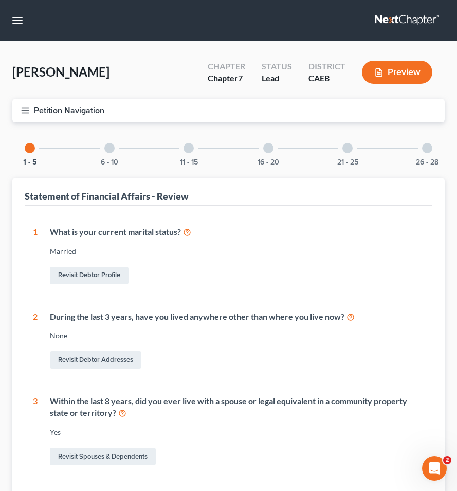
click at [27, 108] on line "button" at bounding box center [25, 108] width 7 height 0
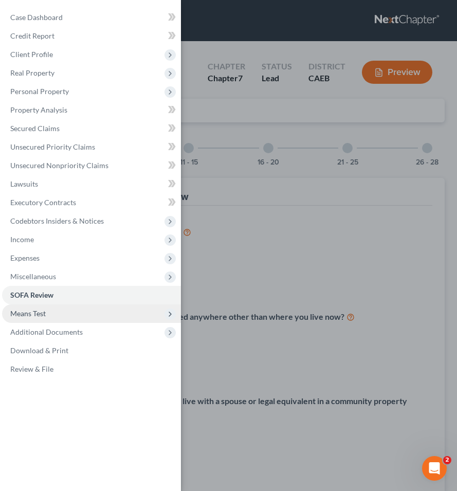
click at [48, 314] on span "Means Test" at bounding box center [91, 313] width 179 height 18
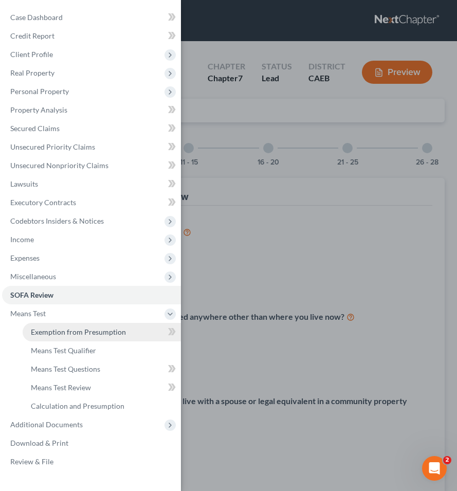
click at [56, 334] on span "Exemption from Presumption" at bounding box center [78, 331] width 95 height 9
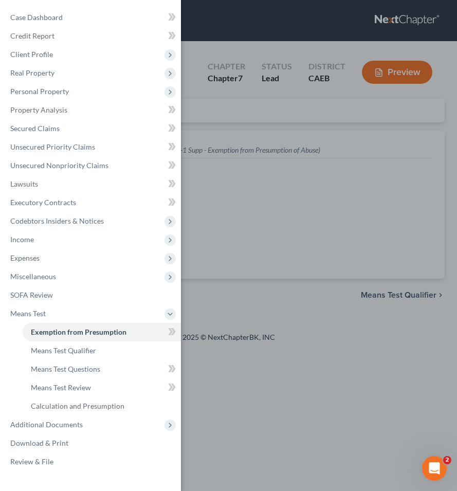
radio input "true"
click at [254, 239] on div "Case Dashboard Payments Invoices Payments Payments Credit Report Client Profile" at bounding box center [228, 245] width 457 height 491
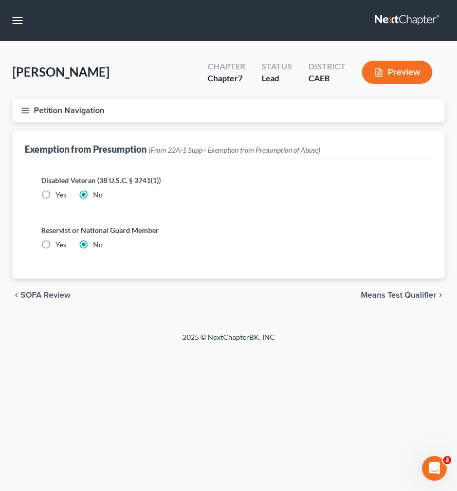
click at [418, 295] on span "Means Test Qualifier" at bounding box center [399, 295] width 76 height 8
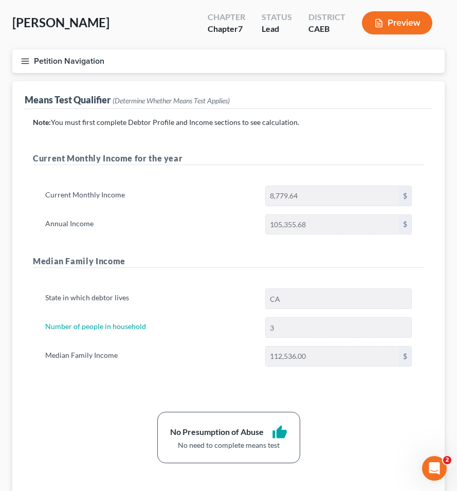
scroll to position [55, 0]
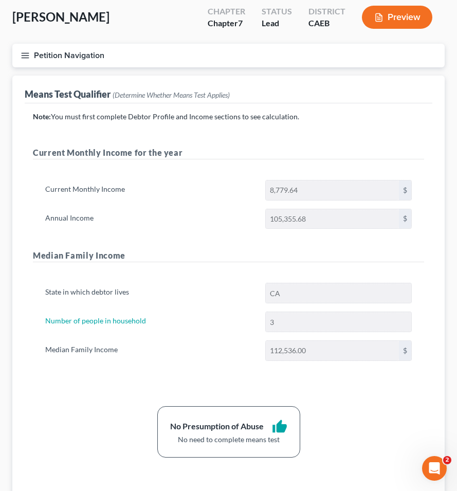
click at [16, 55] on button "Petition Navigation" at bounding box center [228, 56] width 432 height 24
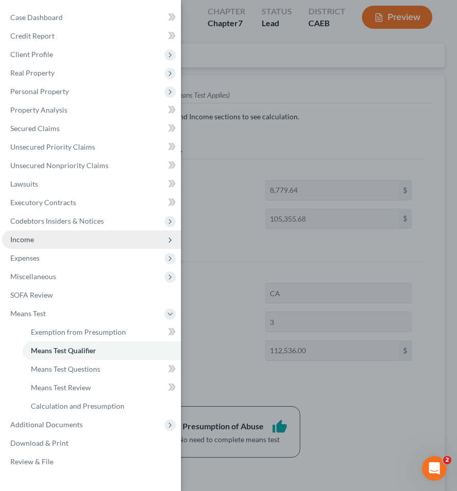
click at [44, 242] on span "Income" at bounding box center [91, 239] width 179 height 18
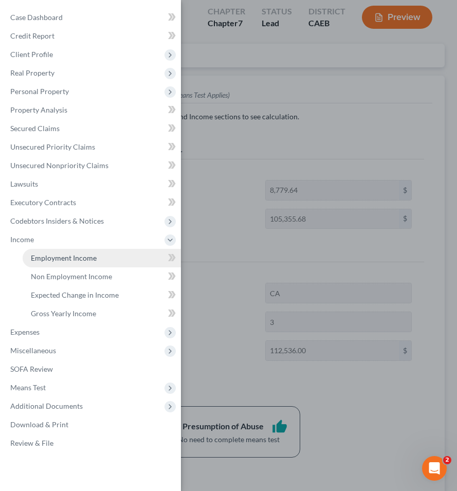
click at [57, 264] on link "Employment Income" at bounding box center [102, 258] width 158 height 18
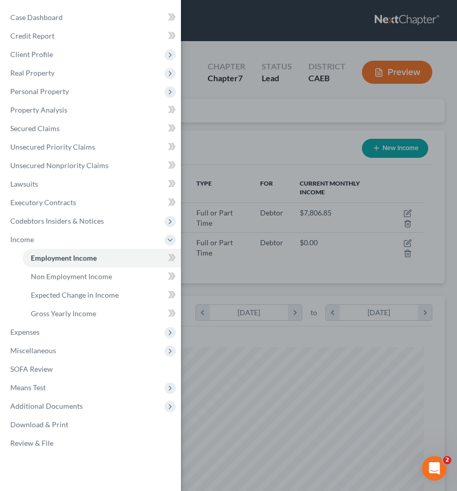
scroll to position [195, 411]
click at [246, 154] on div "Case Dashboard Payments Invoices Payments Payments Credit Report Client Profile" at bounding box center [228, 245] width 457 height 491
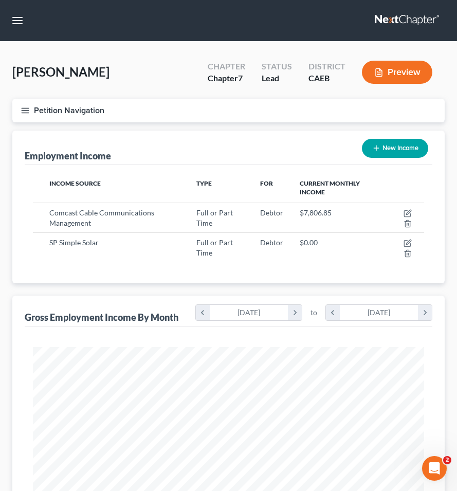
click at [388, 151] on button "New Income" at bounding box center [395, 148] width 66 height 19
select select "0"
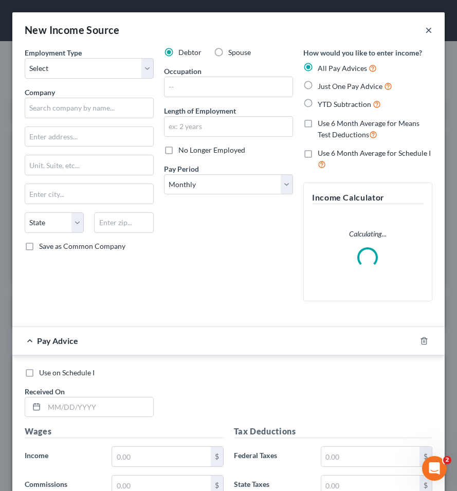
click at [426, 34] on button "×" at bounding box center [428, 30] width 7 height 12
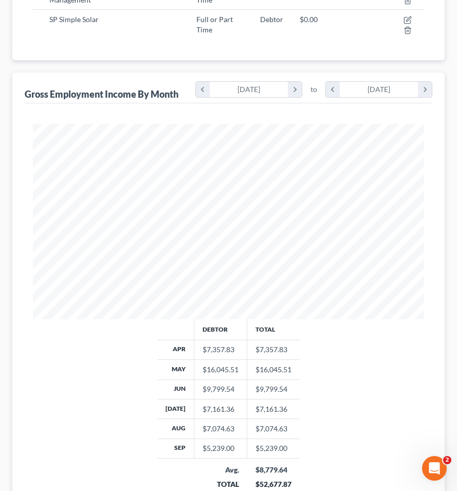
scroll to position [331, 0]
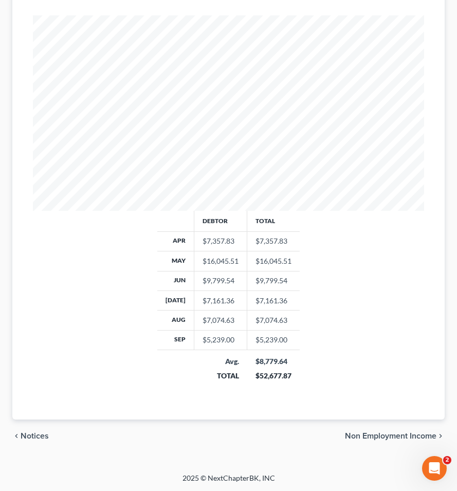
click at [367, 439] on span "Non Employment Income" at bounding box center [390, 436] width 91 height 8
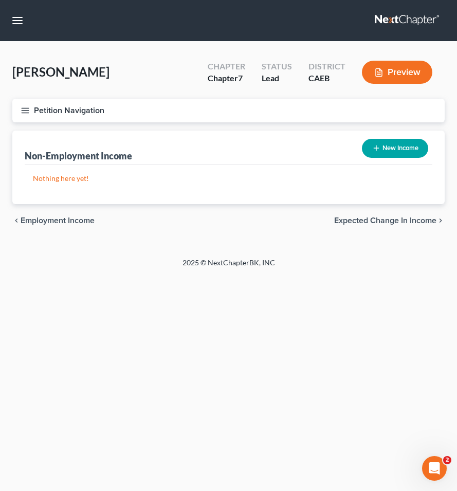
click at [409, 144] on button "New Income" at bounding box center [395, 148] width 66 height 19
select select "0"
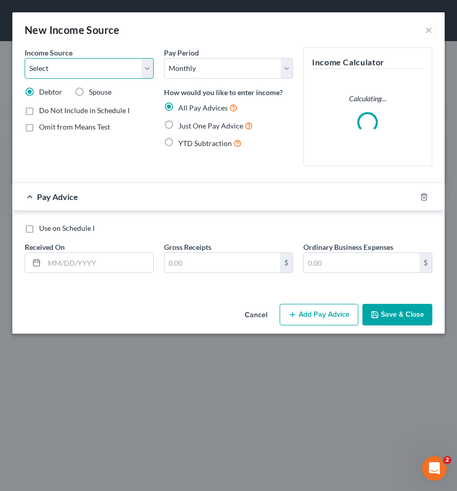
click at [81, 70] on select "Select Unemployment Disability (from employer) Pension Retirement Social Securi…" at bounding box center [89, 68] width 129 height 21
click at [25, 58] on select "Select Unemployment Disability (from employer) Pension Retirement Social Securi…" at bounding box center [89, 68] width 129 height 21
click at [75, 74] on select "Select Unemployment Disability (from employer) Pension Retirement Social Securi…" at bounding box center [89, 68] width 129 height 21
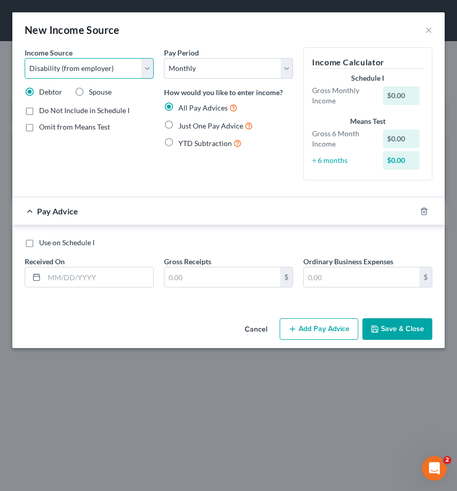
select select "5"
click at [25, 58] on select "Select Unemployment Disability (from employer) Pension Retirement Social Securi…" at bounding box center [89, 68] width 129 height 21
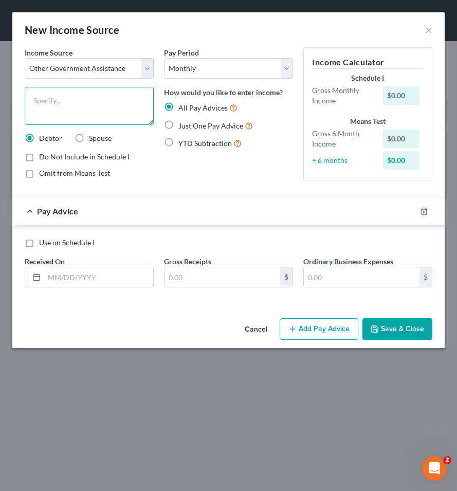
click at [55, 109] on textarea at bounding box center [89, 106] width 129 height 38
type textarea "EDD Disability"
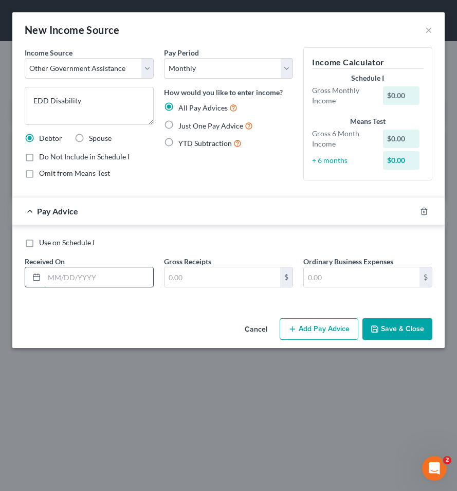
click at [58, 281] on input "text" at bounding box center [98, 277] width 109 height 20
type input "[DATE]"
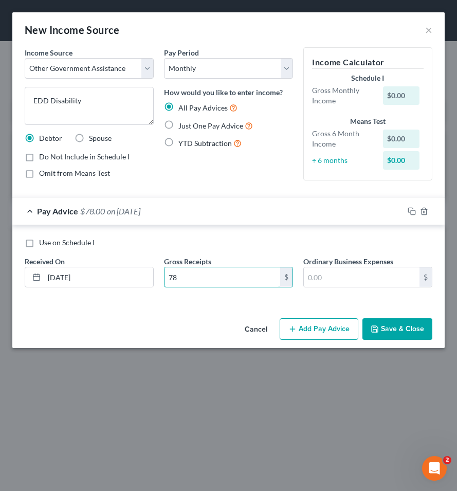
type input "78"
click at [398, 333] on button "Save & Close" at bounding box center [397, 329] width 70 height 22
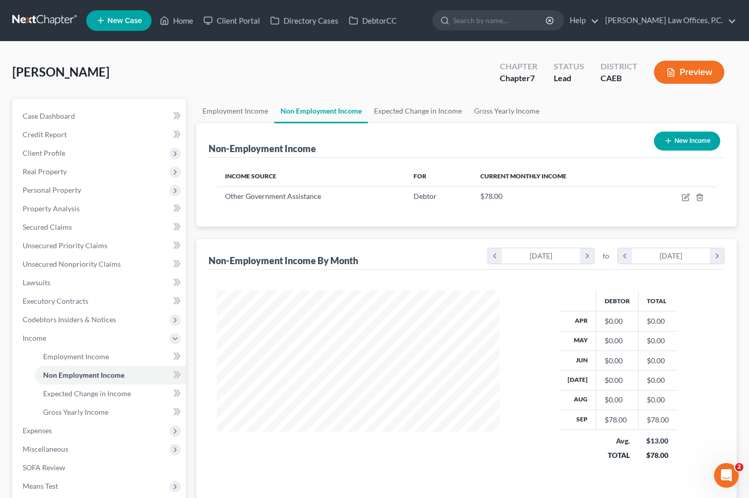
scroll to position [184, 304]
click at [101, 357] on span "Employment Income" at bounding box center [76, 356] width 66 height 9
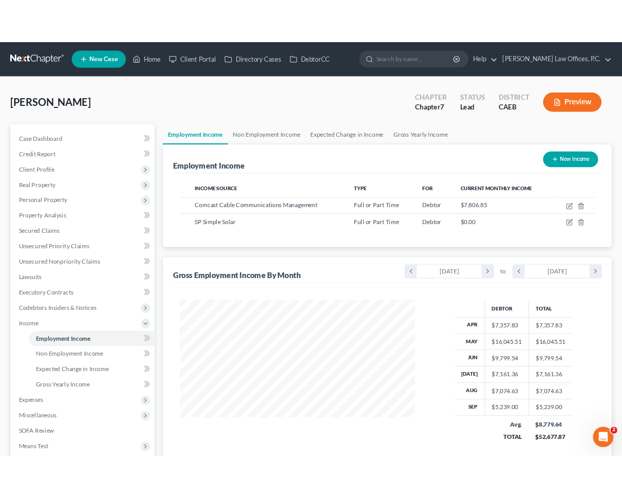
scroll to position [184, 304]
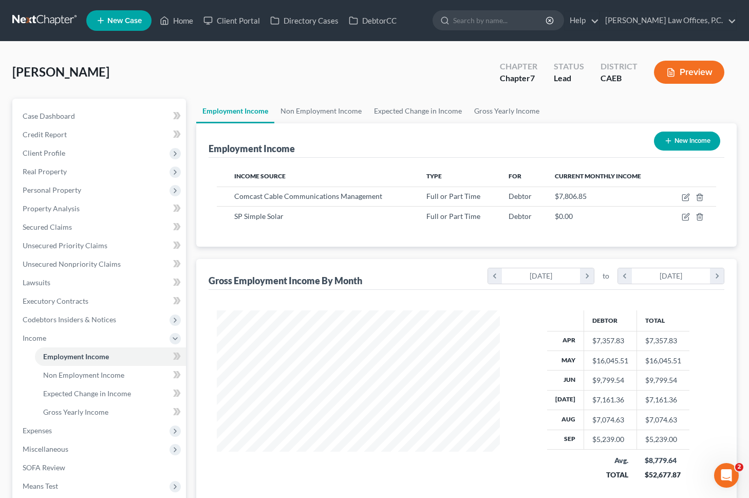
click at [678, 140] on button "New Income" at bounding box center [687, 141] width 66 height 19
select select "0"
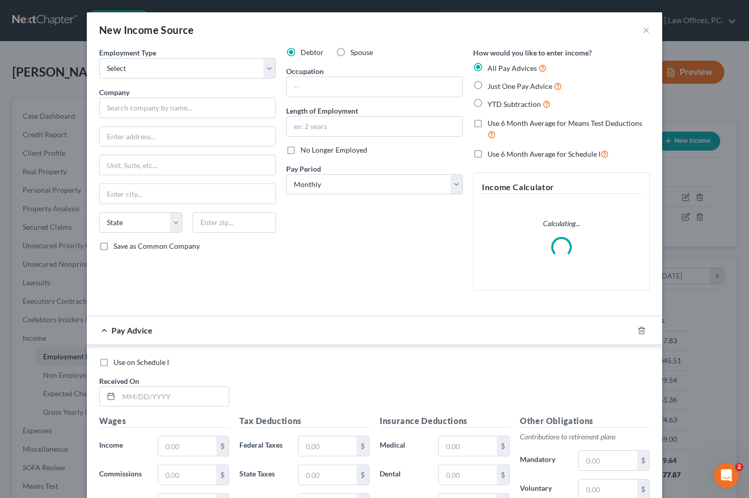
click at [224, 55] on div "Employment Type * Select Full or [DEMOGRAPHIC_DATA] Employment Self Employment" at bounding box center [187, 62] width 177 height 31
click at [213, 67] on select "Select Full or [DEMOGRAPHIC_DATA] Employment Self Employment" at bounding box center [187, 68] width 177 height 21
select select "1"
click at [99, 58] on select "Select Full or [DEMOGRAPHIC_DATA] Employment Self Employment" at bounding box center [187, 68] width 177 height 21
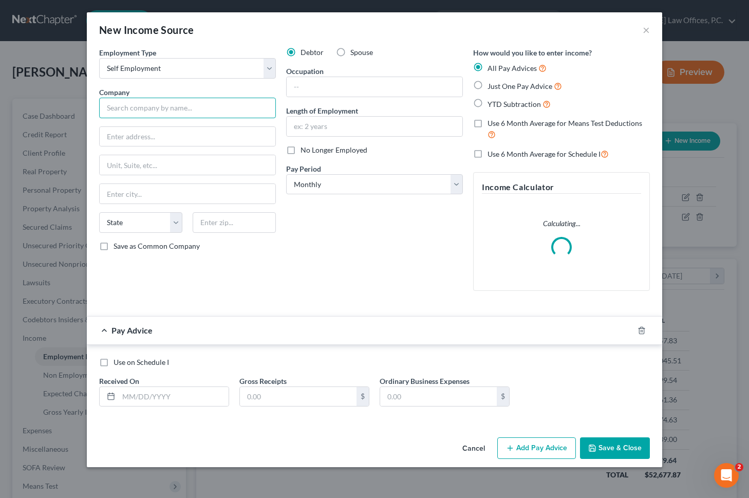
click at [181, 109] on input "text" at bounding box center [187, 108] width 177 height 21
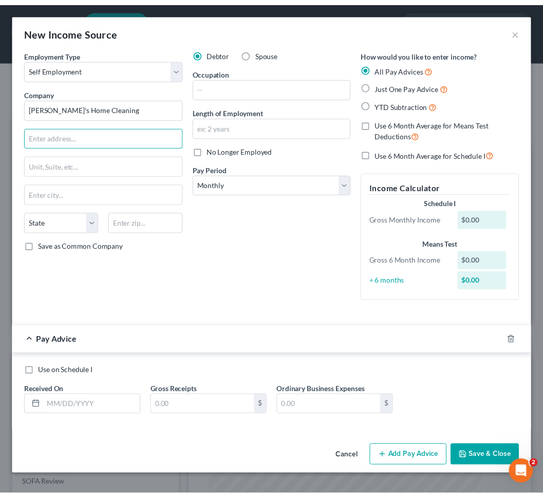
scroll to position [513565, 513394]
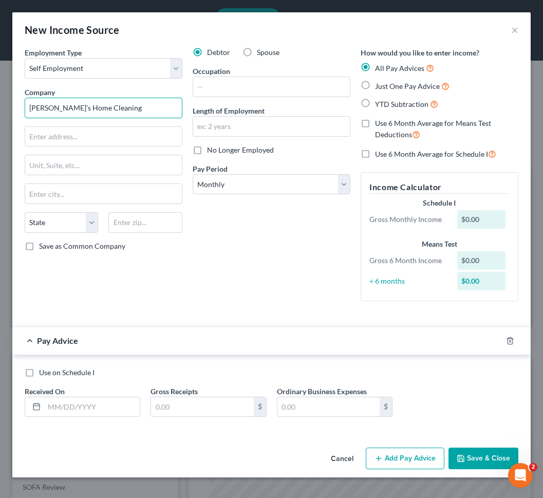
click at [76, 104] on input "[PERSON_NAME]'s Home Cleaning" at bounding box center [104, 108] width 158 height 21
type input "[PERSON_NAME]'s House Cleaning"
click at [85, 136] on input "text" at bounding box center [103, 137] width 157 height 20
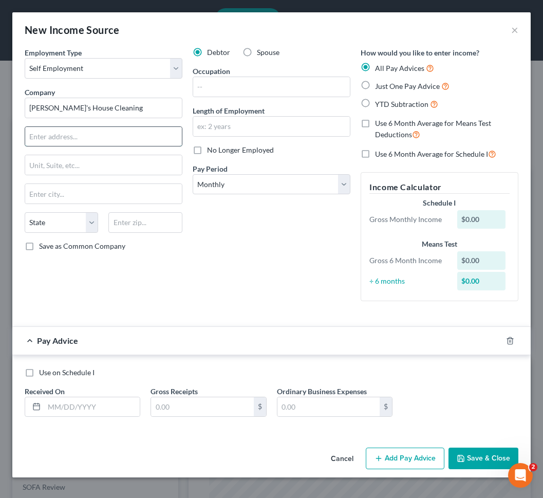
click at [85, 136] on input "text" at bounding box center [103, 137] width 157 height 20
paste input "2016 [PERSON_NAME]"
drag, startPoint x: 54, startPoint y: 135, endPoint x: 165, endPoint y: 135, distance: 111.5
click at [165, 135] on input "2016 [PERSON_NAME]" at bounding box center [103, 137] width 157 height 20
type input "2016 [GEOGRAPHIC_DATA]"
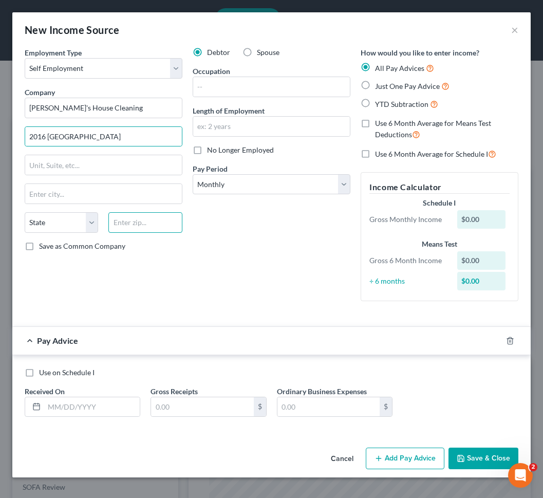
click at [145, 221] on input "text" at bounding box center [144, 222] width 73 height 21
paste input "94533"
type input "94533"
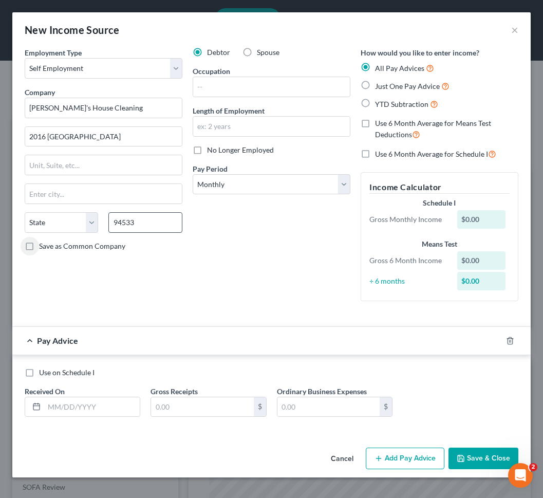
type input "[GEOGRAPHIC_DATA]"
select select "4"
click at [236, 89] on input "text" at bounding box center [271, 87] width 157 height 20
type input "House Cleaner"
click at [81, 408] on input "text" at bounding box center [92, 407] width 96 height 20
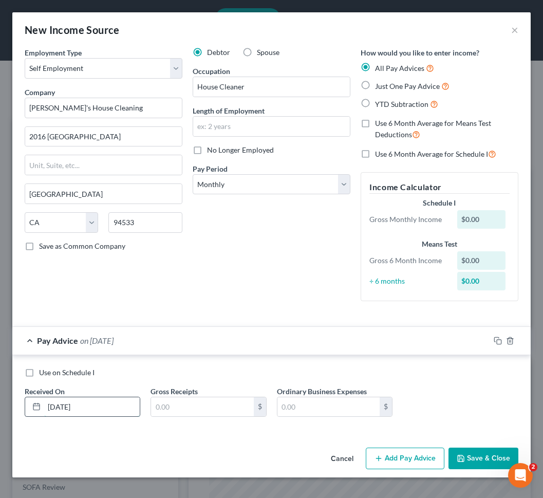
type input "[DATE]"
click at [199, 407] on input "2,655.24" at bounding box center [202, 407] width 102 height 20
type input "2,655."
click at [421, 464] on button "Add Pay Advice" at bounding box center [405, 458] width 79 height 22
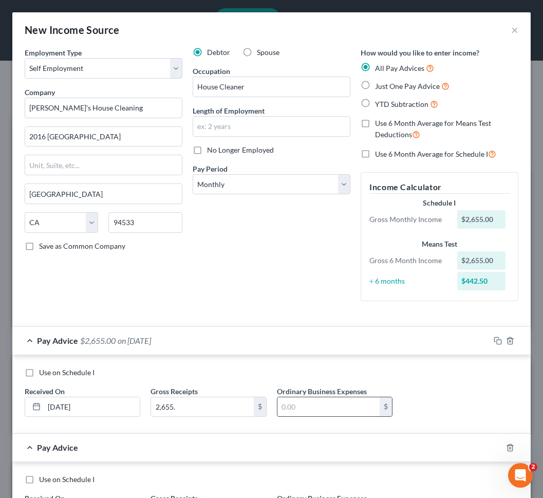
scroll to position [99, 0]
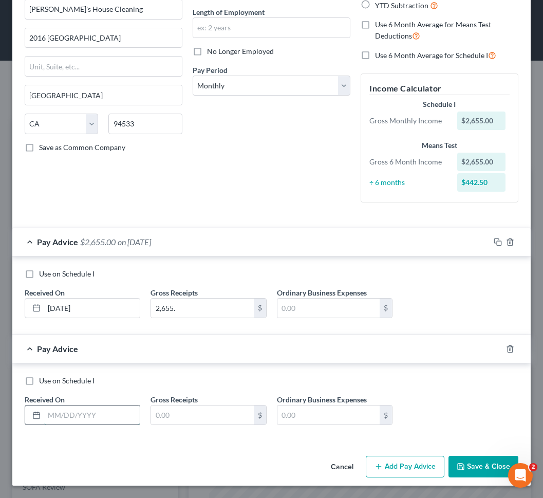
click at [78, 410] on input "text" at bounding box center [92, 415] width 96 height 20
type input "[DATE]"
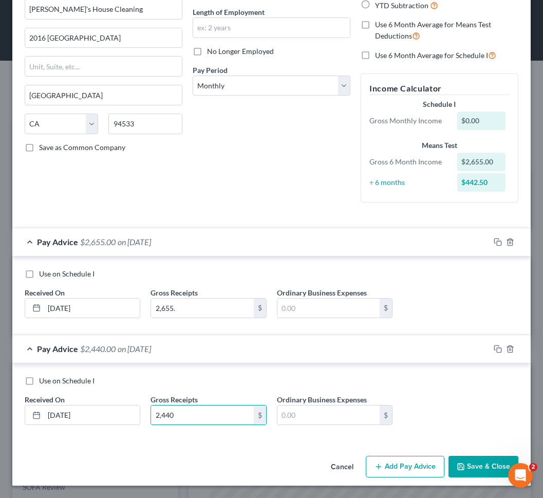
type input "2,440"
click at [404, 465] on button "Add Pay Advice" at bounding box center [405, 467] width 79 height 22
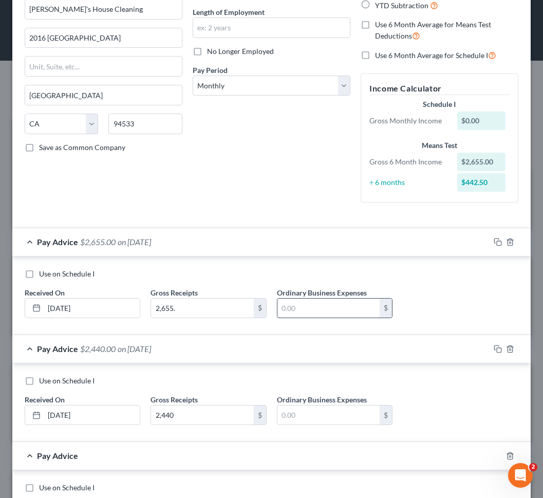
scroll to position [205, 0]
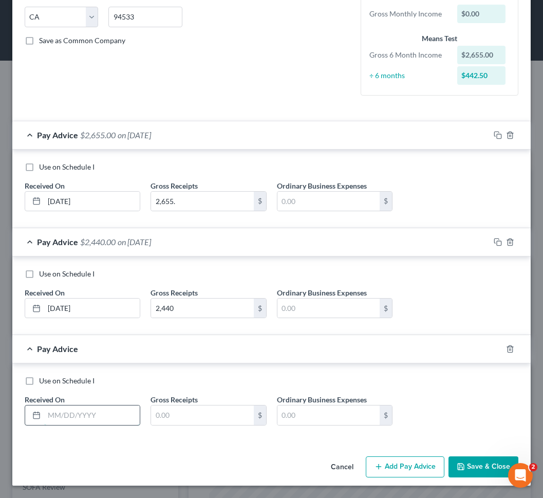
click at [60, 415] on input "text" at bounding box center [92, 415] width 96 height 20
type input "[DATE]"
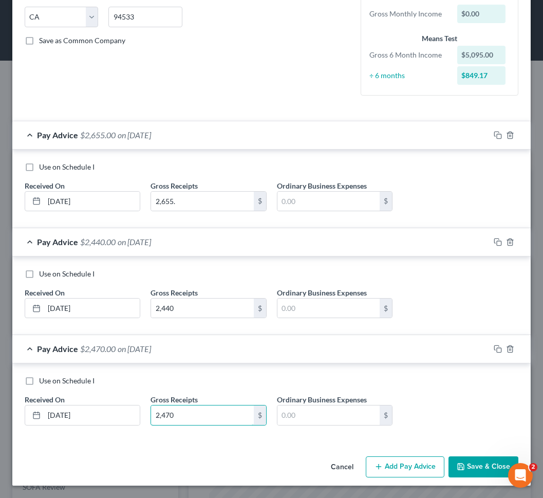
type input "2,470"
click at [401, 458] on button "Add Pay Advice" at bounding box center [405, 467] width 79 height 22
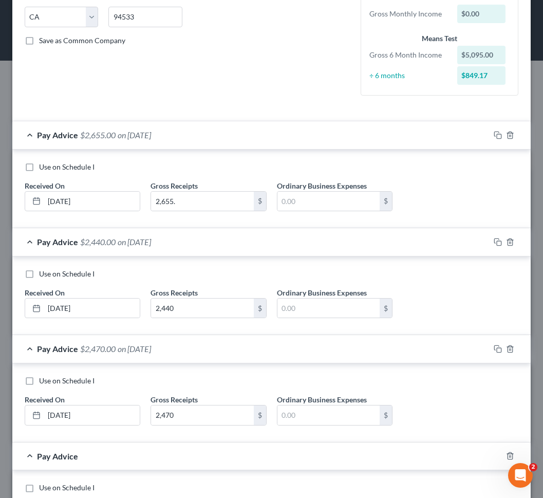
scroll to position [312, 0]
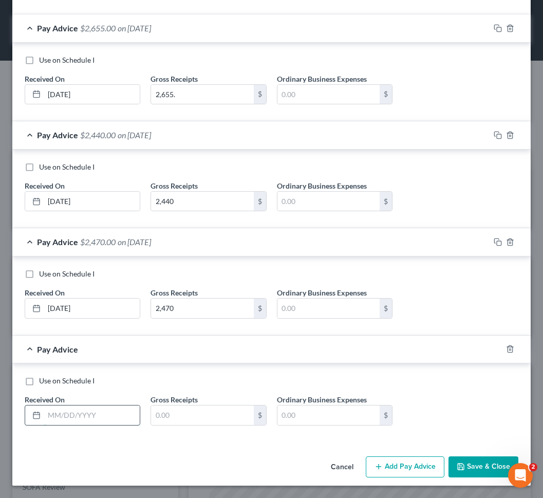
click at [71, 416] on input "text" at bounding box center [92, 415] width 96 height 20
type input "[DATE]"
click at [192, 410] on input "text" at bounding box center [202, 415] width 102 height 20
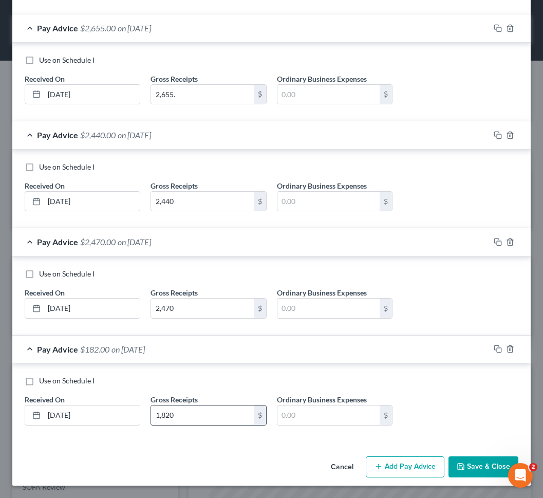
type input "1,820"
click at [470, 467] on button "Save & Close" at bounding box center [483, 467] width 70 height 22
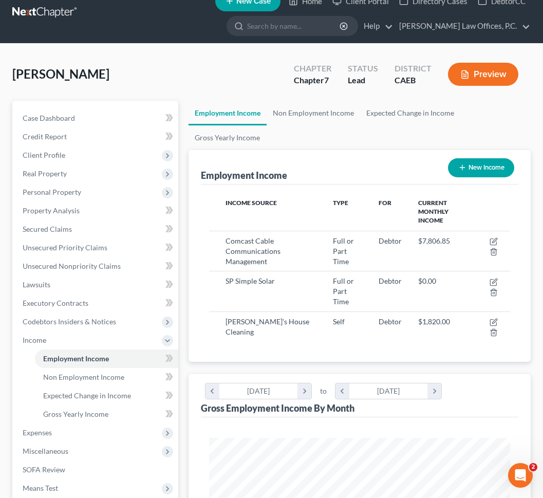
scroll to position [18, 0]
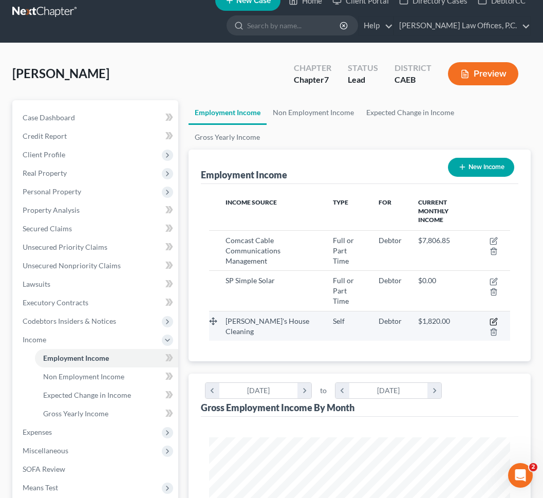
click at [495, 320] on icon "button" at bounding box center [494, 320] width 5 height 5
select select "1"
select select "4"
select select "0"
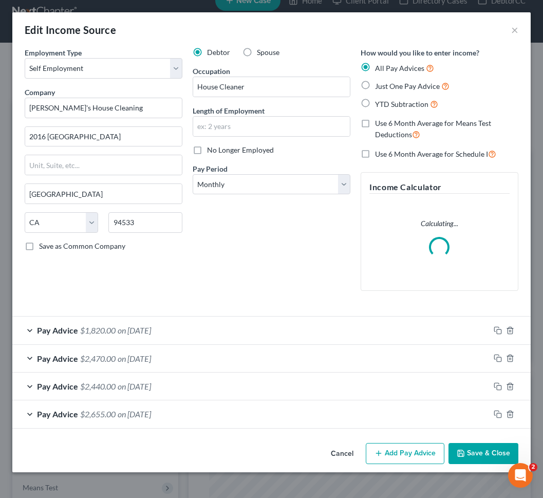
click at [257, 53] on label "Spouse" at bounding box center [268, 52] width 23 height 10
click at [261, 53] on input "Spouse" at bounding box center [264, 50] width 7 height 7
radio input "true"
click at [493, 463] on button "Save & Close" at bounding box center [483, 454] width 70 height 22
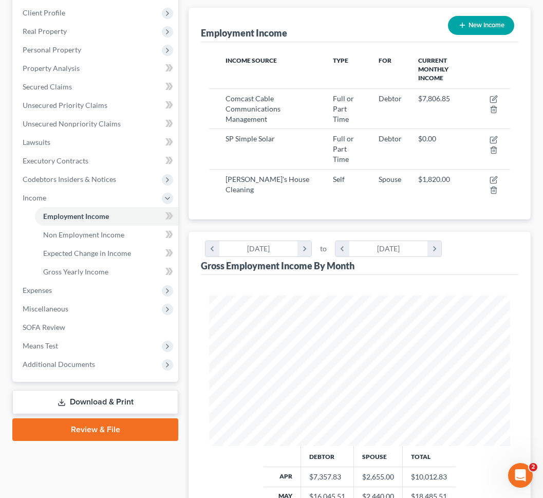
scroll to position [161, 0]
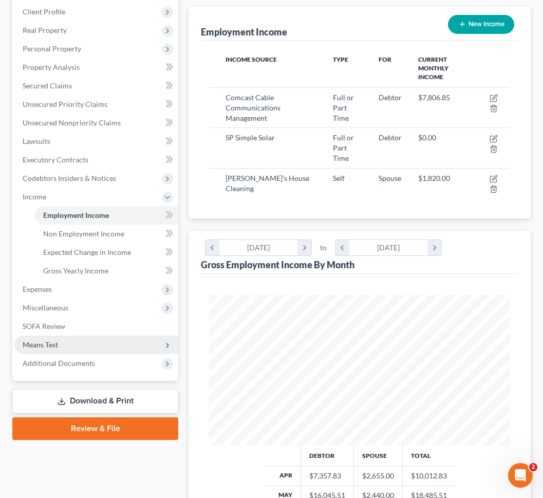
click at [107, 345] on span "Means Test" at bounding box center [96, 344] width 164 height 18
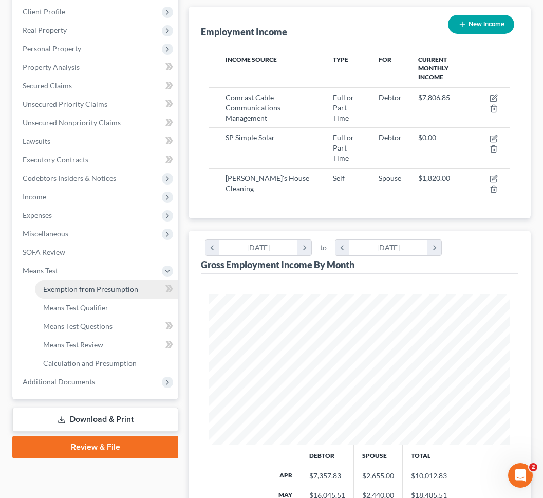
click at [85, 295] on link "Exemption from Presumption" at bounding box center [106, 289] width 143 height 18
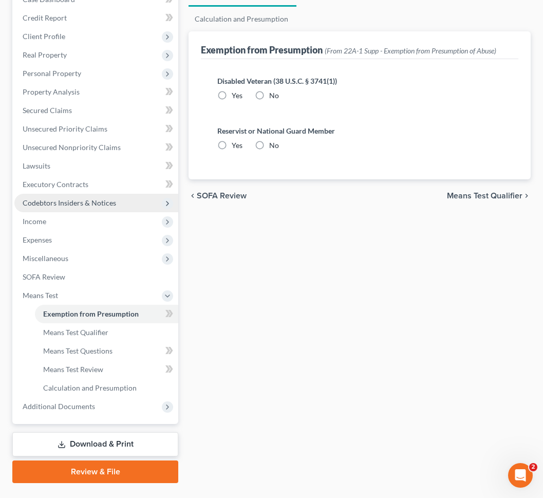
radio input "true"
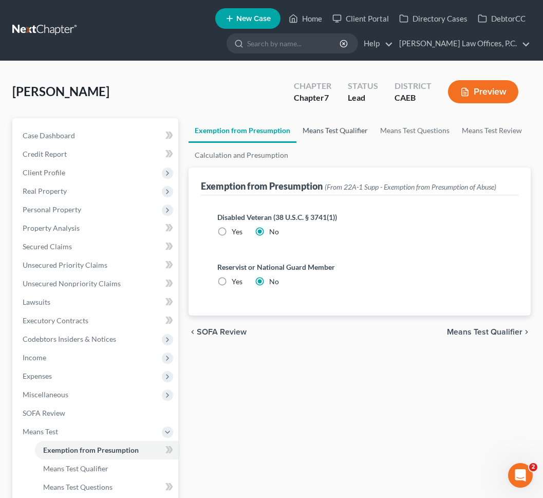
click at [321, 136] on link "Means Test Qualifier" at bounding box center [335, 130] width 78 height 25
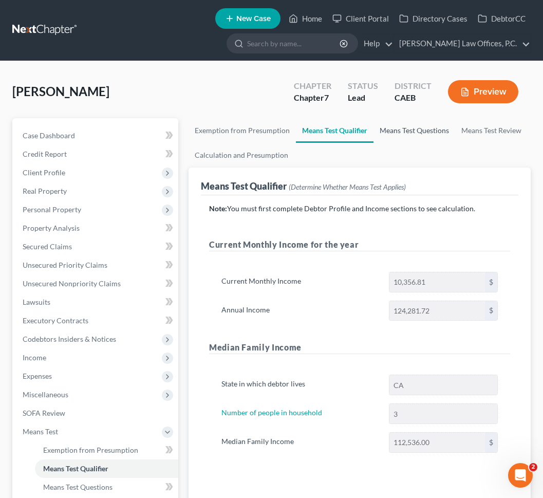
click at [395, 135] on link "Means Test Questions" at bounding box center [414, 130] width 82 height 25
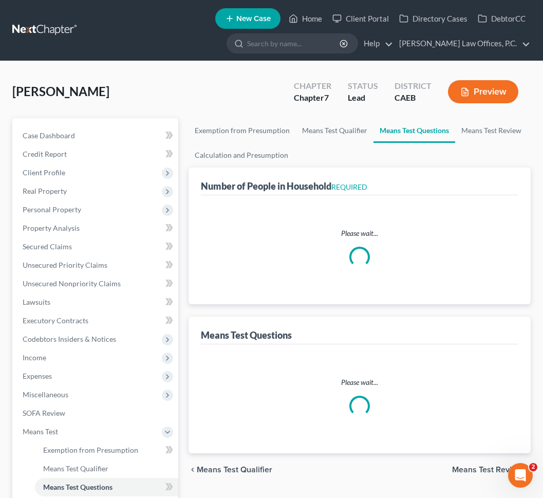
select select "0"
select select "60"
select select "0"
select select "60"
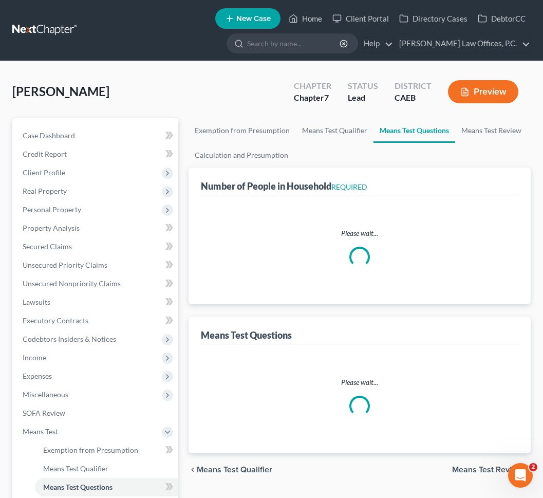
select select "1"
select select "60"
select select "3"
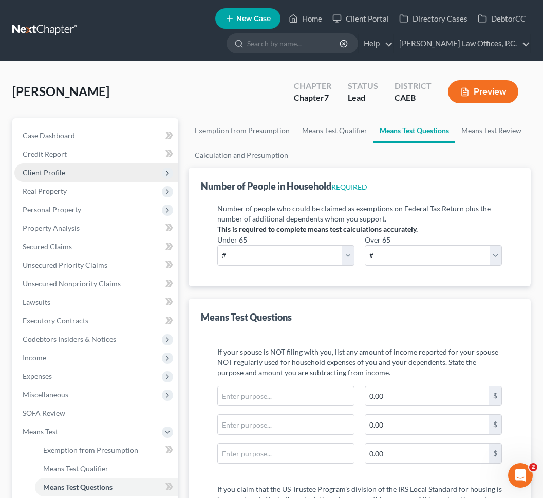
click at [126, 165] on span "Client Profile" at bounding box center [96, 172] width 164 height 18
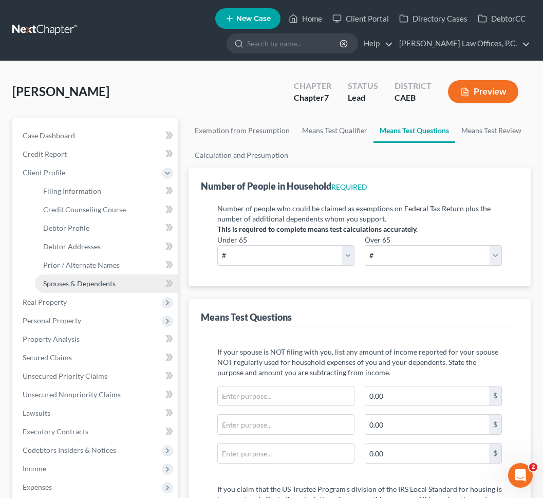
click at [103, 274] on link "Spouses & Dependents" at bounding box center [106, 283] width 143 height 18
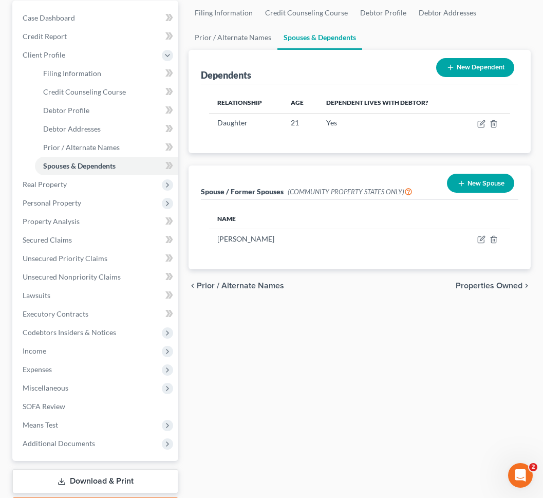
scroll to position [178, 0]
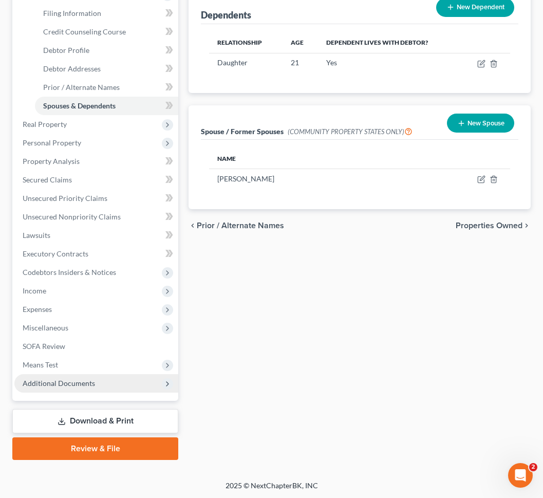
click at [107, 389] on span "Additional Documents" at bounding box center [96, 383] width 164 height 18
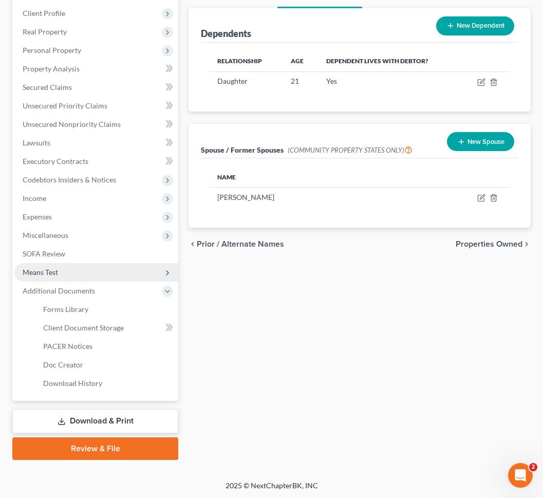
click at [87, 274] on span "Means Test" at bounding box center [96, 272] width 164 height 18
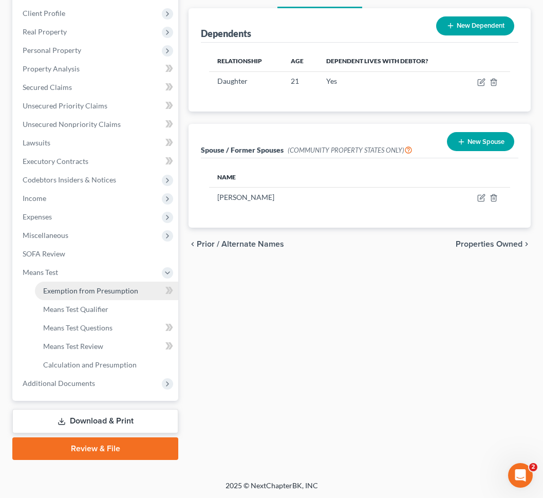
click at [84, 290] on span "Exemption from Presumption" at bounding box center [90, 290] width 95 height 9
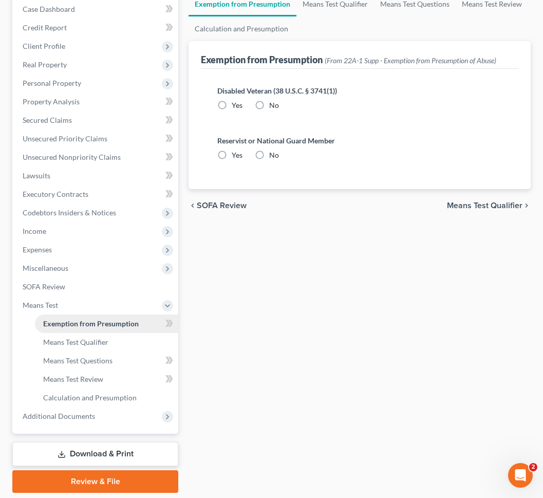
radio input "true"
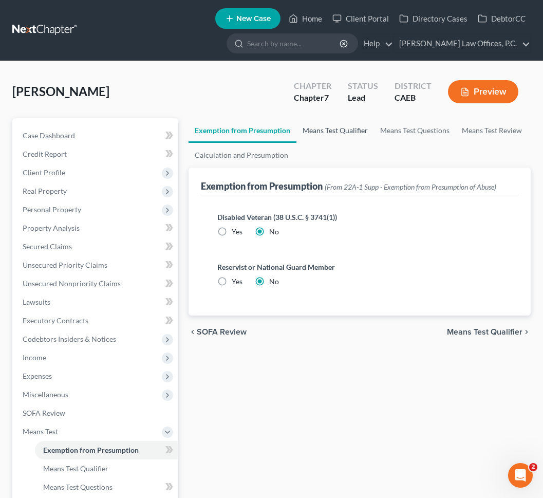
click at [330, 123] on link "Means Test Qualifier" at bounding box center [335, 130] width 78 height 25
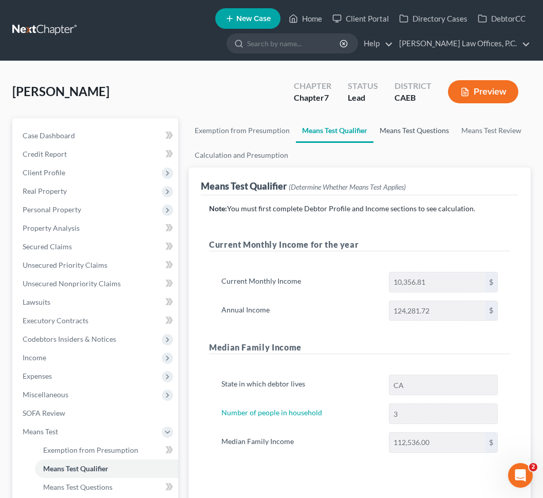
click at [393, 134] on link "Means Test Questions" at bounding box center [414, 130] width 82 height 25
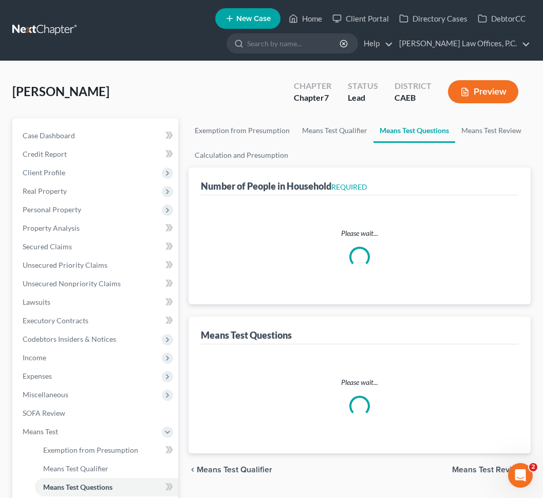
select select "0"
select select "60"
select select "0"
select select "60"
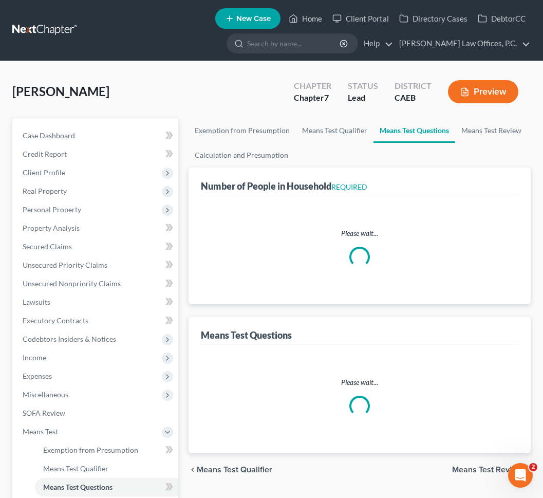
select select "1"
select select "60"
select select "3"
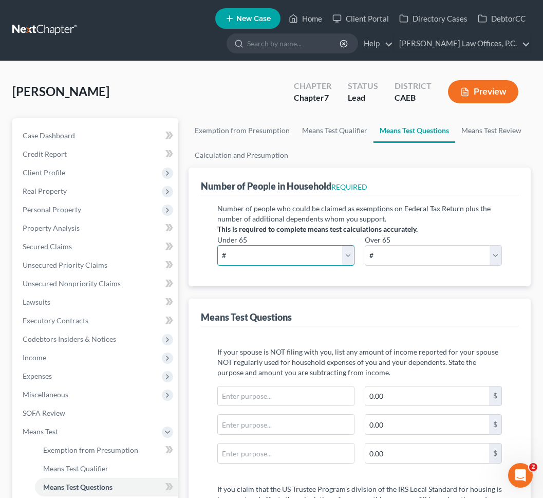
click at [286, 250] on select "# 0 1 2 3 4 5 6 7 8 9 10" at bounding box center [285, 255] width 137 height 21
select select "3"
click at [217, 245] on select "# 0 1 2 3 4 5 6 7 8 9 10" at bounding box center [285, 255] width 137 height 21
click at [400, 214] on p "Number of people who could be claimed as exemptions on Federal Tax Return plus …" at bounding box center [359, 213] width 285 height 21
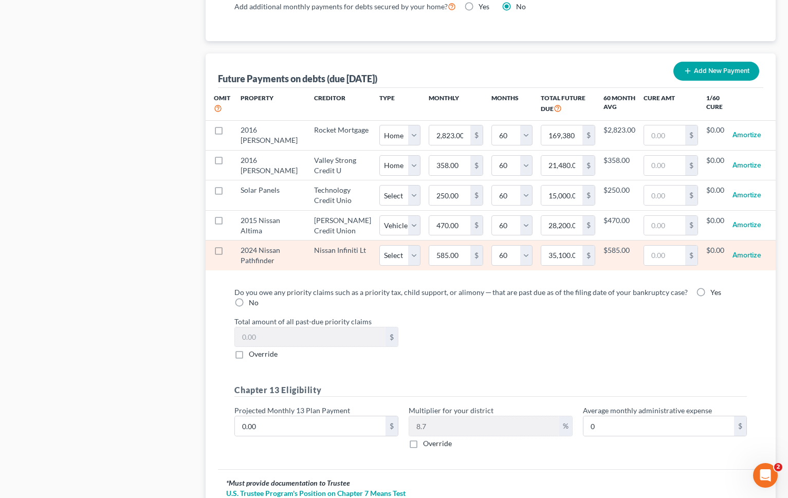
scroll to position [999, 0]
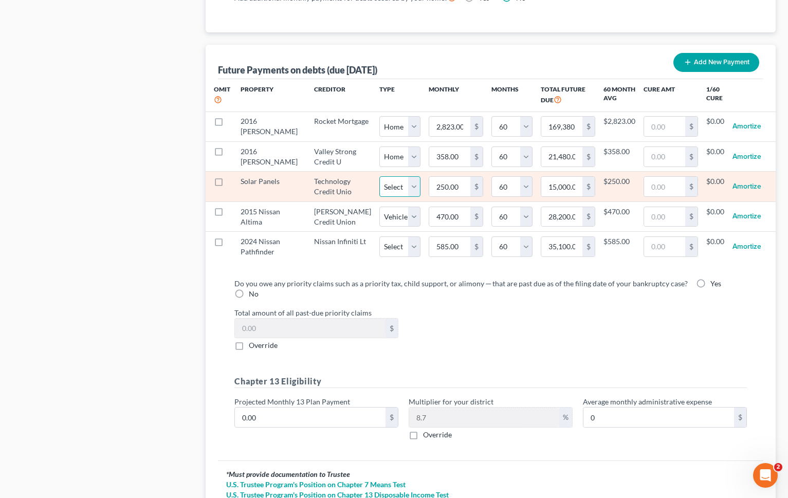
click at [379, 195] on select "Select Home Vehicle Other" at bounding box center [399, 186] width 41 height 21
select select "2"
click at [379, 185] on select "Select Home Vehicle Other" at bounding box center [399, 186] width 41 height 21
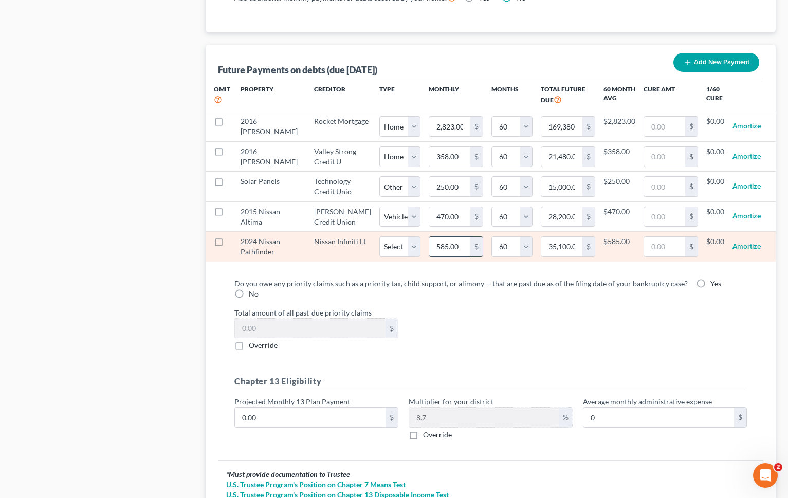
select select "2"
select select "60"
click at [385, 257] on select "Select Home Vehicle Other" at bounding box center [399, 246] width 41 height 21
select select "1"
click at [379, 256] on select "Select Home Vehicle Other" at bounding box center [399, 246] width 41 height 21
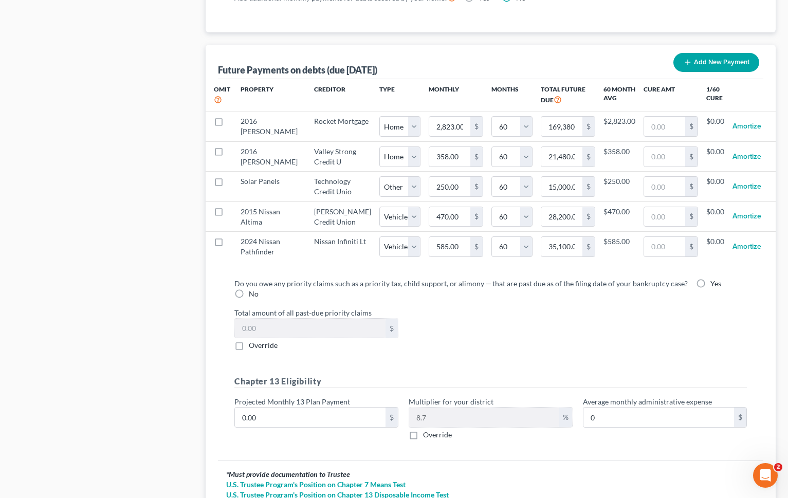
select select "1"
select select "60"
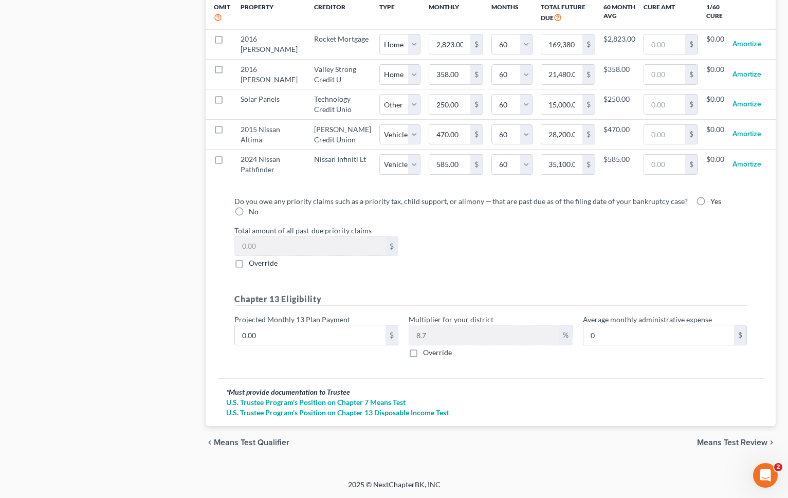
scroll to position [1112, 0]
click at [722, 441] on span "Means Test Review" at bounding box center [732, 442] width 70 height 8
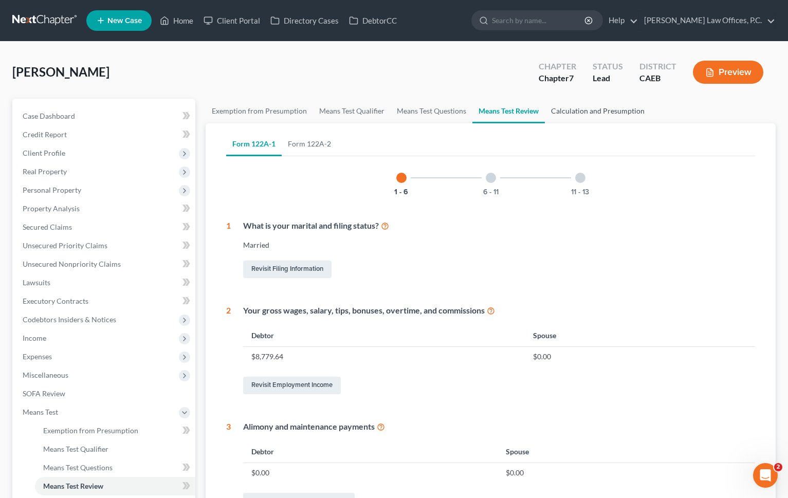
click at [572, 109] on link "Calculation and Presumption" at bounding box center [598, 111] width 106 height 25
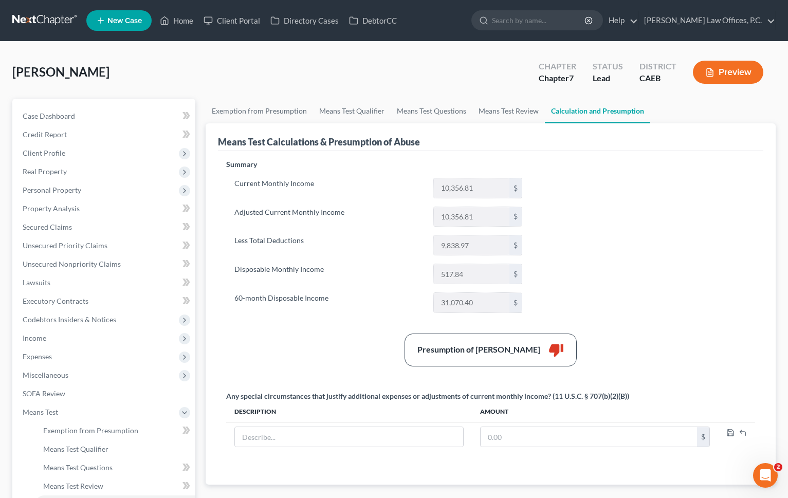
click at [705, 74] on icon "button" at bounding box center [709, 72] width 9 height 9
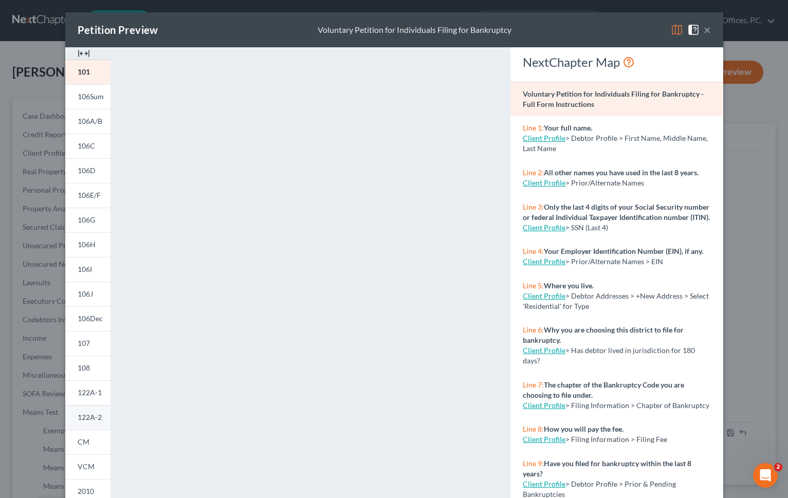
click at [95, 417] on span "122A-2" at bounding box center [90, 417] width 24 height 9
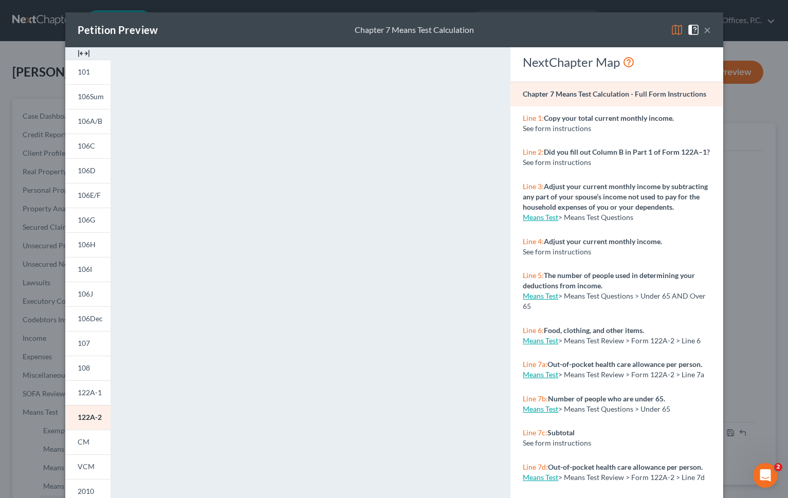
click at [707, 31] on button "×" at bounding box center [706, 30] width 7 height 12
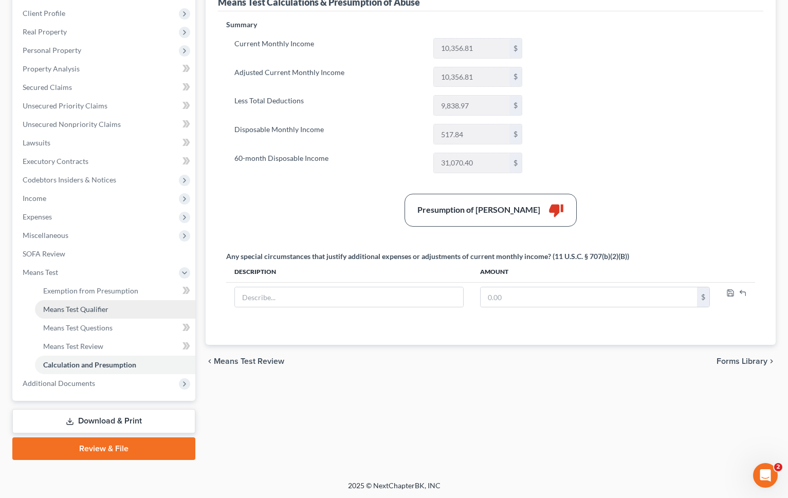
click at [130, 312] on link "Means Test Qualifier" at bounding box center [115, 309] width 160 height 18
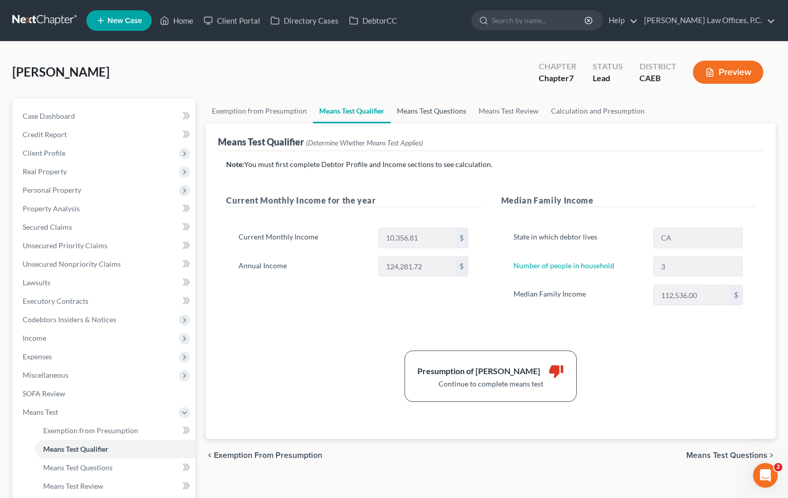
click at [425, 109] on link "Means Test Questions" at bounding box center [431, 111] width 82 height 25
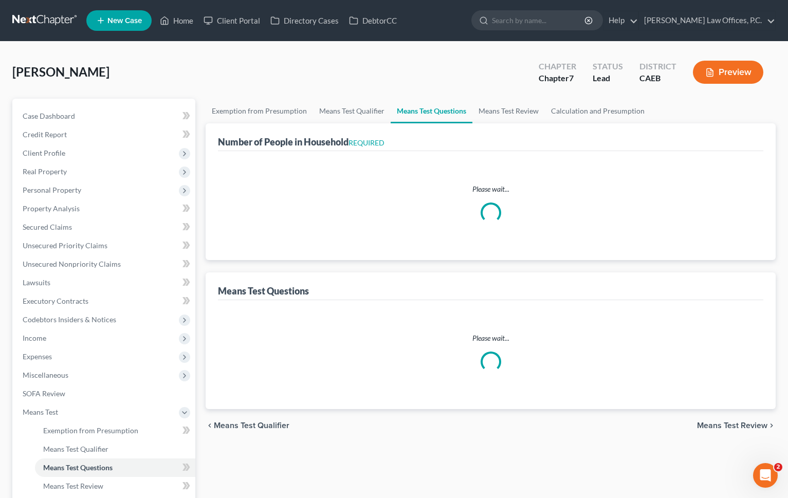
select select "0"
select select "60"
select select "0"
select select "60"
select select "2"
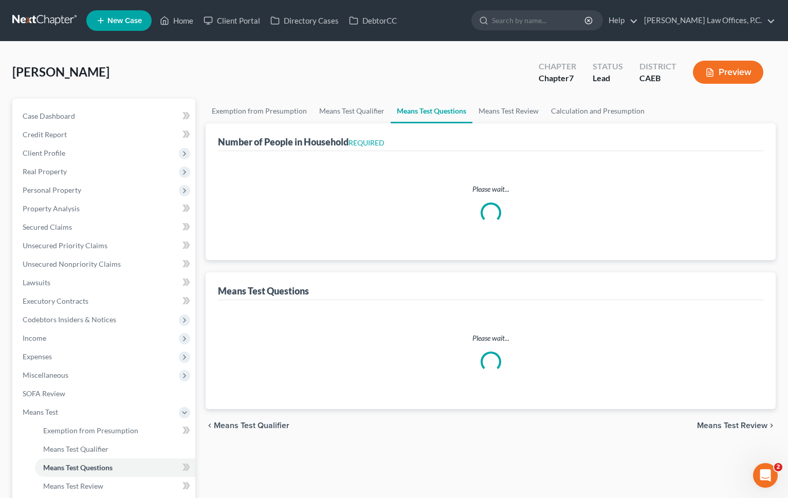
select select "60"
select select "1"
select select "60"
select select "1"
select select "60"
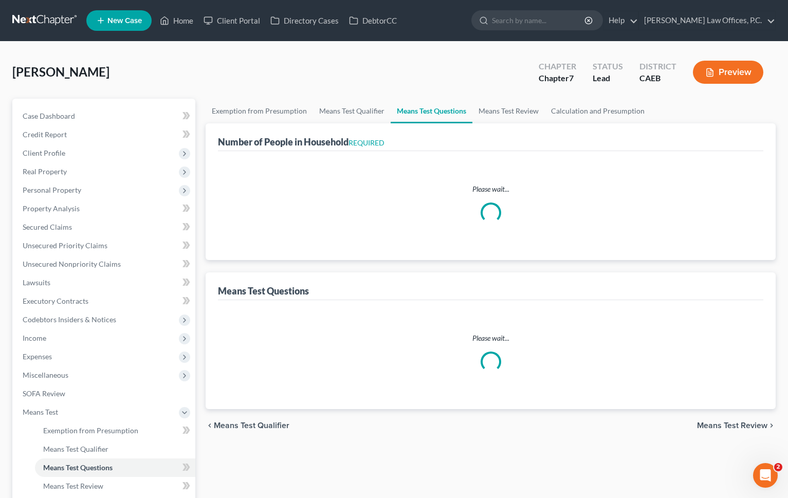
select select "3"
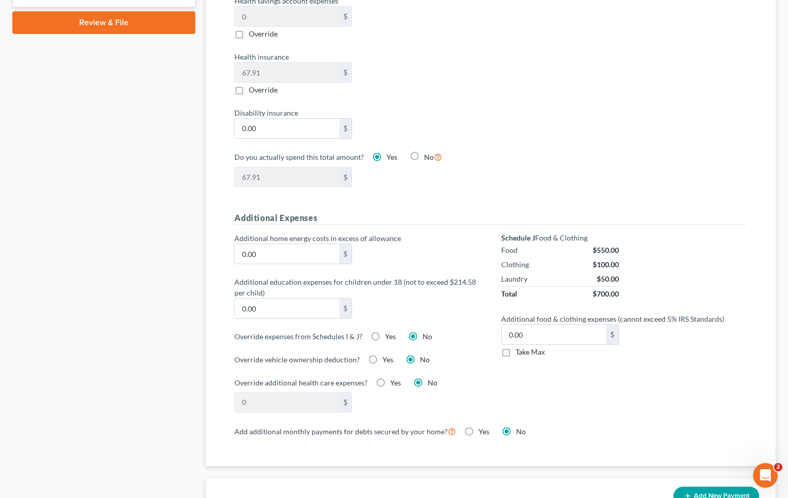
scroll to position [732, 0]
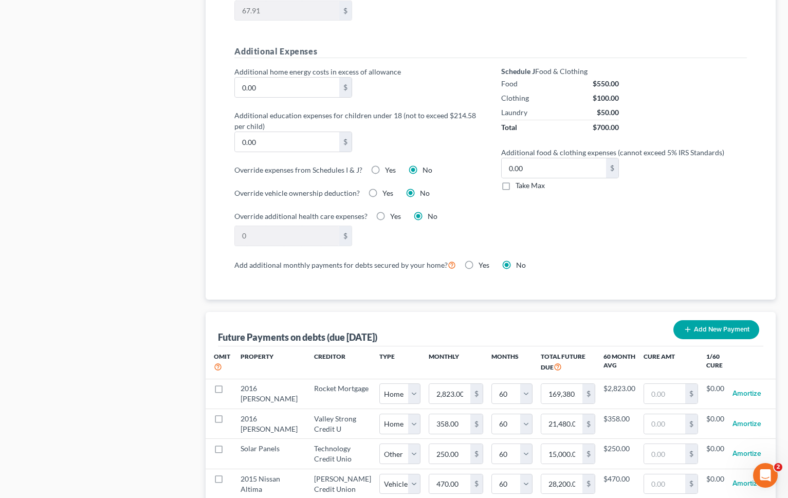
click at [385, 172] on label "Yes" at bounding box center [390, 170] width 11 height 10
click at [389, 172] on input "Yes" at bounding box center [392, 168] width 7 height 7
radio input "true"
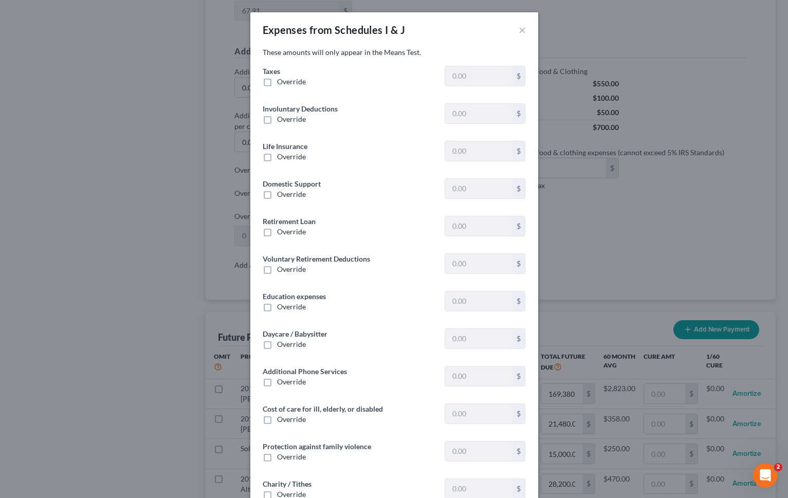
type input "1,502.05"
type input "0"
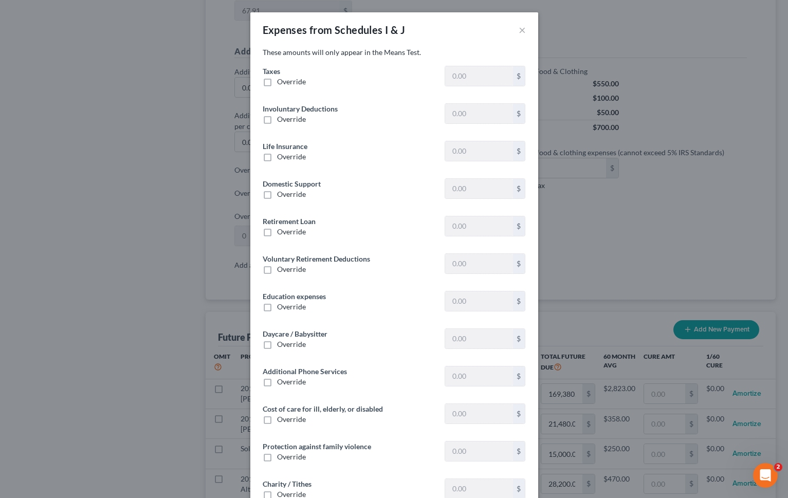
type input "220.52"
type input "0"
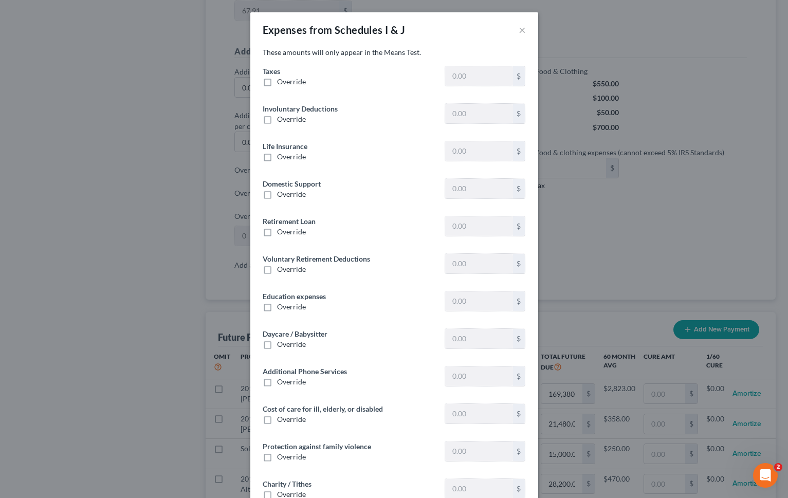
type input "0"
click at [289, 85] on span "Override" at bounding box center [291, 81] width 29 height 9
click at [288, 83] on input "Override" at bounding box center [284, 80] width 7 height 7
checkbox input "true"
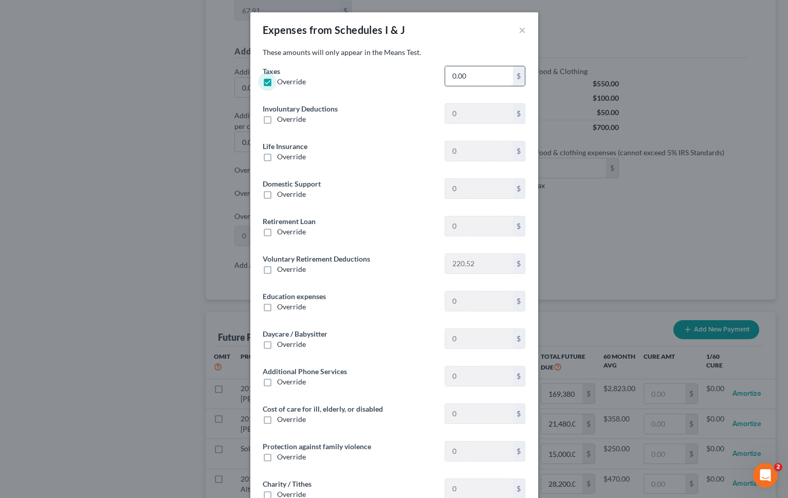
click at [457, 76] on input "0.00" at bounding box center [478, 76] width 67 height 20
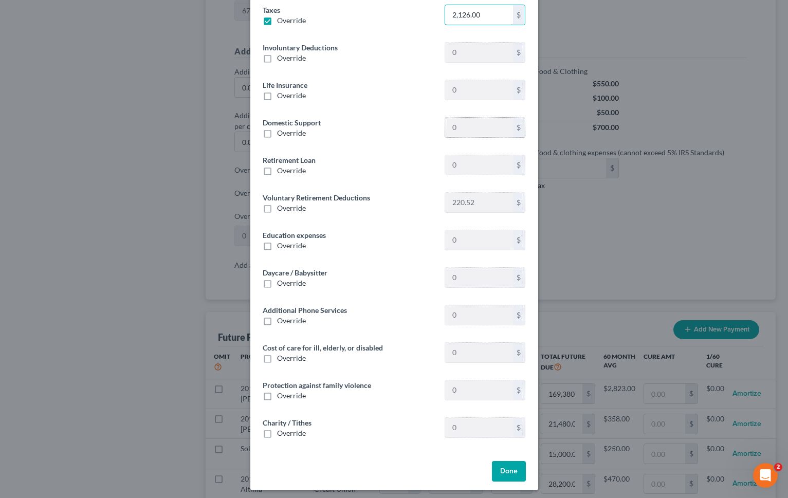
scroll to position [65, 0]
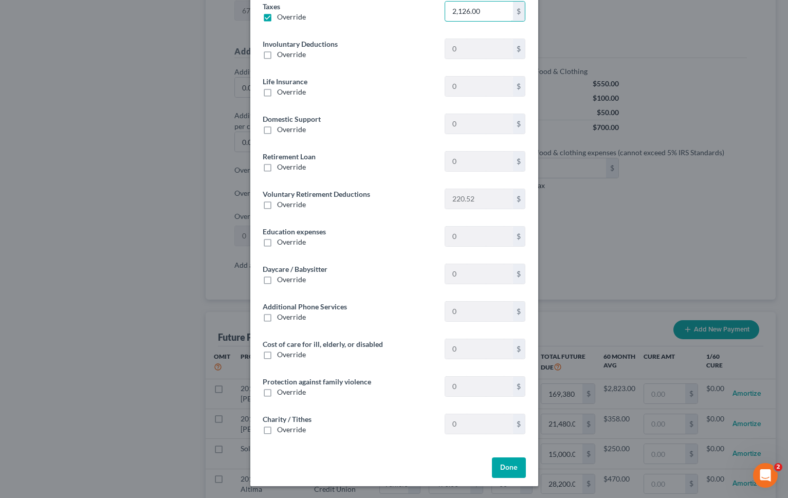
type input "2,126.00"
click at [504, 466] on button "Done" at bounding box center [509, 467] width 34 height 21
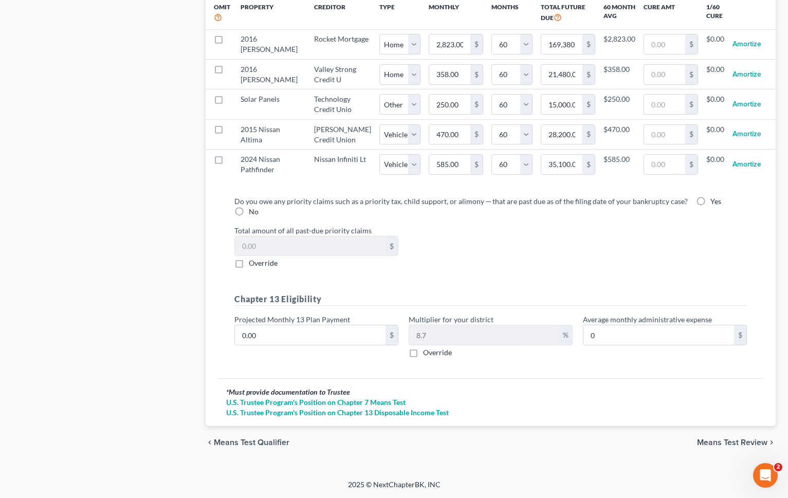
scroll to position [1112, 0]
click at [719, 442] on span "Means Test Review" at bounding box center [732, 442] width 70 height 8
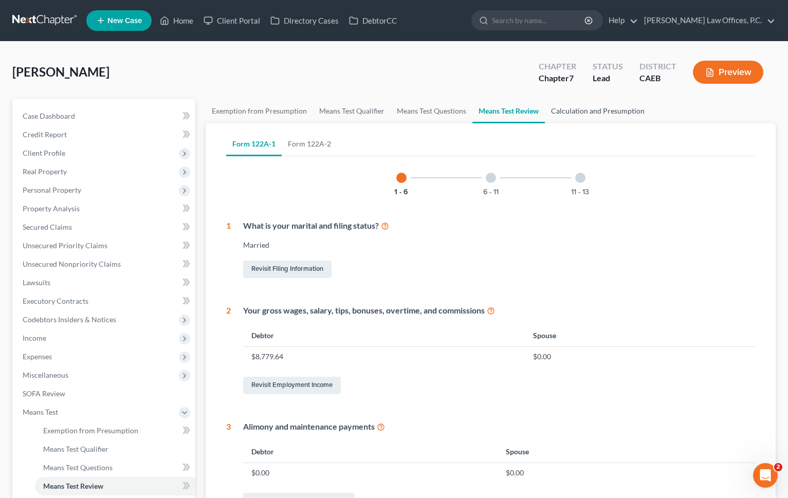
click at [595, 109] on link "Calculation and Presumption" at bounding box center [598, 111] width 106 height 25
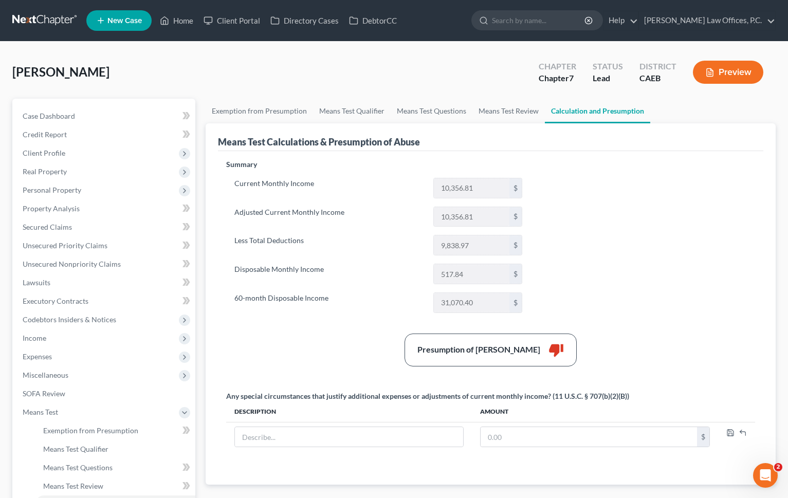
click at [709, 66] on button "Preview" at bounding box center [727, 72] width 70 height 23
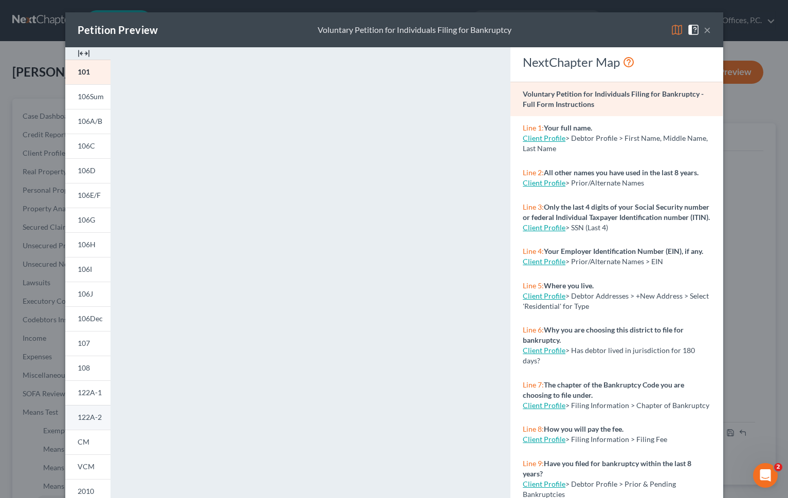
click at [90, 418] on span "122A-2" at bounding box center [90, 417] width 24 height 9
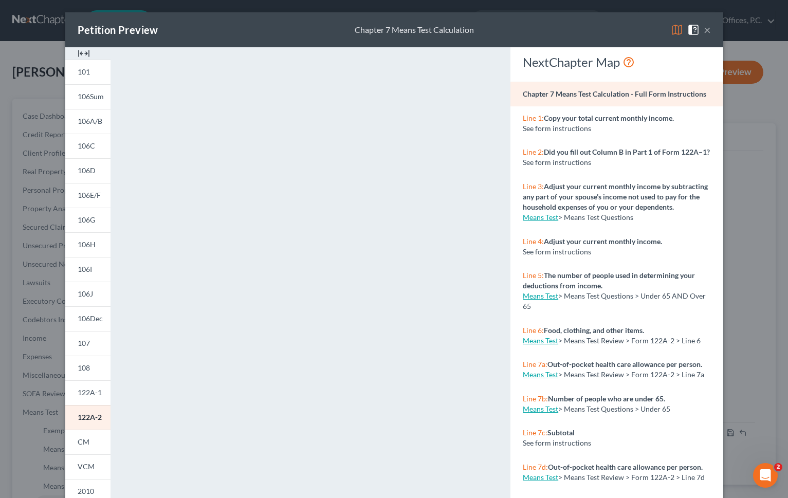
click at [707, 32] on button "×" at bounding box center [706, 30] width 7 height 12
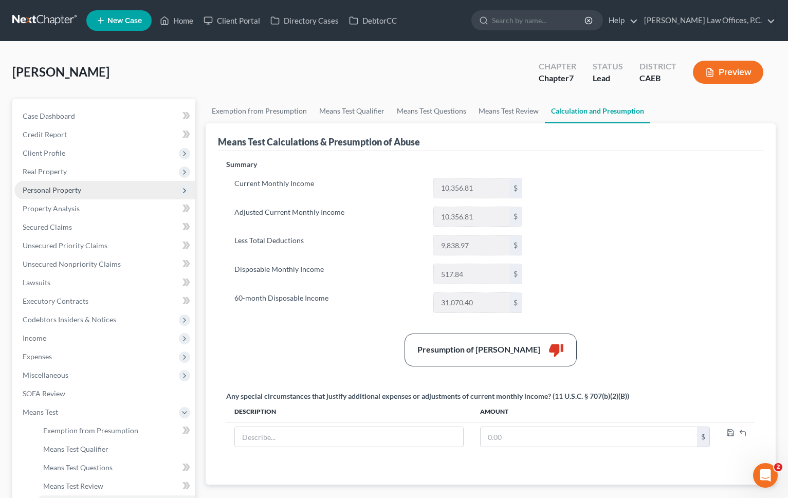
click at [83, 189] on span "Personal Property" at bounding box center [104, 190] width 181 height 18
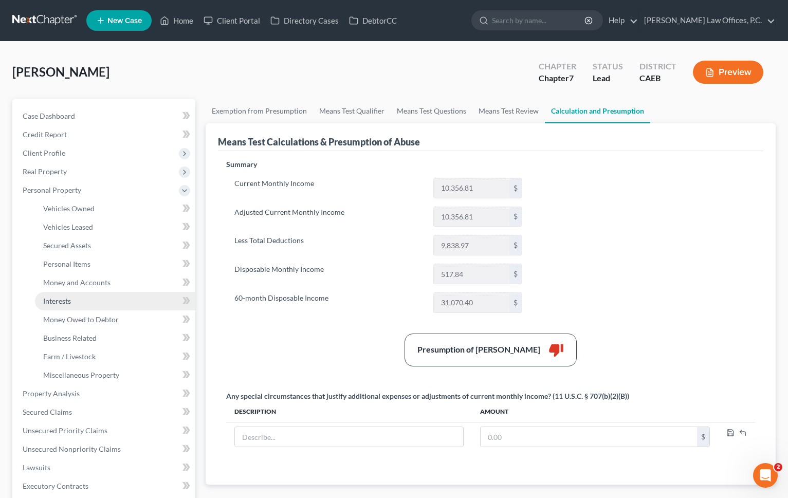
click at [71, 295] on link "Interests" at bounding box center [115, 301] width 160 height 18
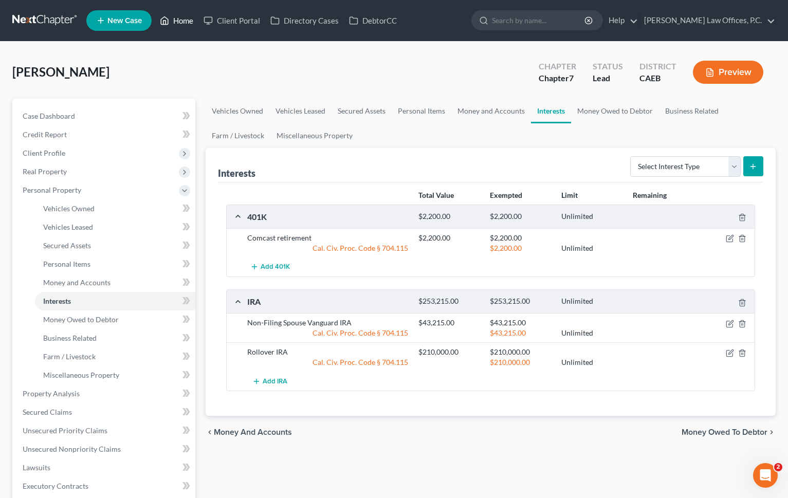
click at [184, 24] on link "Home" at bounding box center [177, 20] width 44 height 18
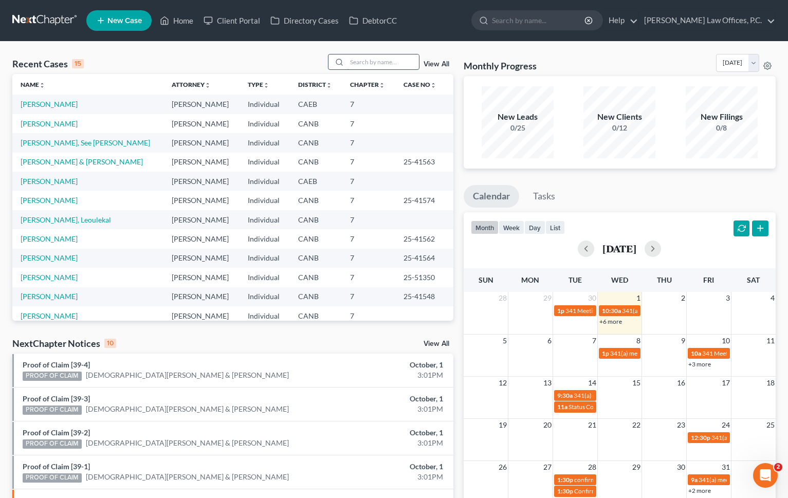
click at [364, 63] on input "search" at bounding box center [383, 61] width 72 height 15
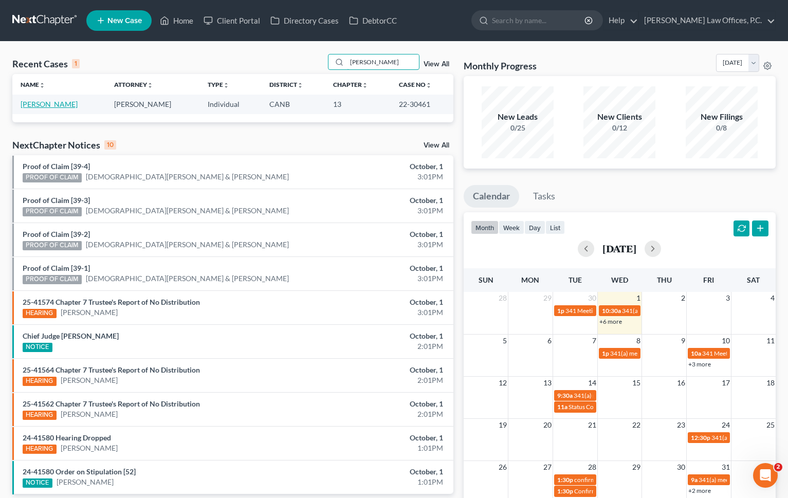
type input "[PERSON_NAME]"
click at [70, 104] on link "[PERSON_NAME]" at bounding box center [49, 104] width 57 height 9
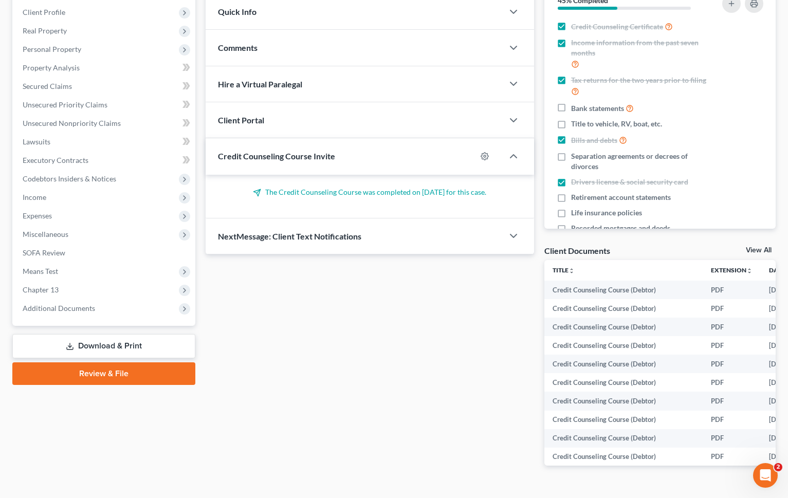
scroll to position [163, 0]
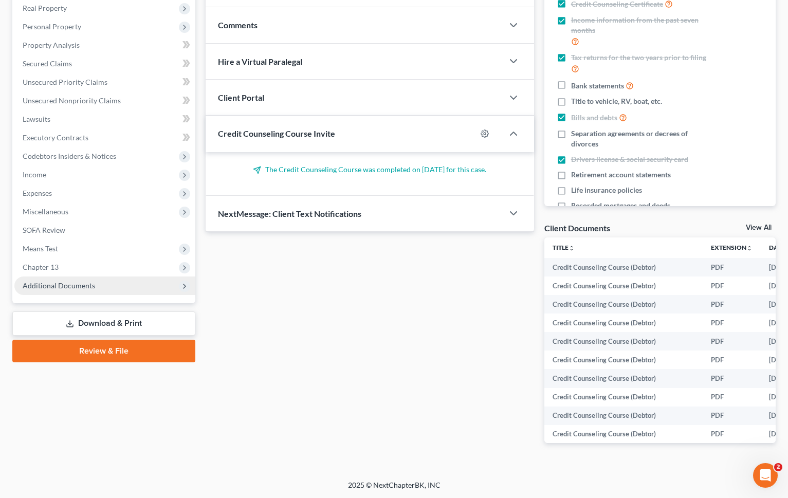
click at [90, 288] on span "Additional Documents" at bounding box center [59, 285] width 72 height 9
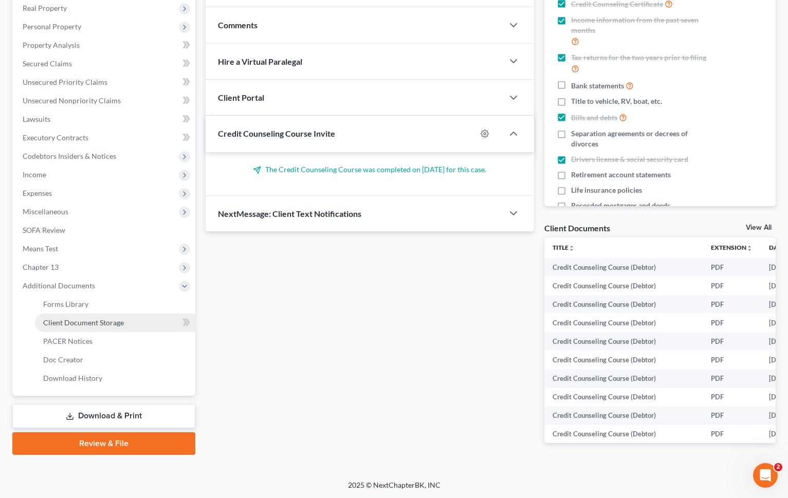
click at [107, 325] on span "Client Document Storage" at bounding box center [83, 322] width 81 height 9
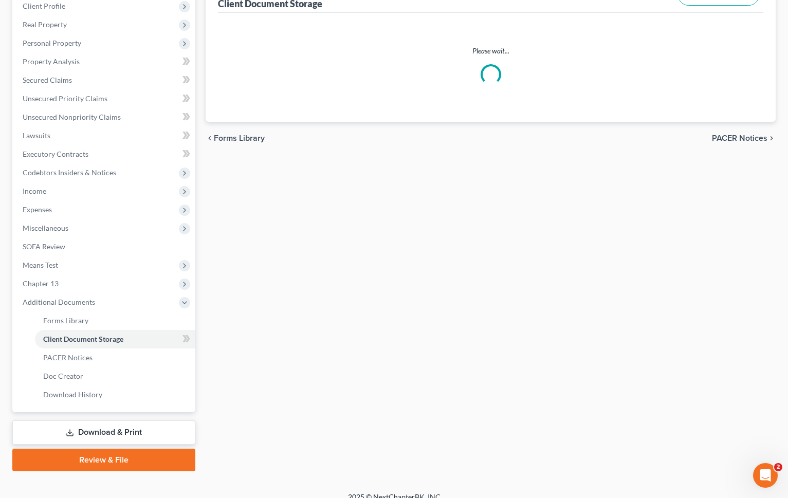
scroll to position [52, 0]
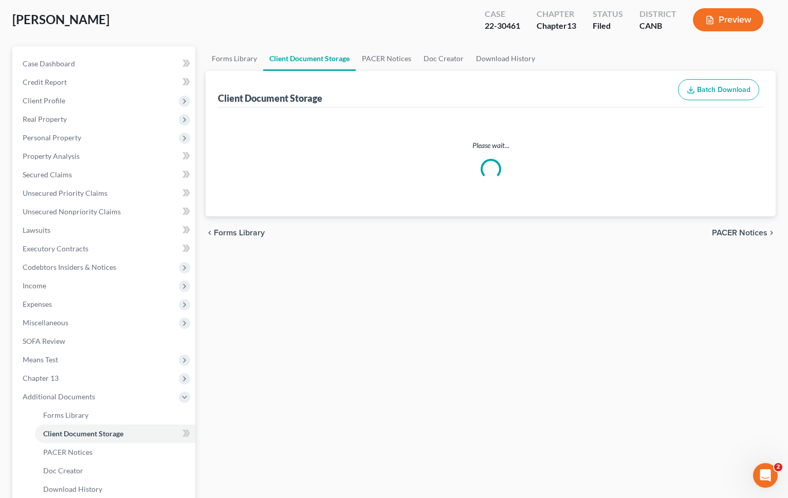
select select "8"
select select "0"
select select "2"
select select "0"
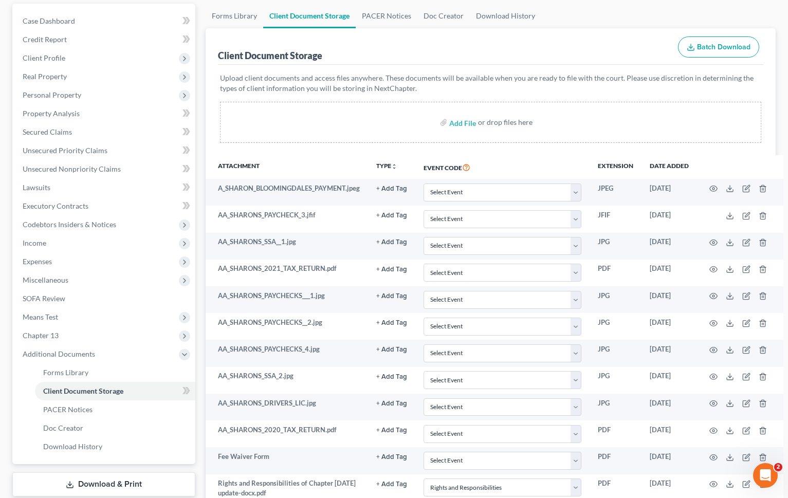
scroll to position [96, 0]
click at [136, 413] on link "PACER Notices" at bounding box center [115, 409] width 160 height 18
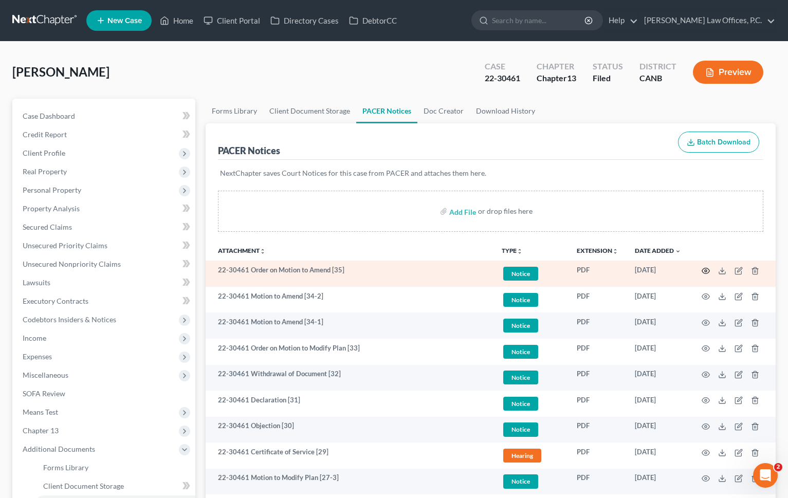
click at [708, 269] on icon "button" at bounding box center [705, 271] width 8 height 8
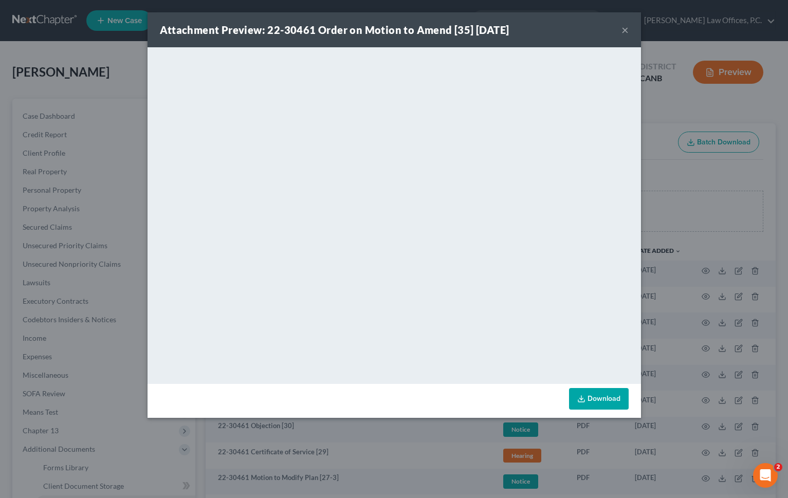
click at [625, 30] on button "×" at bounding box center [624, 30] width 7 height 12
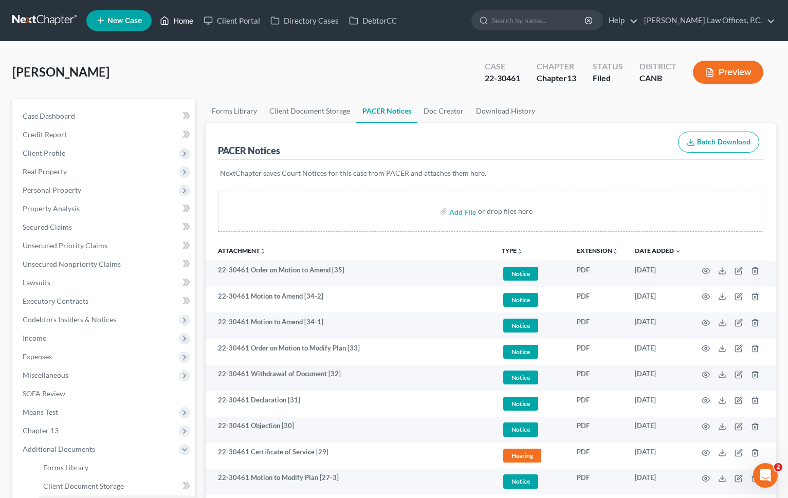
click at [183, 20] on link "Home" at bounding box center [177, 20] width 44 height 18
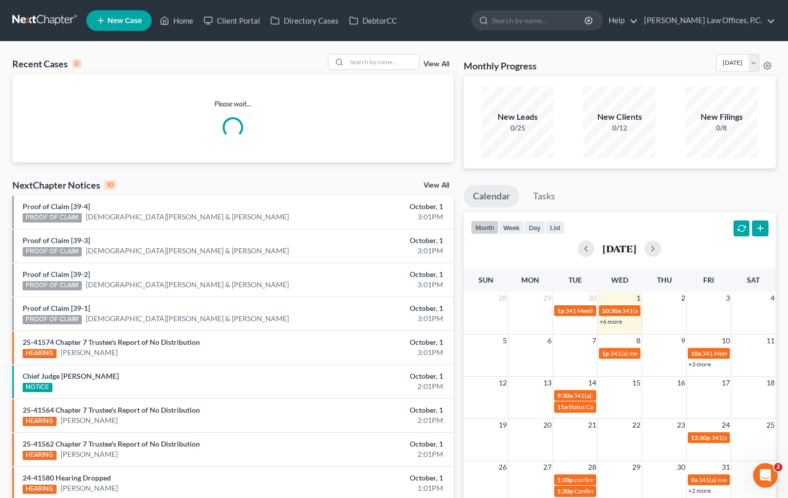
click at [121, 34] on nav "Home New Case Client Portal Directory Cases DebtorCC [PERSON_NAME] Law Offices,…" at bounding box center [394, 20] width 788 height 41
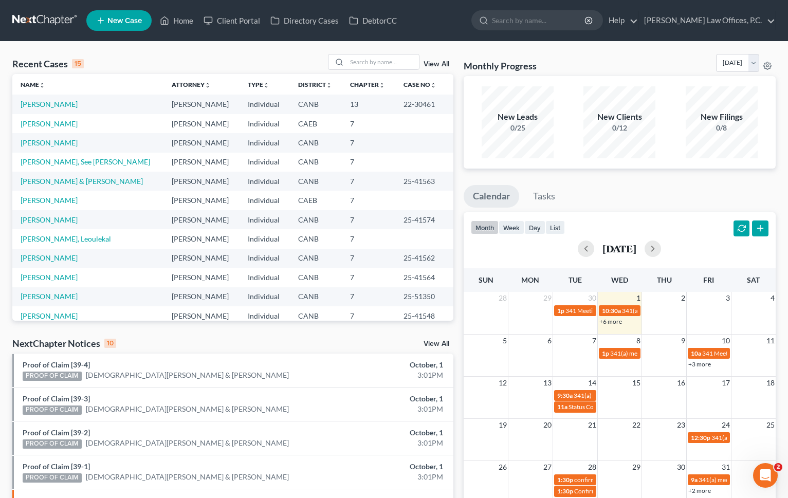
click at [119, 25] on span "New Case" at bounding box center [124, 21] width 34 height 8
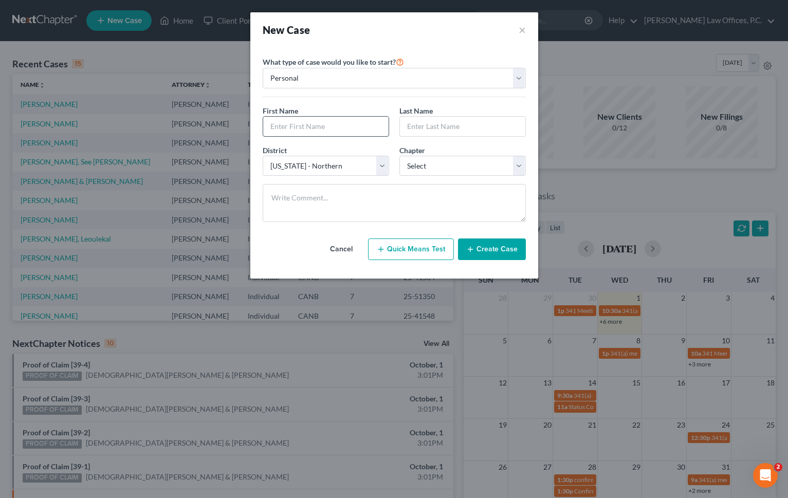
click at [322, 134] on input "text" at bounding box center [325, 127] width 125 height 20
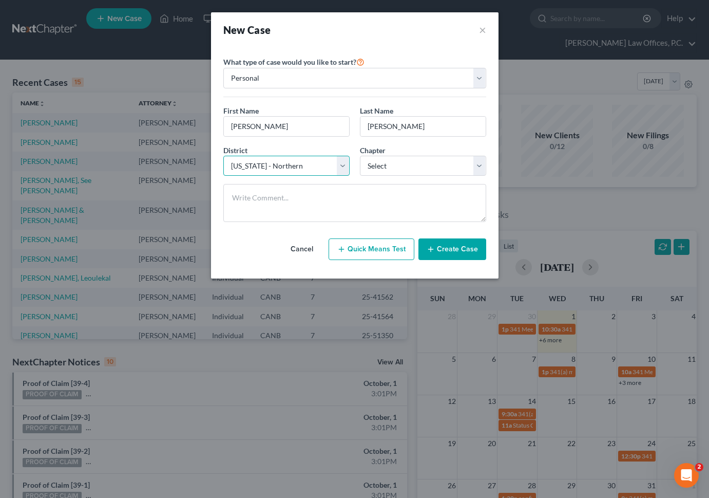
click at [318, 167] on select "Select [US_STATE] - [GEOGRAPHIC_DATA] [US_STATE] - [GEOGRAPHIC_DATA][US_STATE] …" at bounding box center [286, 166] width 126 height 21
click at [223, 156] on select "Select [US_STATE] - [GEOGRAPHIC_DATA] [US_STATE] - [GEOGRAPHIC_DATA][US_STATE] …" at bounding box center [286, 166] width 126 height 21
click at [396, 164] on select "Select 7 11 12 13" at bounding box center [423, 166] width 126 height 21
click at [360, 156] on select "Select 7 11 12 13" at bounding box center [423, 166] width 126 height 21
click at [453, 242] on button "Create Case" at bounding box center [453, 249] width 68 height 22
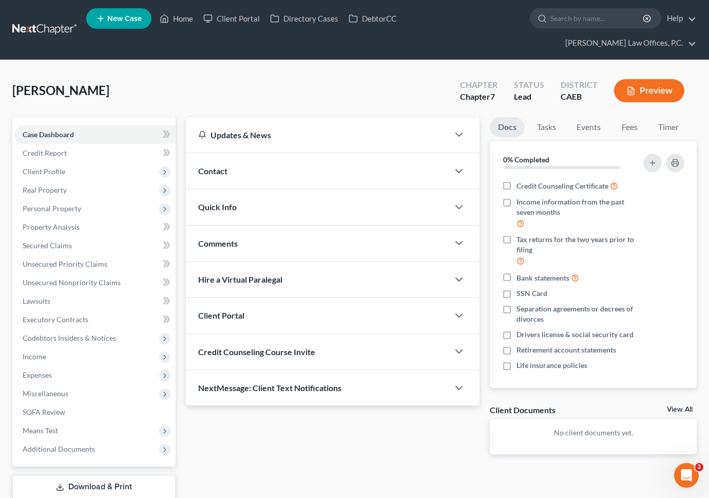
click at [244, 158] on div "Contact" at bounding box center [317, 170] width 263 height 35
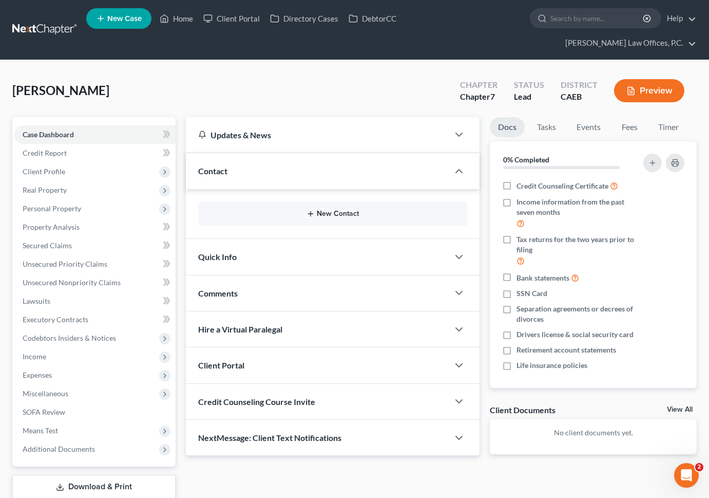
click at [310, 210] on icon "button" at bounding box center [311, 214] width 8 height 8
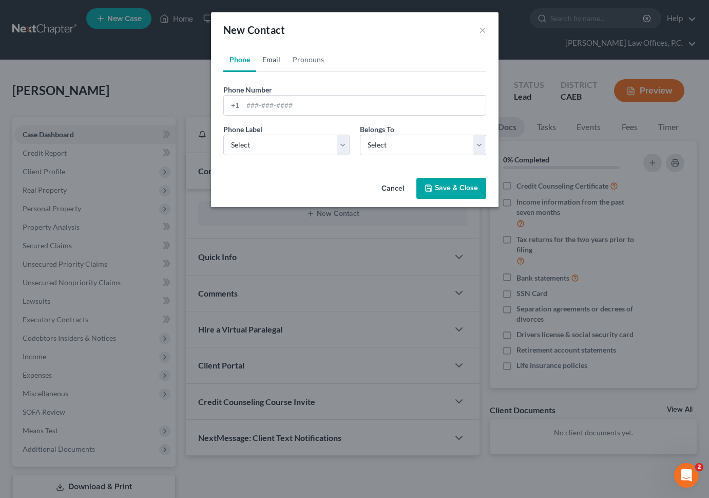
click at [275, 63] on link "Email" at bounding box center [271, 59] width 30 height 25
click at [274, 106] on input "email" at bounding box center [364, 106] width 243 height 20
paste input "[EMAIL_ADDRESS][DOMAIN_NAME]"
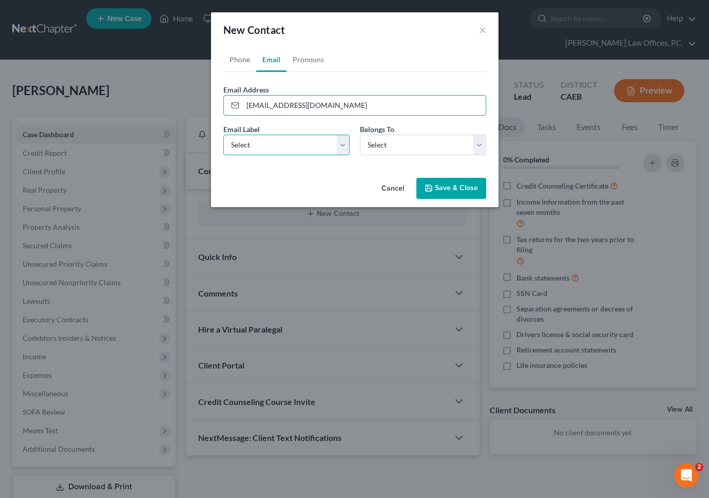
click at [276, 146] on select "Select Home Work Other" at bounding box center [286, 145] width 126 height 21
click at [223, 135] on select "Select Home Work Other" at bounding box center [286, 145] width 126 height 21
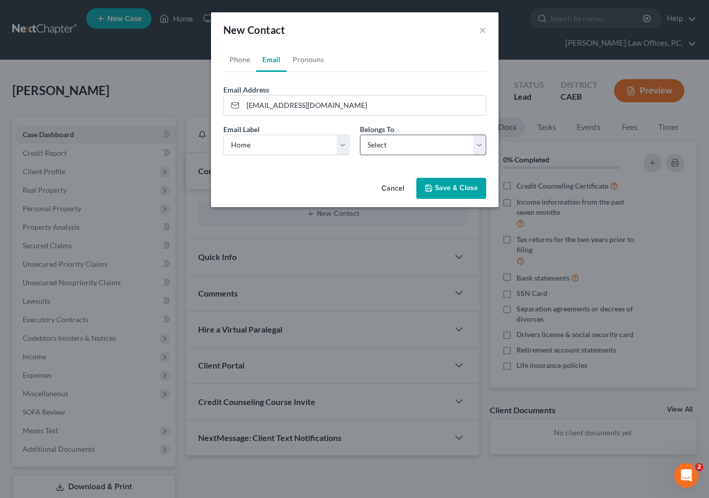
click at [407, 134] on div "Belongs To * Select Client Other" at bounding box center [423, 139] width 137 height 31
click at [397, 146] on select "Select Client Other" at bounding box center [423, 145] width 126 height 21
click at [360, 135] on select "Select Client Other" at bounding box center [423, 145] width 126 height 21
click at [438, 183] on button "Save & Close" at bounding box center [452, 189] width 70 height 22
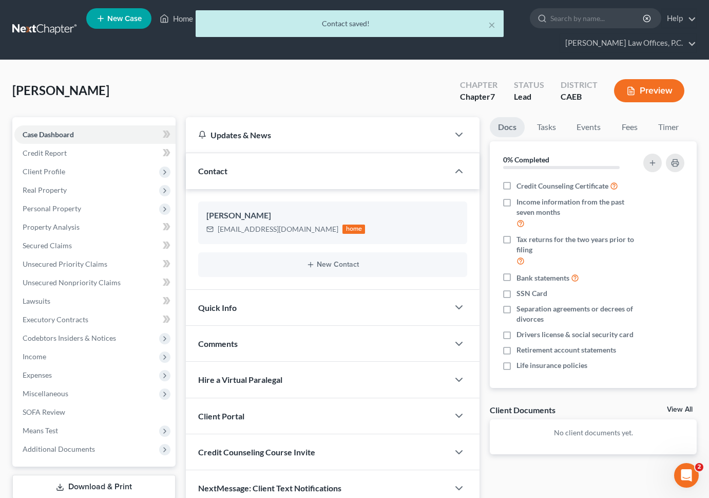
scroll to position [47, 0]
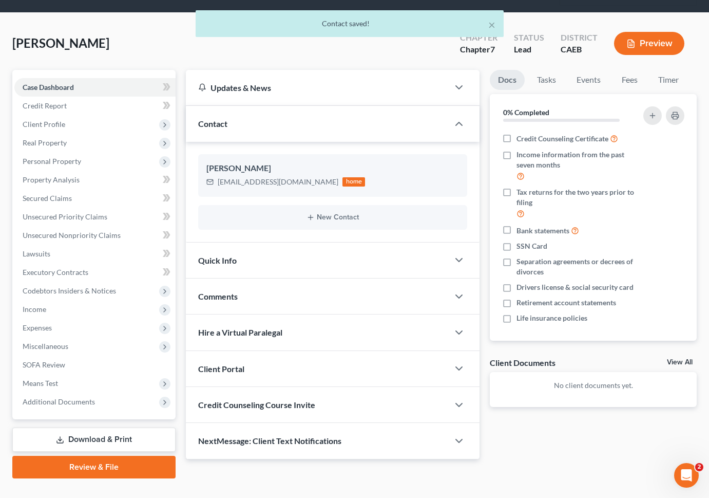
drag, startPoint x: 421, startPoint y: 350, endPoint x: 392, endPoint y: 354, distance: 28.6
click at [421, 351] on div "Client Portal" at bounding box center [317, 368] width 263 height 35
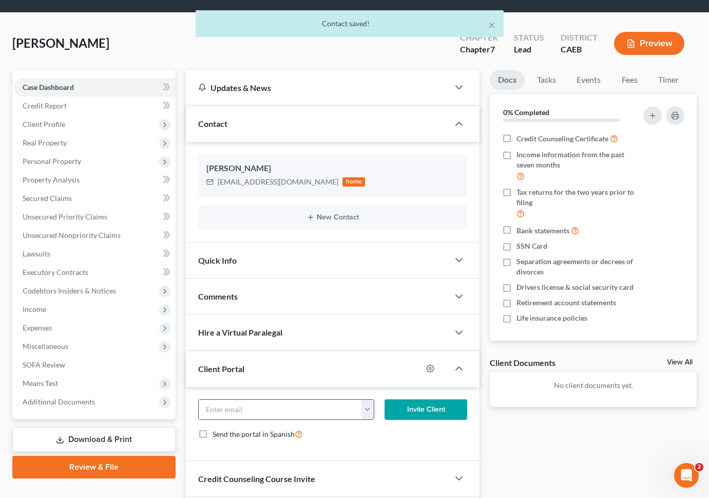
click at [365, 400] on button "button" at bounding box center [368, 410] width 12 height 20
click at [381, 423] on link "[EMAIL_ADDRESS][DOMAIN_NAME]" at bounding box center [431, 431] width 140 height 17
click at [406, 399] on button "Invite Client" at bounding box center [426, 409] width 83 height 21
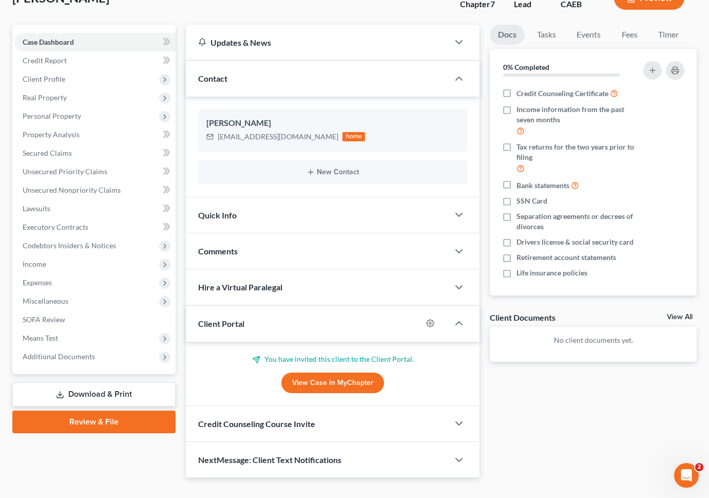
click at [395, 406] on div "Credit Counseling Course Invite" at bounding box center [317, 423] width 263 height 35
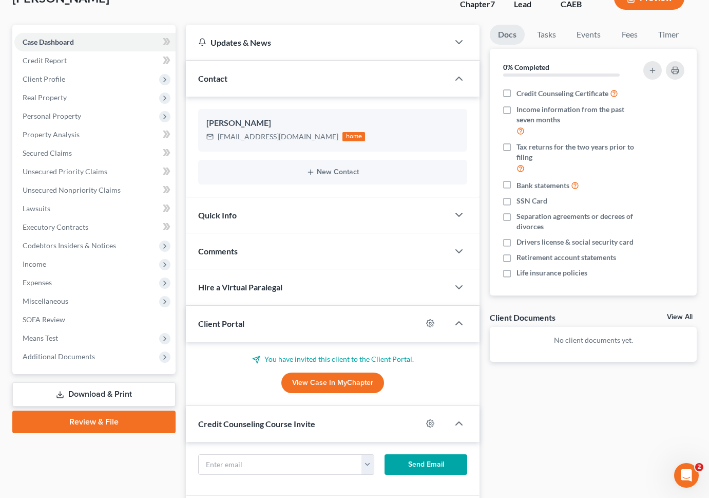
scroll to position [142, 0]
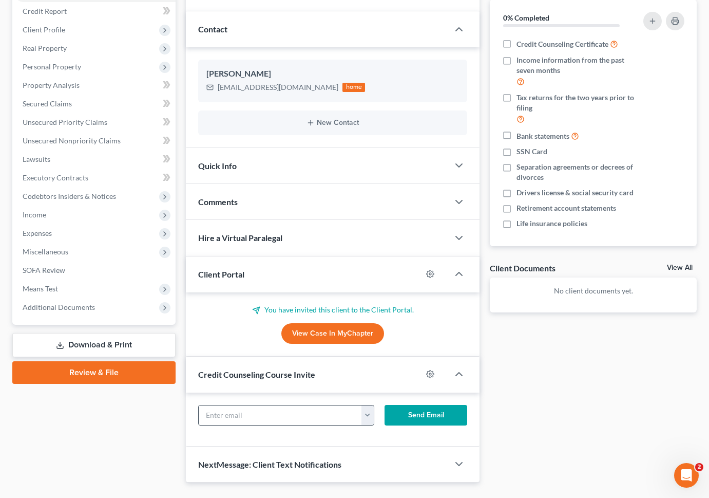
click at [363, 405] on button "button" at bounding box center [368, 415] width 12 height 20
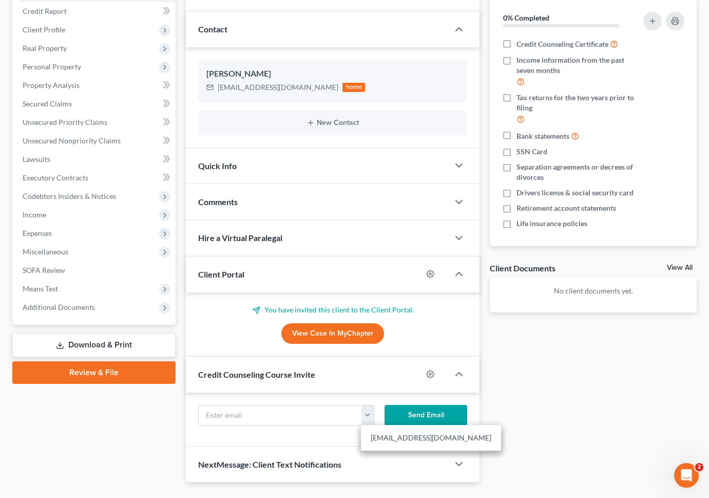
click at [370, 429] on link "[EMAIL_ADDRESS][DOMAIN_NAME]" at bounding box center [431, 437] width 140 height 17
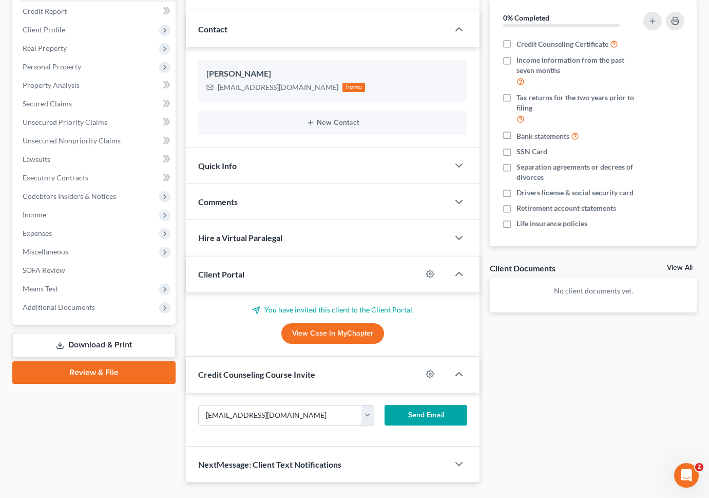
click at [416, 405] on button "Send Email" at bounding box center [426, 415] width 83 height 21
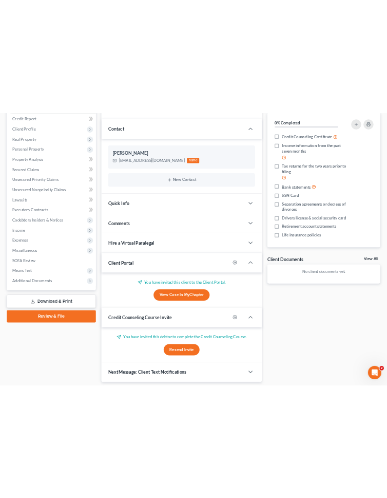
scroll to position [0, 0]
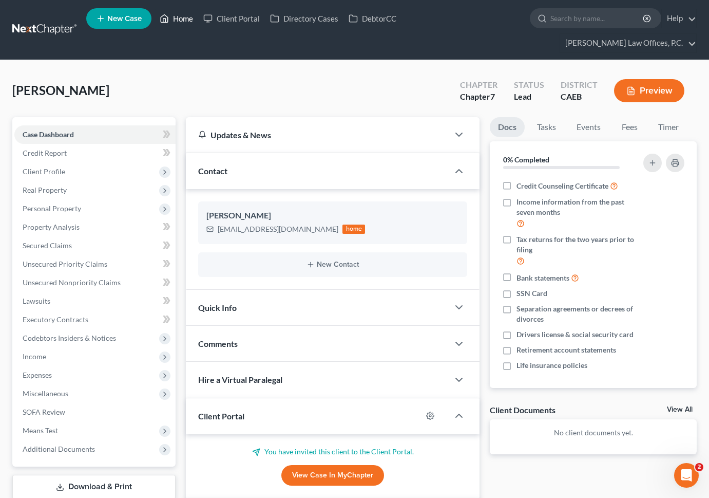
click at [177, 25] on link "Home" at bounding box center [177, 18] width 44 height 18
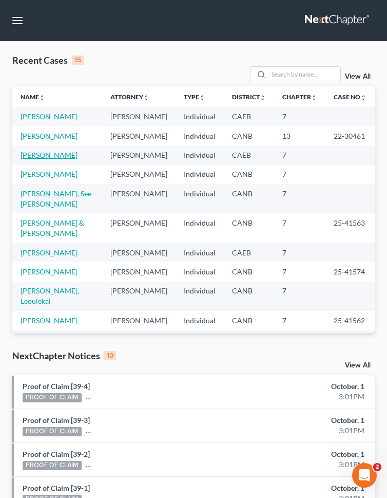
click at [45, 154] on link "[PERSON_NAME]" at bounding box center [49, 155] width 57 height 9
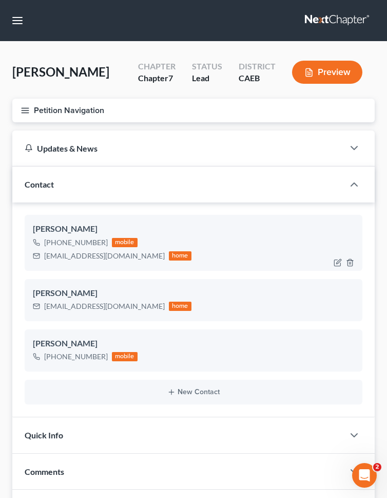
scroll to position [34, 0]
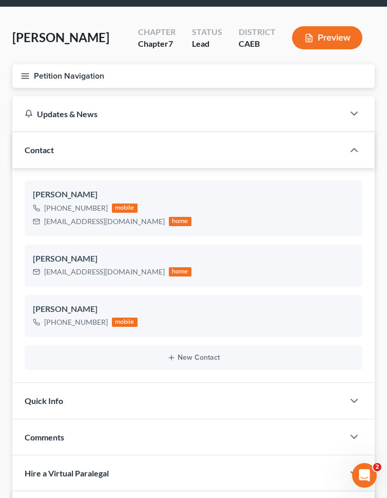
click at [22, 77] on icon "button" at bounding box center [25, 75] width 9 height 9
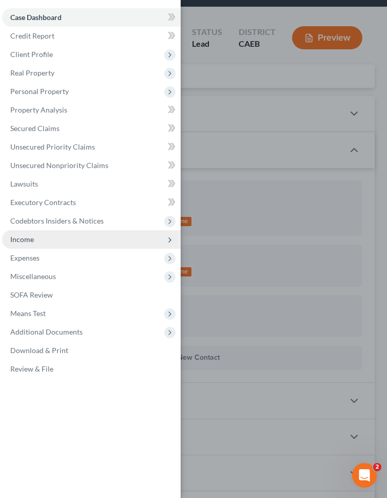
click at [43, 236] on span "Income" at bounding box center [91, 239] width 179 height 18
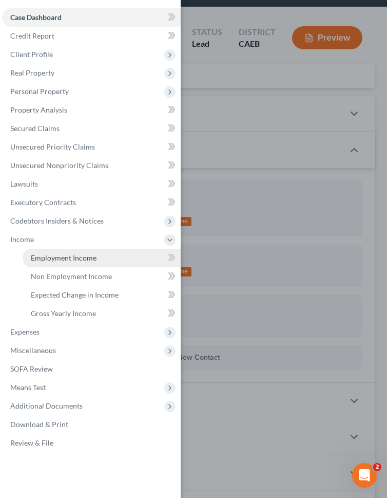
click at [102, 263] on link "Employment Income" at bounding box center [102, 258] width 158 height 18
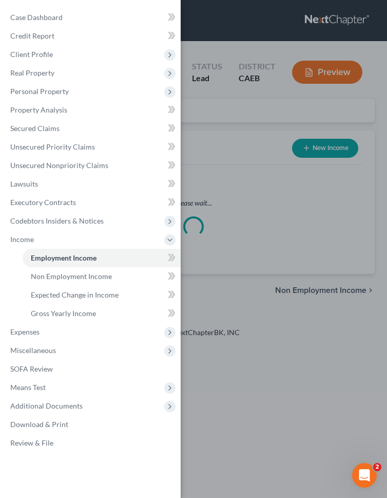
click at [244, 208] on div "Case Dashboard Payments Invoices Payments Payments Credit Report Client Profile" at bounding box center [193, 249] width 387 height 498
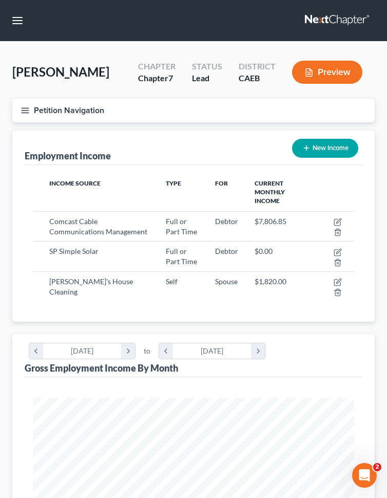
scroll to position [161, 342]
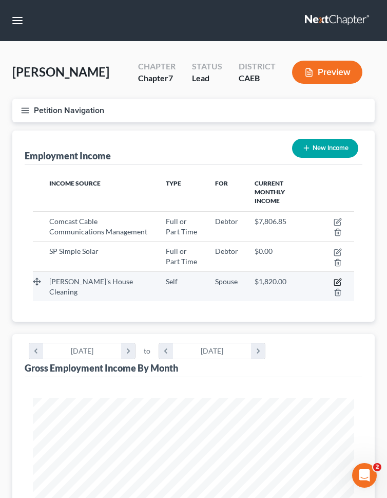
click at [339, 278] on icon "button" at bounding box center [338, 280] width 5 height 5
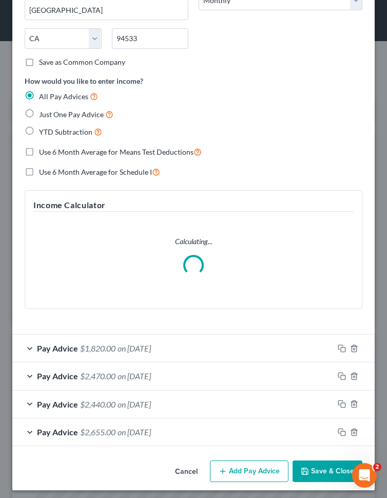
scroll to position [189, 0]
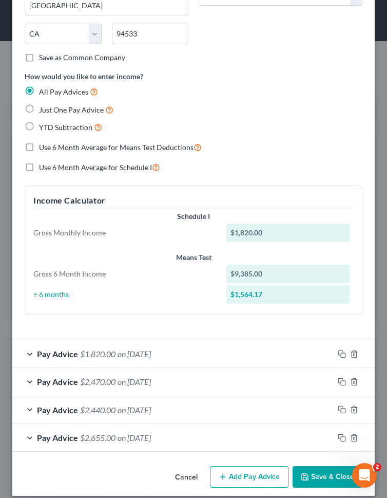
click at [90, 165] on span "Use 6 Month Average for Schedule I" at bounding box center [95, 167] width 113 height 9
click at [50, 165] on input "Use 6 Month Average for Schedule I" at bounding box center [46, 164] width 7 height 7
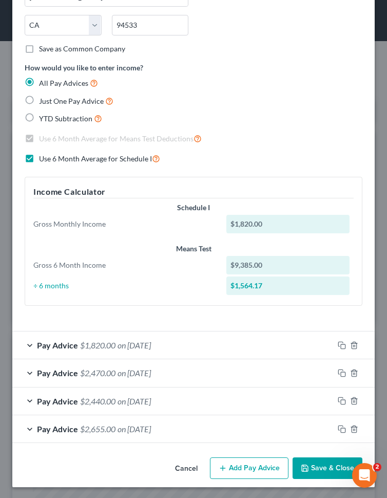
scroll to position [199, 0]
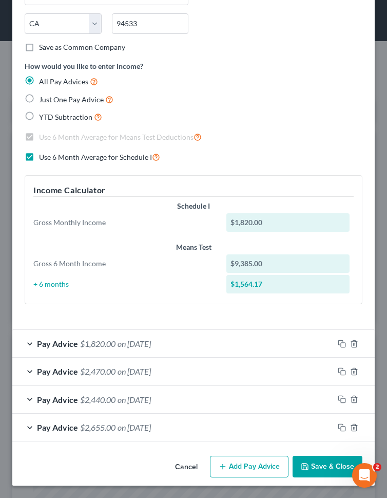
click at [237, 470] on button "Add Pay Advice" at bounding box center [249, 467] width 79 height 22
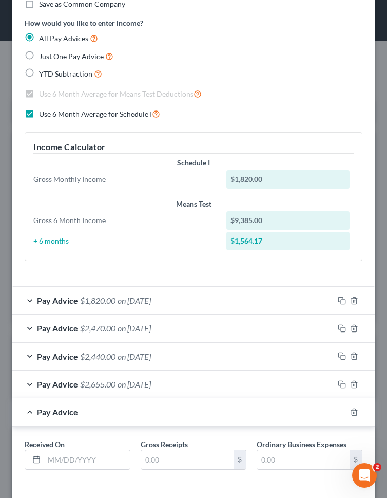
scroll to position [287, 0]
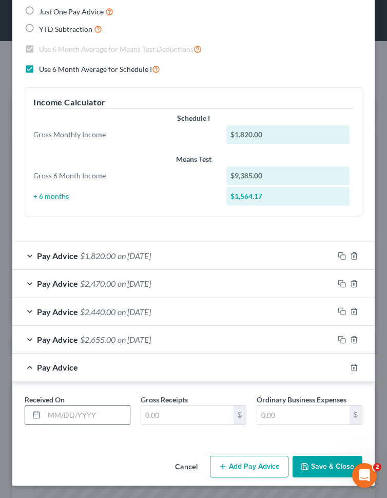
click at [101, 418] on input "text" at bounding box center [87, 415] width 86 height 20
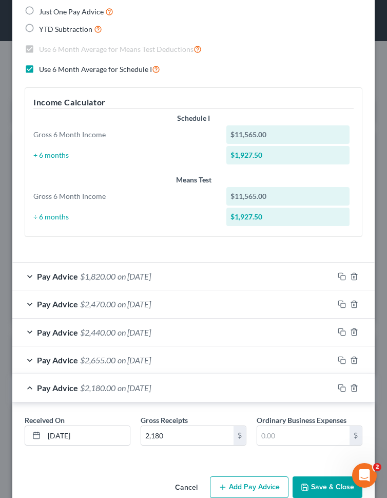
click at [225, 483] on icon "button" at bounding box center [223, 487] width 8 height 8
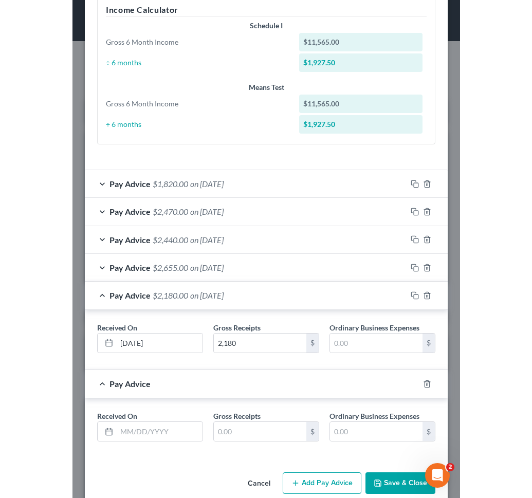
scroll to position [396, 0]
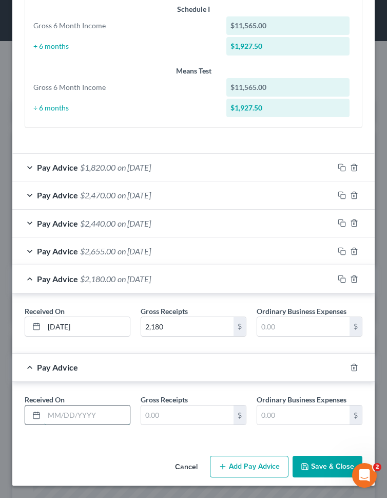
click at [81, 409] on input "text" at bounding box center [87, 415] width 86 height 20
click at [177, 426] on div "Received On * [DATE] Gross Receipts $ Ordinary Business Expenses $" at bounding box center [194, 414] width 348 height 40
click at [177, 417] on input "text" at bounding box center [187, 415] width 92 height 20
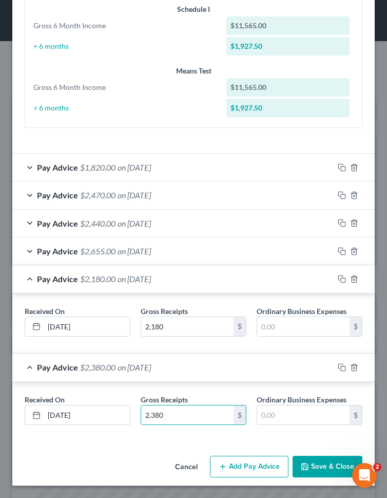
click at [317, 466] on button "Save & Close" at bounding box center [328, 467] width 70 height 22
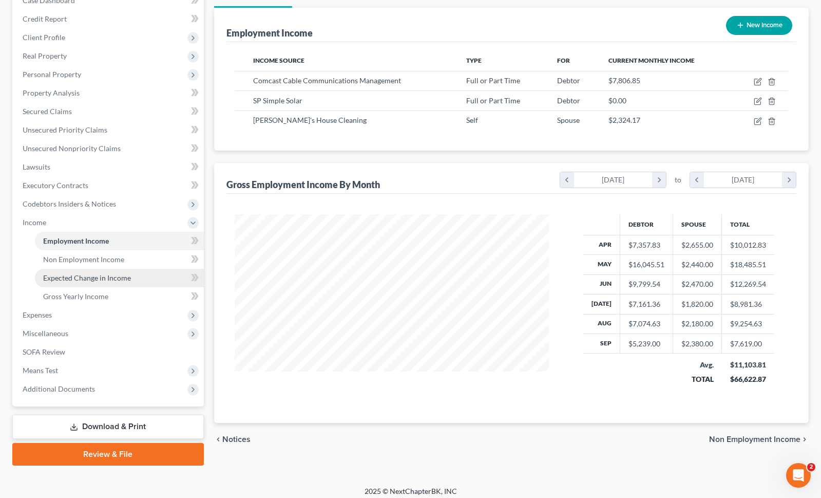
scroll to position [121, 0]
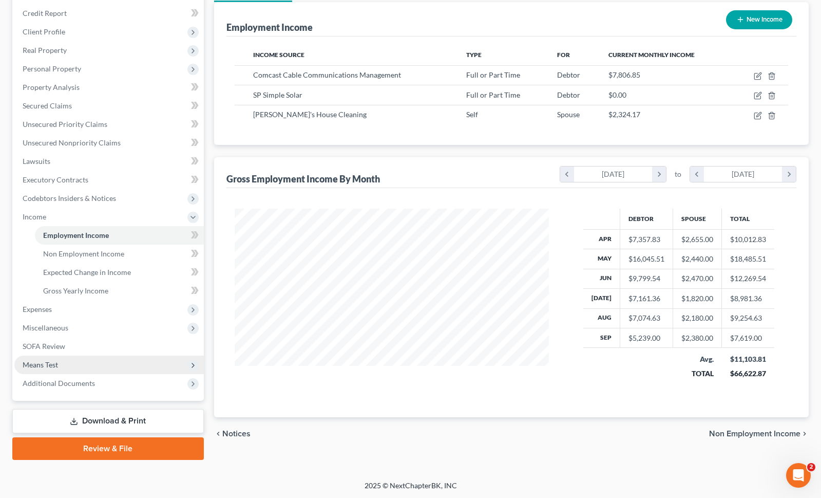
click at [66, 359] on span "Means Test" at bounding box center [109, 364] width 190 height 18
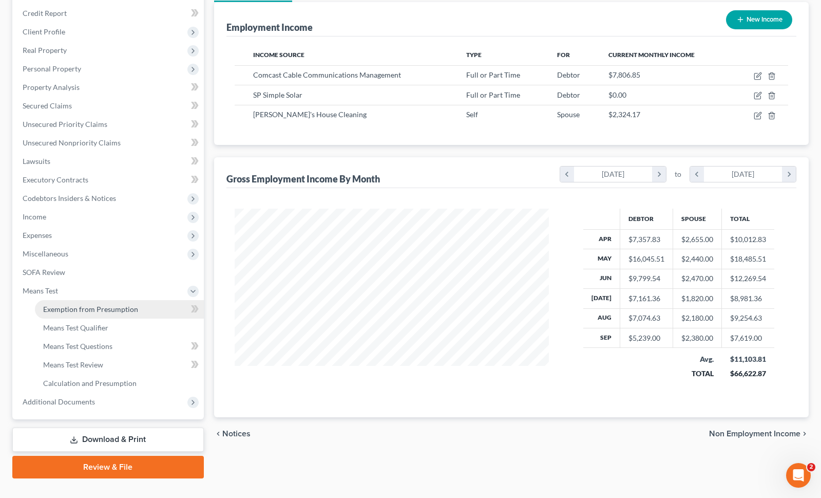
click at [127, 307] on span "Exemption from Presumption" at bounding box center [90, 309] width 95 height 9
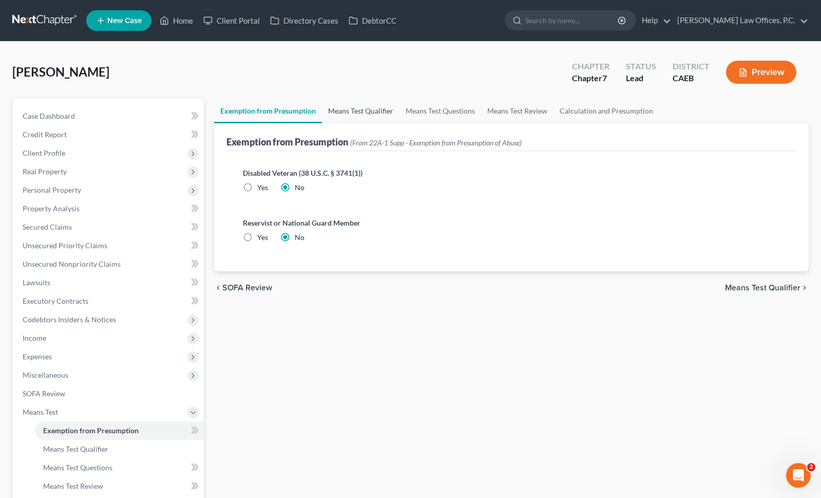
click at [355, 111] on link "Means Test Qualifier" at bounding box center [361, 111] width 78 height 25
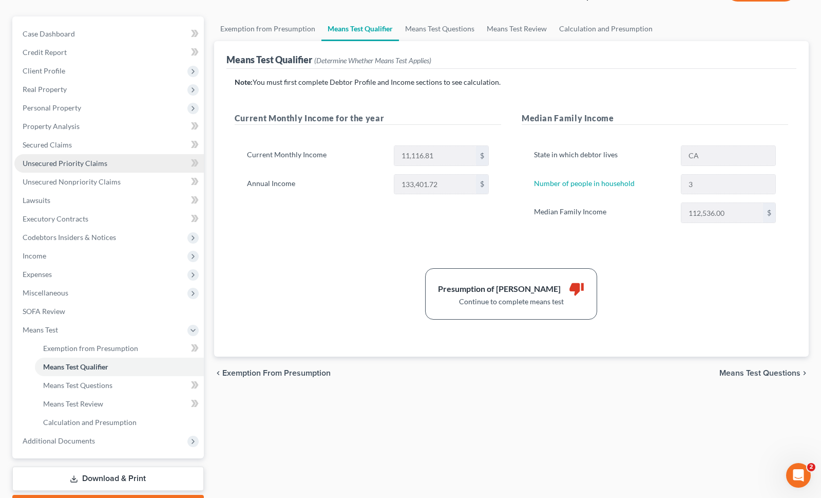
scroll to position [126, 0]
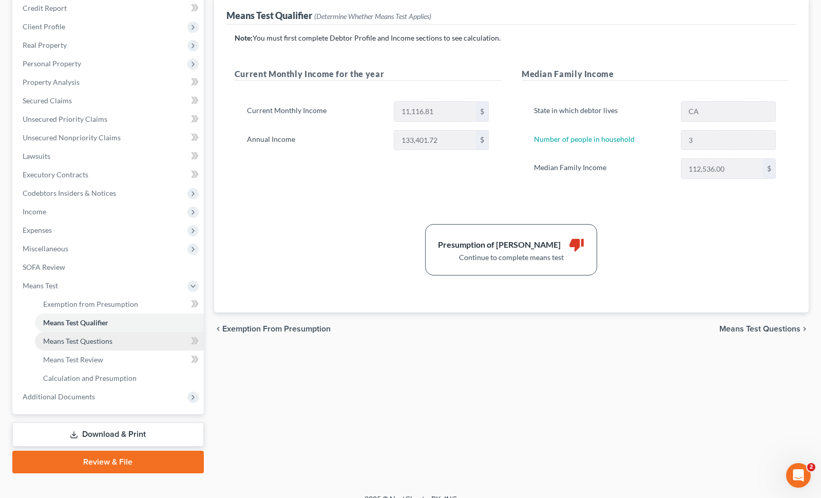
click at [125, 336] on link "Means Test Questions" at bounding box center [119, 341] width 169 height 18
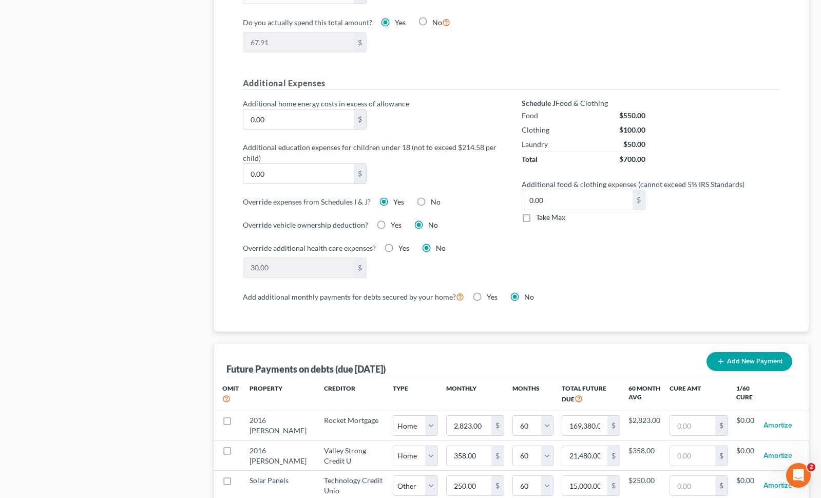
scroll to position [782, 0]
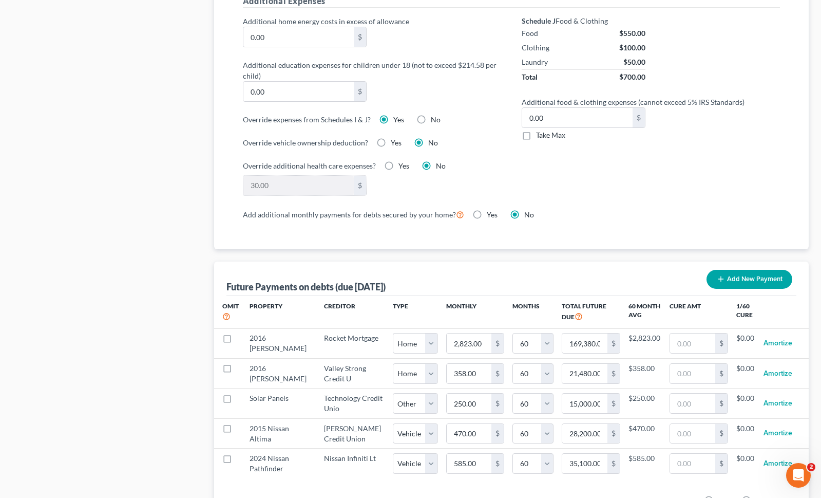
click at [431, 116] on label "No" at bounding box center [436, 120] width 10 height 10
click at [435, 116] on input "No" at bounding box center [438, 118] width 7 height 7
click at [394, 118] on label "Yes" at bounding box center [399, 120] width 11 height 10
click at [398, 118] on input "Yes" at bounding box center [401, 118] width 7 height 7
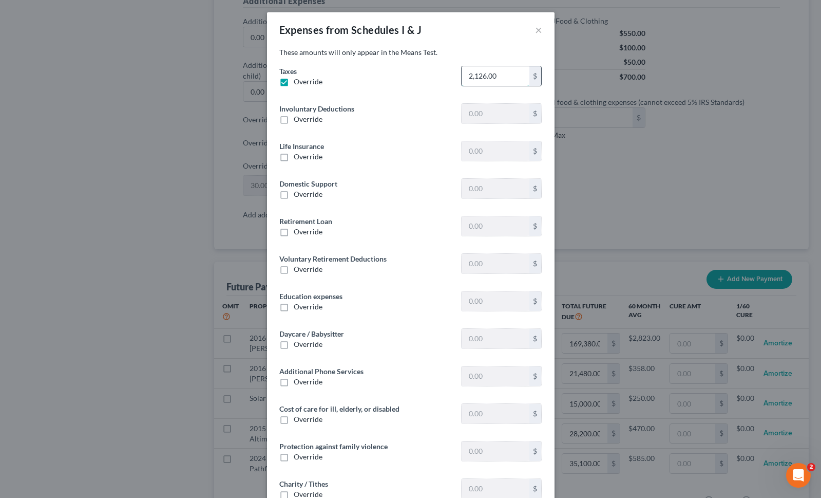
click at [498, 75] on input "2,126.00" at bounding box center [495, 76] width 67 height 20
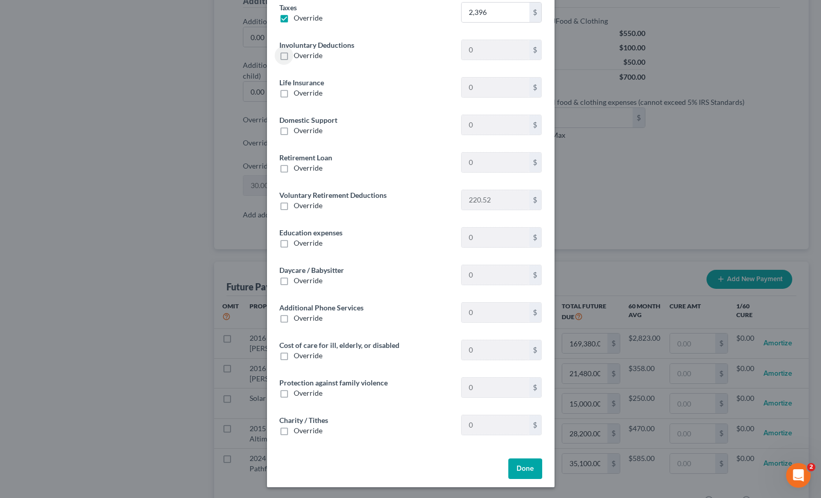
scroll to position [65, 0]
click at [523, 463] on button "Done" at bounding box center [526, 467] width 34 height 21
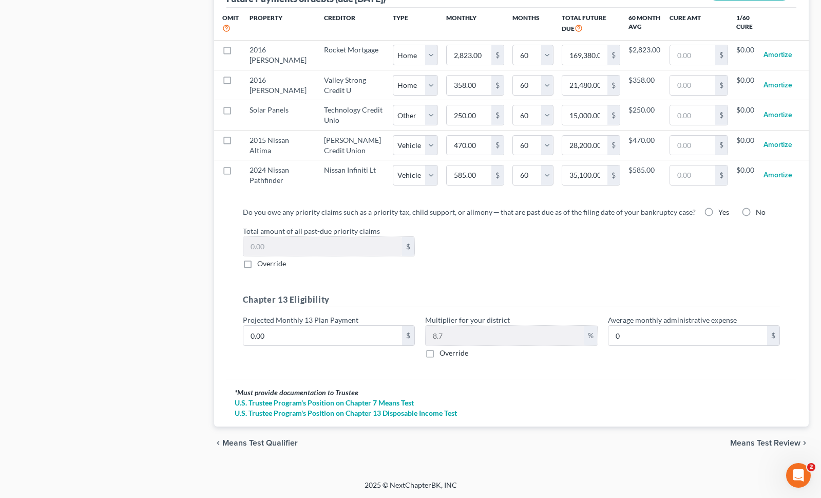
click at [735, 440] on span "Means Test Review" at bounding box center [766, 443] width 70 height 8
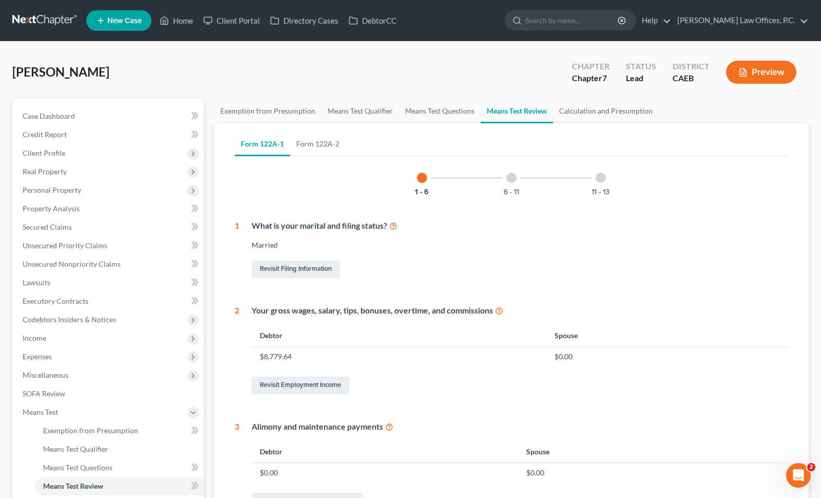
scroll to position [374, 0]
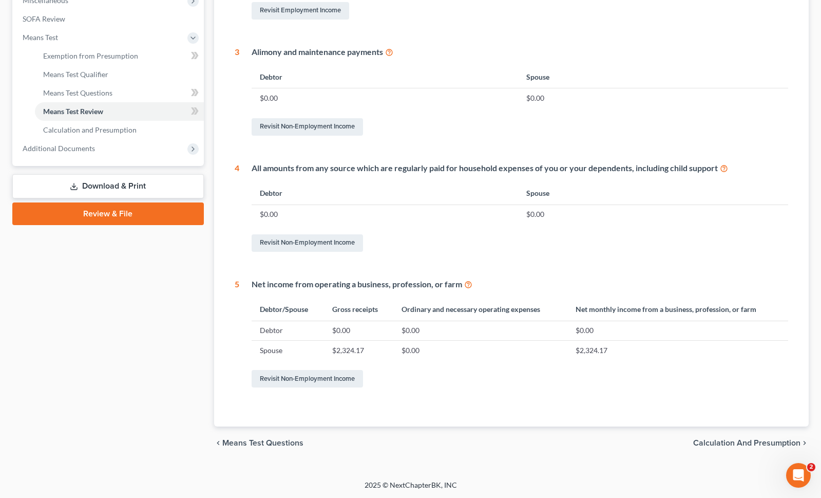
click at [705, 451] on div "chevron_left Means Test Questions Calculation and Presumption chevron_right" at bounding box center [511, 442] width 595 height 33
click at [714, 440] on span "Calculation and Presumption" at bounding box center [747, 443] width 107 height 8
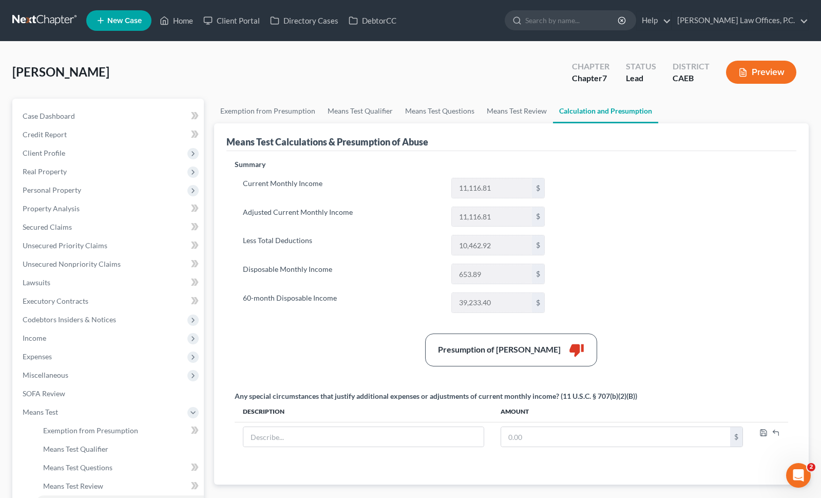
click at [745, 76] on icon "button" at bounding box center [743, 72] width 9 height 9
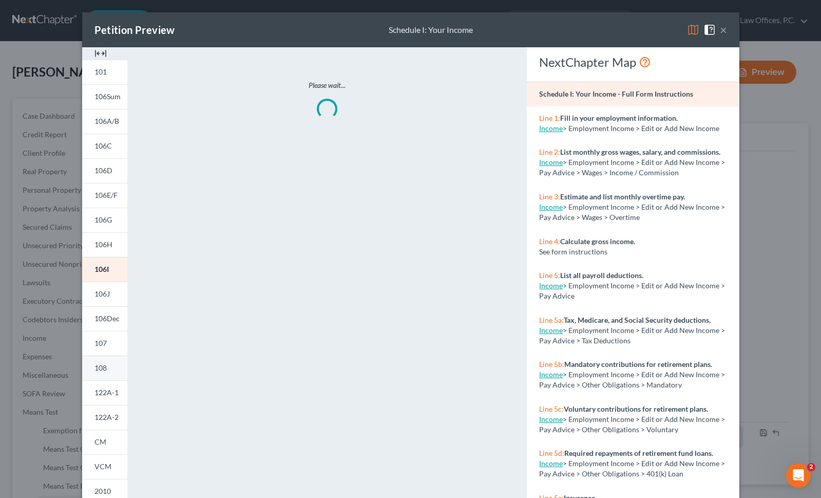
scroll to position [36, 0]
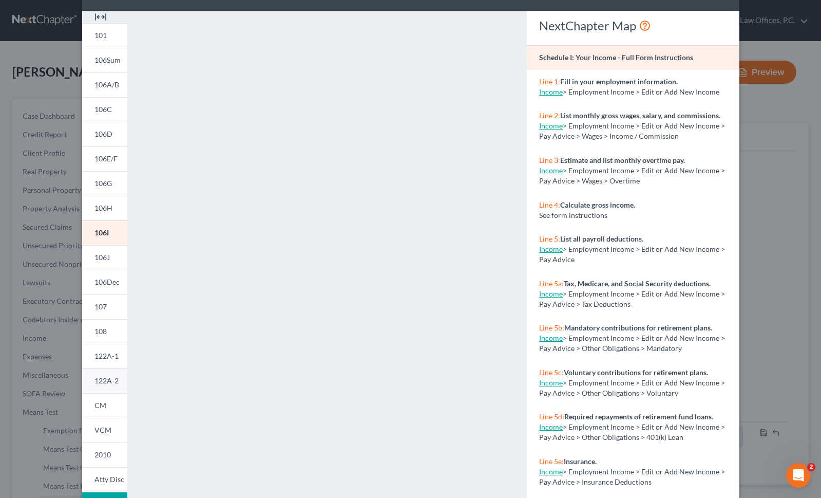
click at [107, 378] on span "122A-2" at bounding box center [107, 380] width 24 height 9
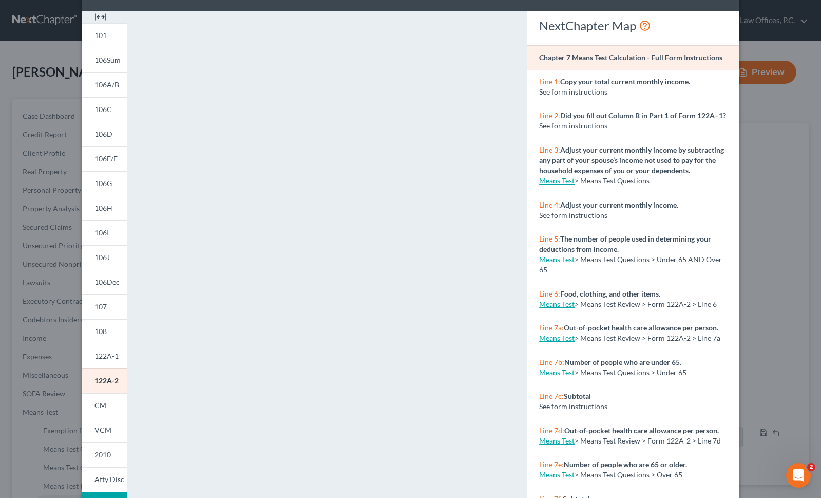
scroll to position [0, 0]
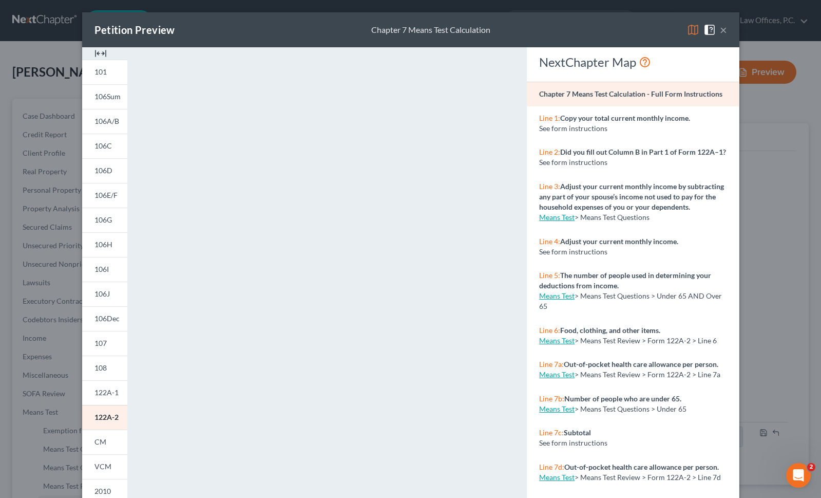
click at [725, 28] on button "×" at bounding box center [723, 30] width 7 height 12
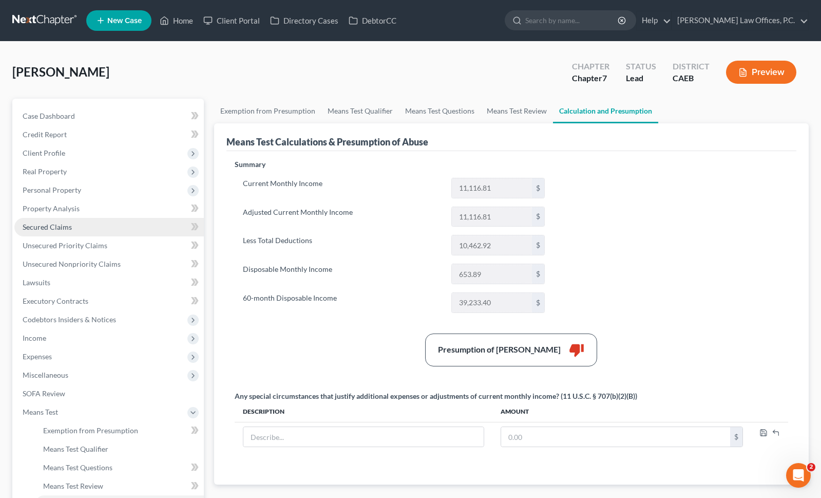
click at [59, 232] on link "Secured Claims" at bounding box center [109, 227] width 190 height 18
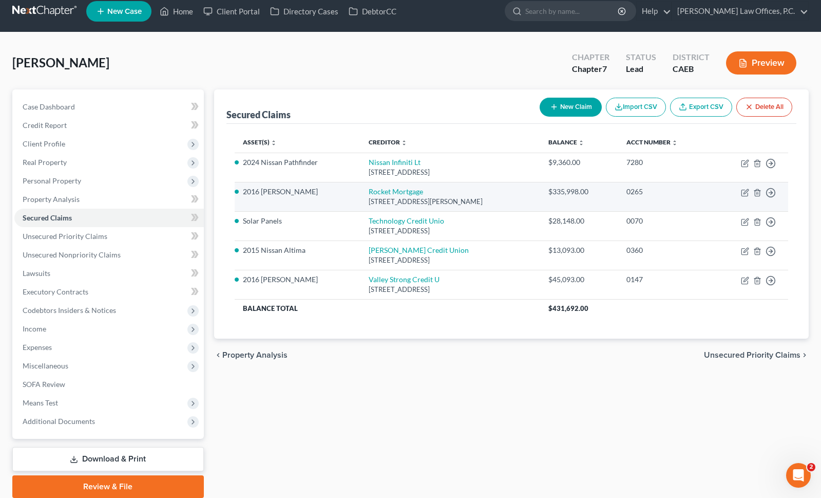
scroll to position [14, 0]
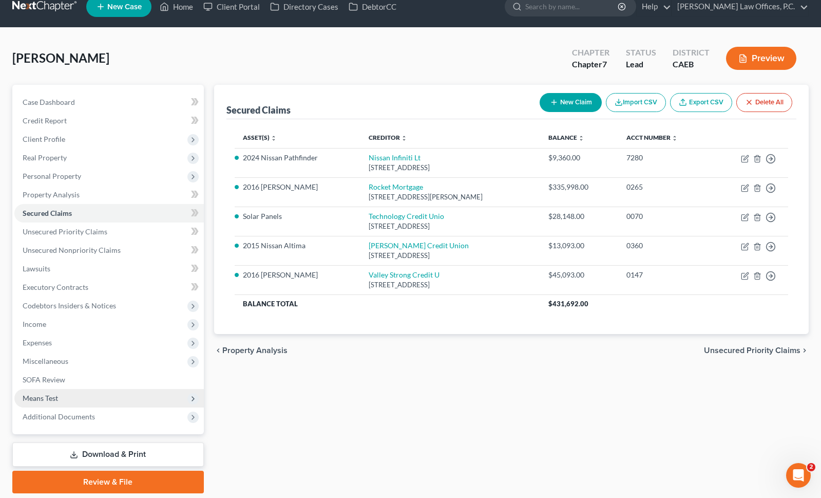
click at [82, 392] on span "Means Test" at bounding box center [109, 398] width 190 height 18
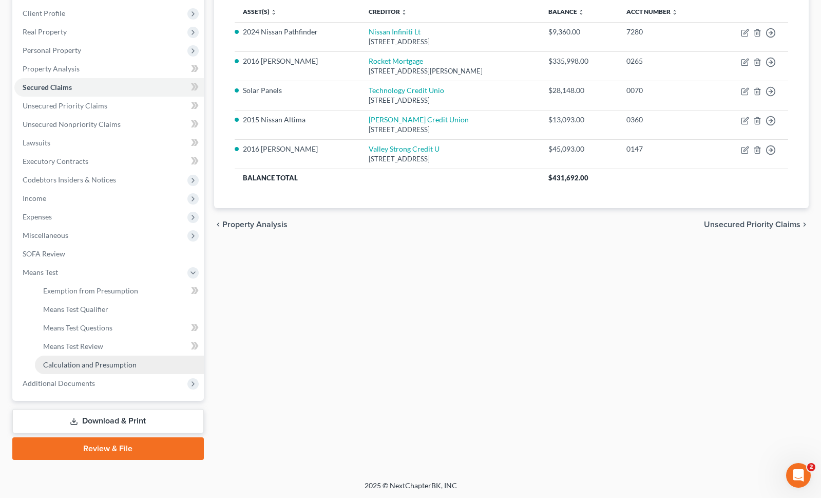
click at [136, 360] on link "Calculation and Presumption" at bounding box center [119, 364] width 169 height 18
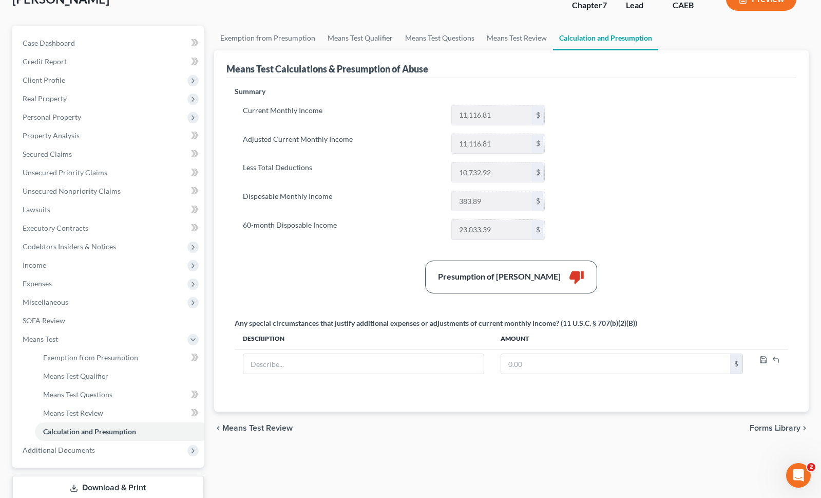
scroll to position [140, 0]
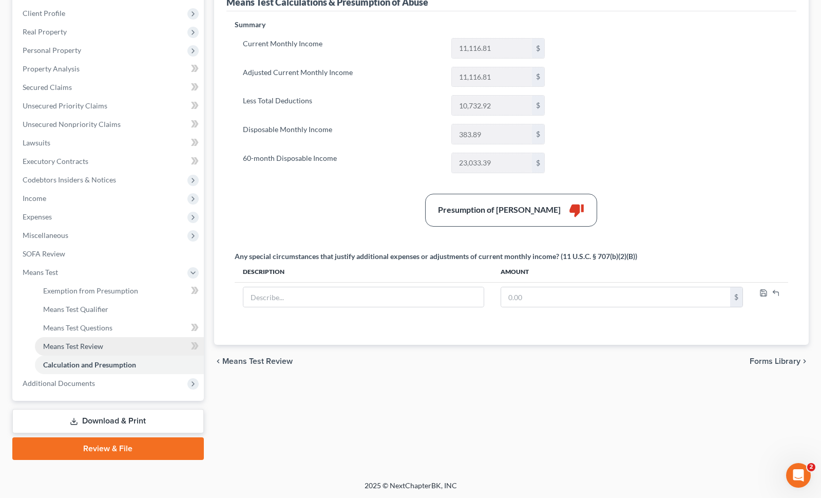
click at [132, 341] on link "Means Test Review" at bounding box center [119, 346] width 169 height 18
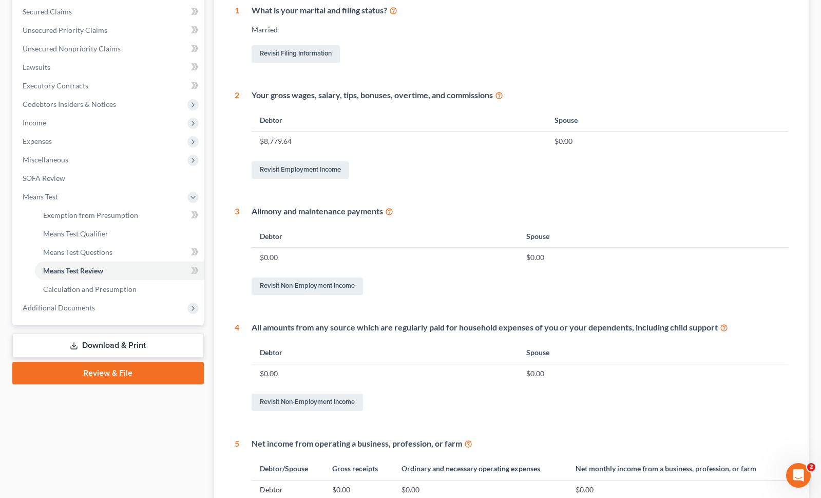
scroll to position [374, 0]
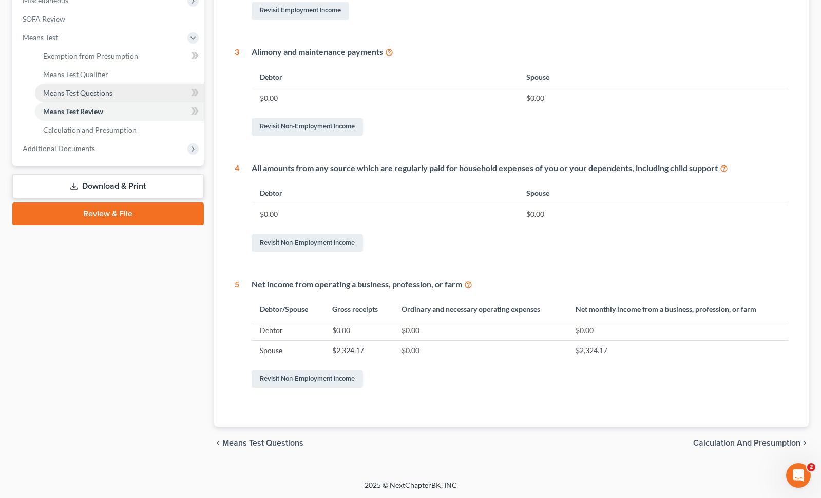
click at [130, 97] on link "Means Test Questions" at bounding box center [119, 93] width 169 height 18
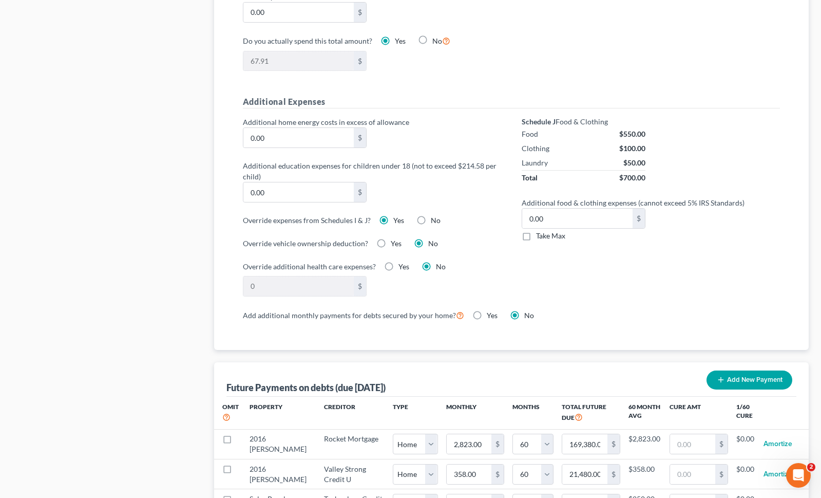
scroll to position [1071, 0]
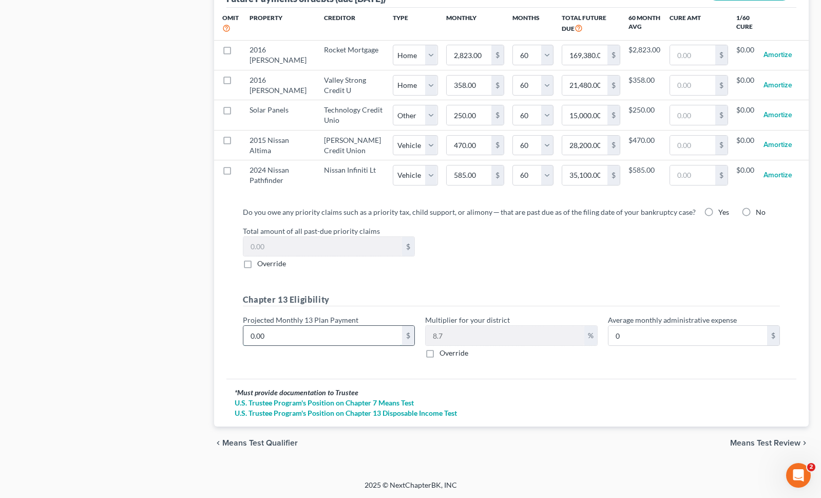
click at [298, 326] on input "0.00" at bounding box center [323, 336] width 159 height 20
click at [756, 441] on span "Means Test Review" at bounding box center [766, 443] width 70 height 8
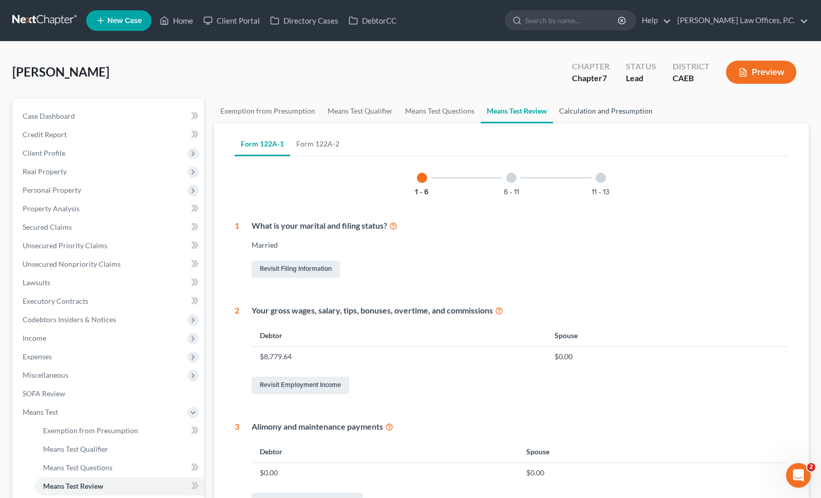
click at [576, 112] on link "Calculation and Presumption" at bounding box center [606, 111] width 106 height 25
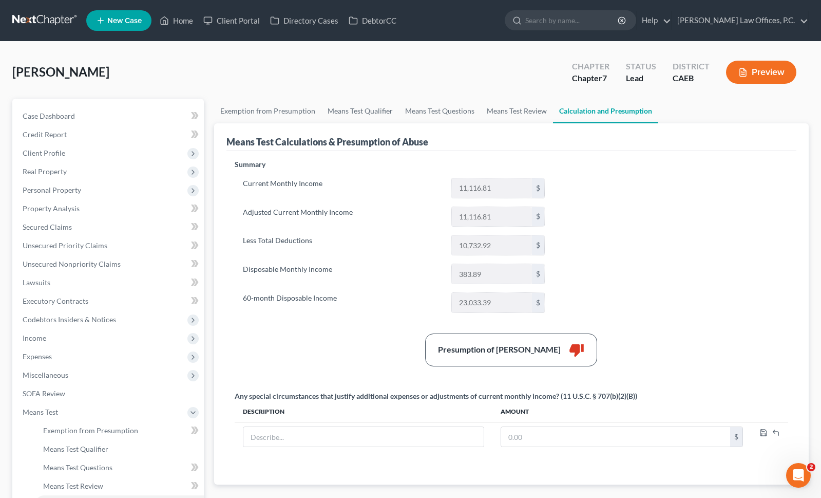
click at [746, 80] on button "Preview" at bounding box center [761, 72] width 70 height 23
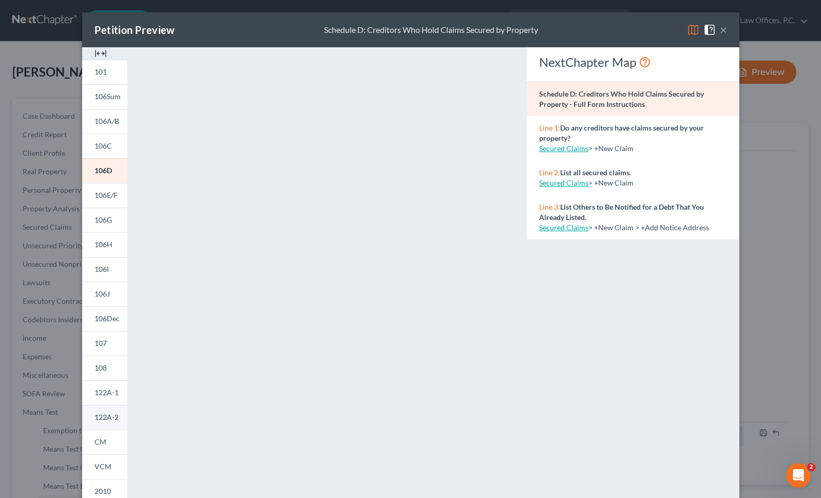
click at [102, 417] on span "122A-2" at bounding box center [107, 417] width 24 height 9
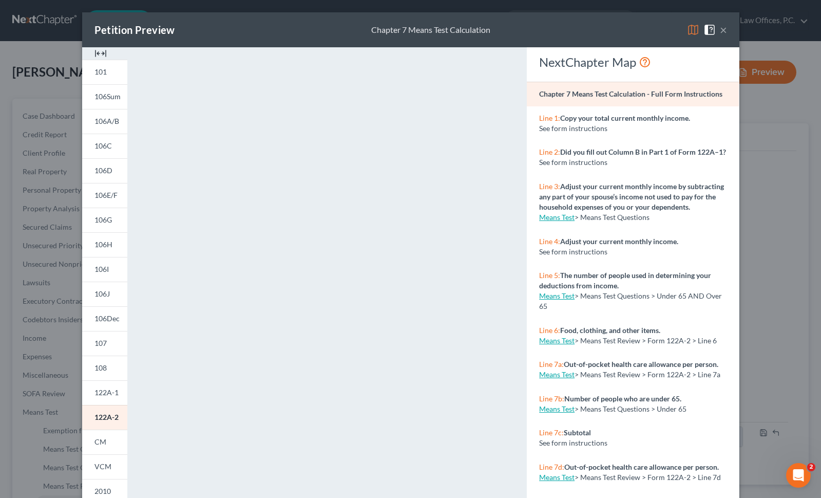
drag, startPoint x: 725, startPoint y: 31, endPoint x: 719, endPoint y: 32, distance: 6.2
click at [725, 31] on button "×" at bounding box center [723, 30] width 7 height 12
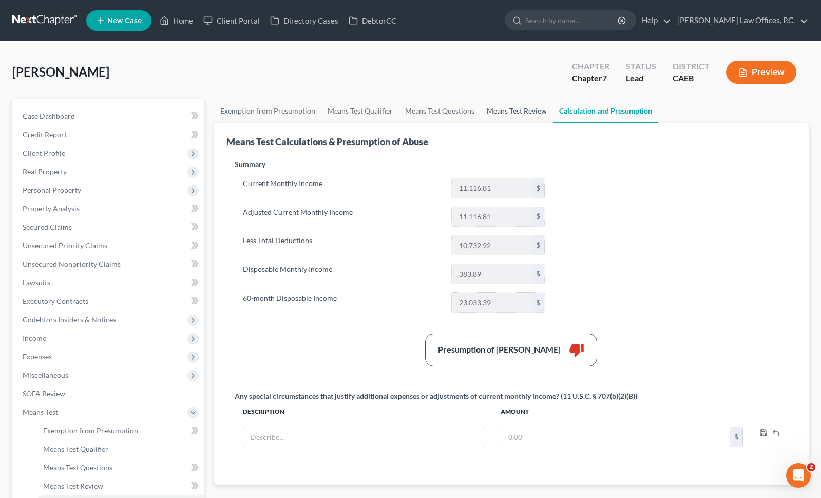
click at [486, 112] on link "Means Test Review" at bounding box center [517, 111] width 72 height 25
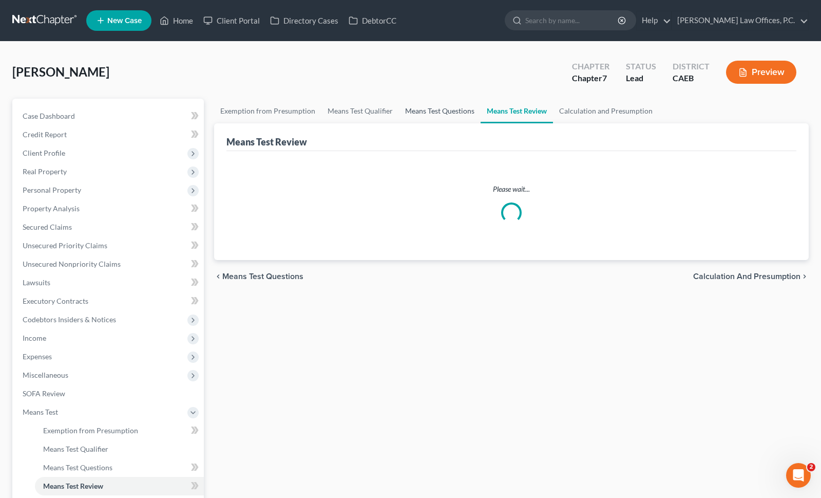
click at [417, 108] on link "Means Test Questions" at bounding box center [440, 111] width 82 height 25
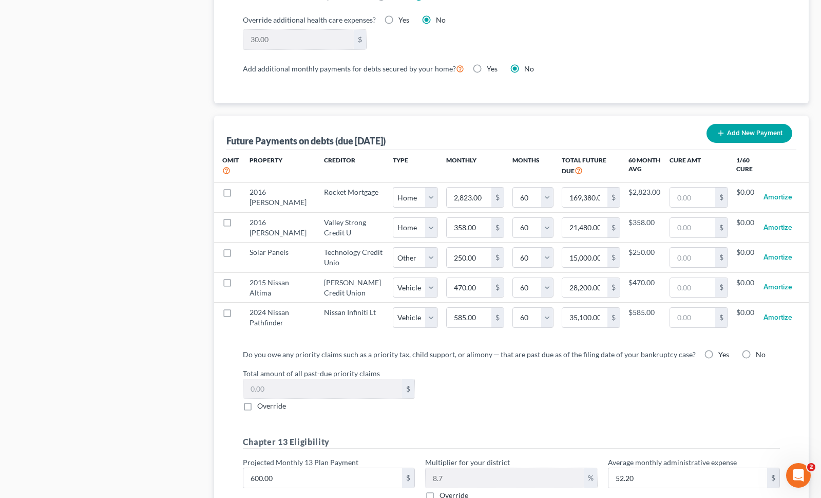
scroll to position [1071, 0]
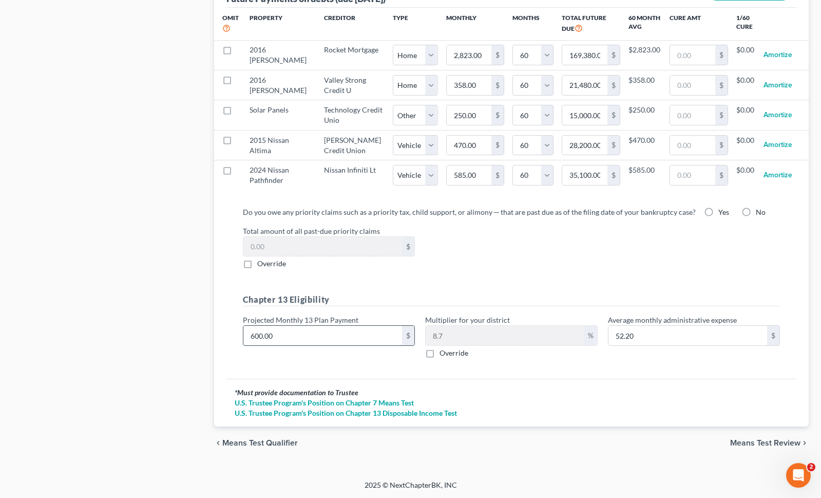
click at [304, 329] on input "600.00" at bounding box center [323, 336] width 159 height 20
click at [755, 434] on div "chevron_left Means Test Qualifier Means Test Review chevron_right" at bounding box center [511, 442] width 595 height 33
click at [747, 446] on span "Means Test Review" at bounding box center [766, 443] width 70 height 8
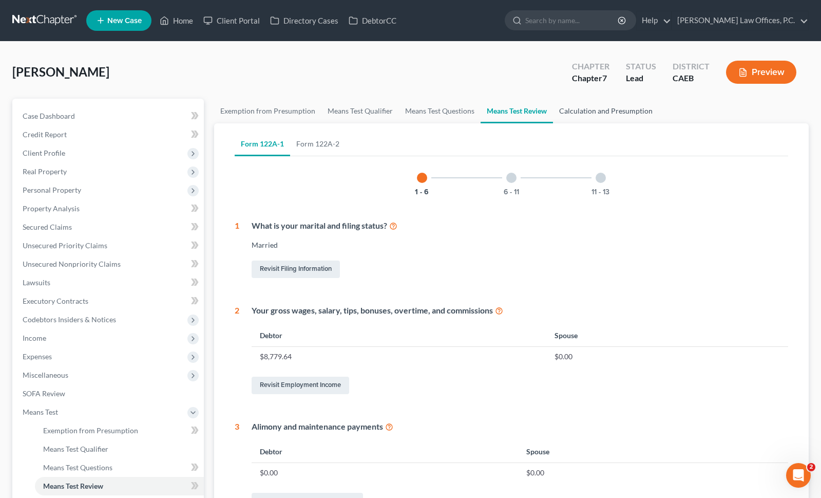
click at [584, 108] on link "Calculation and Presumption" at bounding box center [606, 111] width 106 height 25
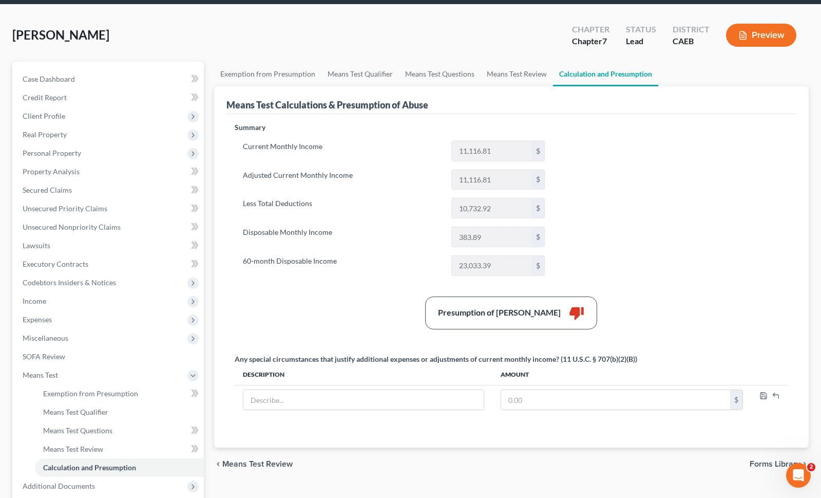
scroll to position [49, 0]
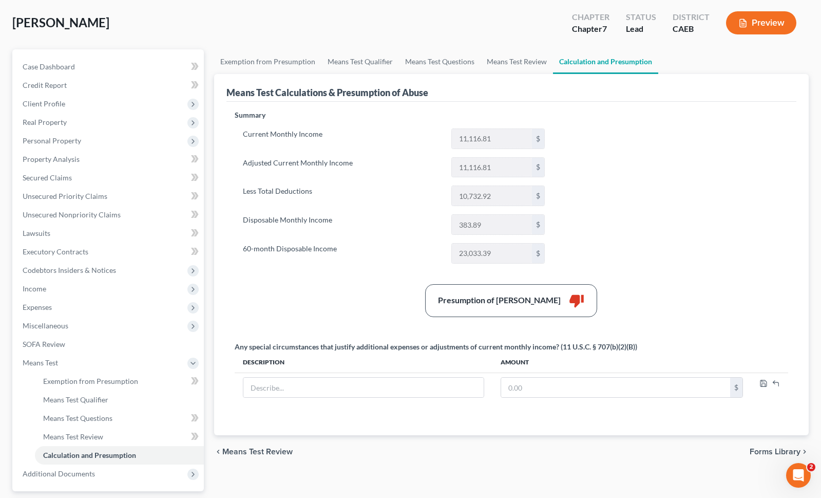
click at [761, 18] on button "Preview" at bounding box center [761, 22] width 70 height 23
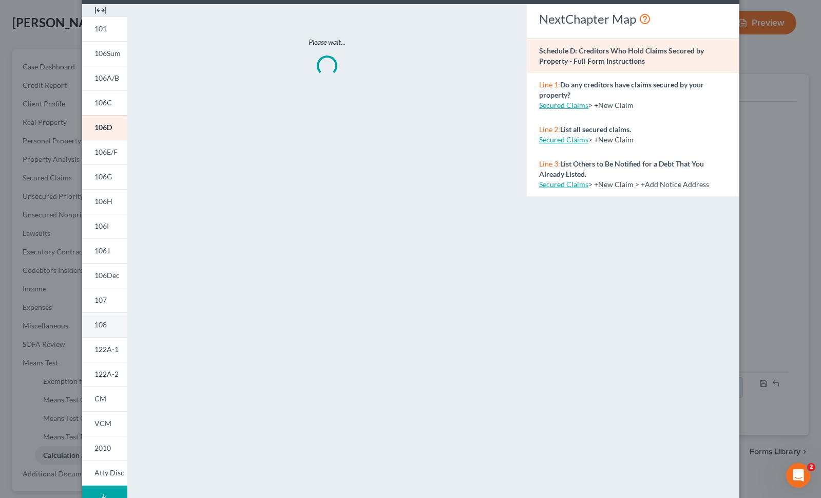
scroll to position [47, 0]
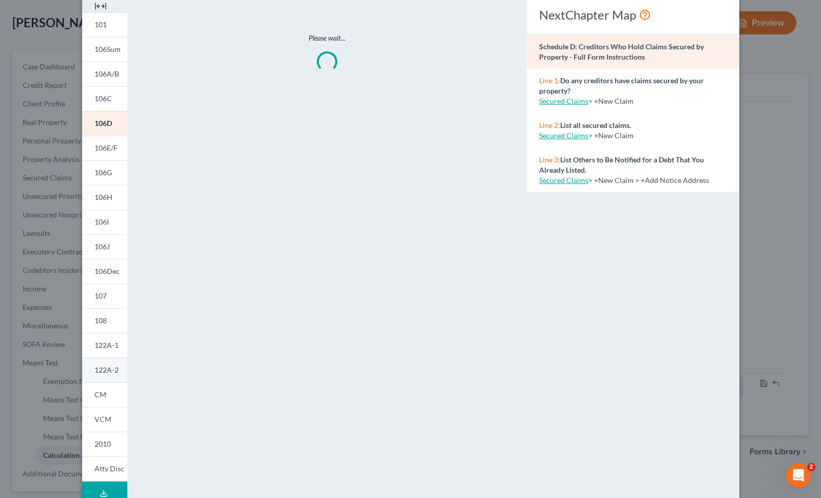
click at [119, 373] on link "122A-2" at bounding box center [104, 370] width 45 height 25
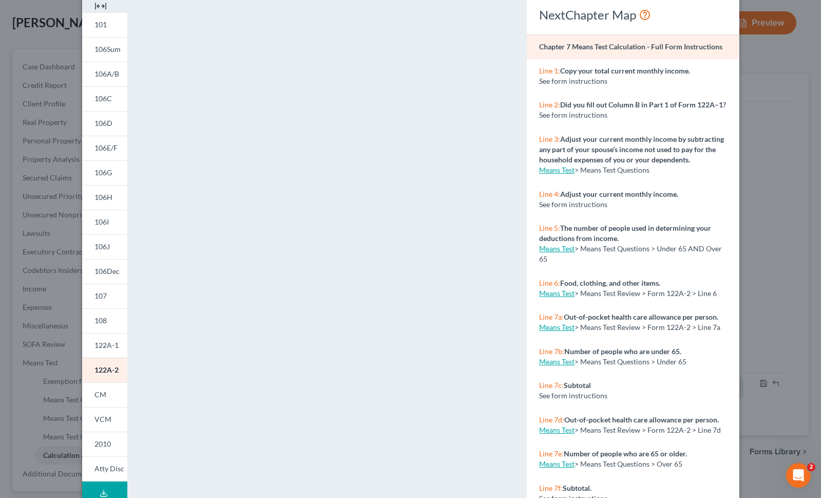
scroll to position [81, 0]
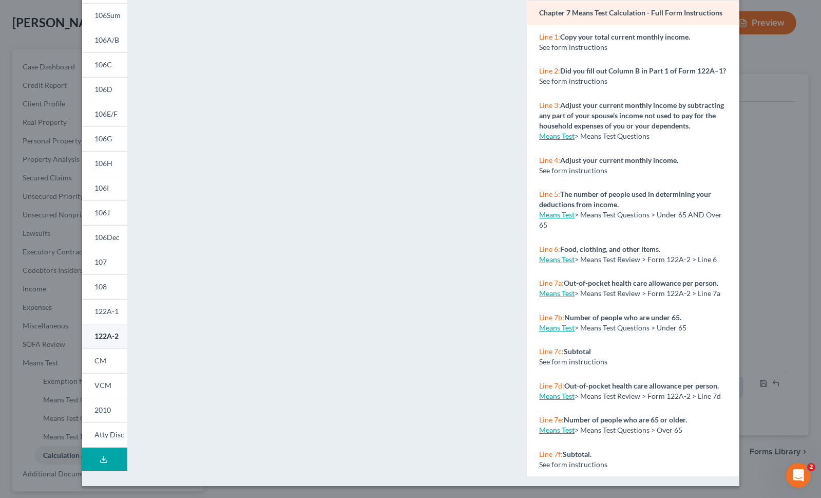
click at [111, 328] on link "122A-2" at bounding box center [104, 336] width 45 height 25
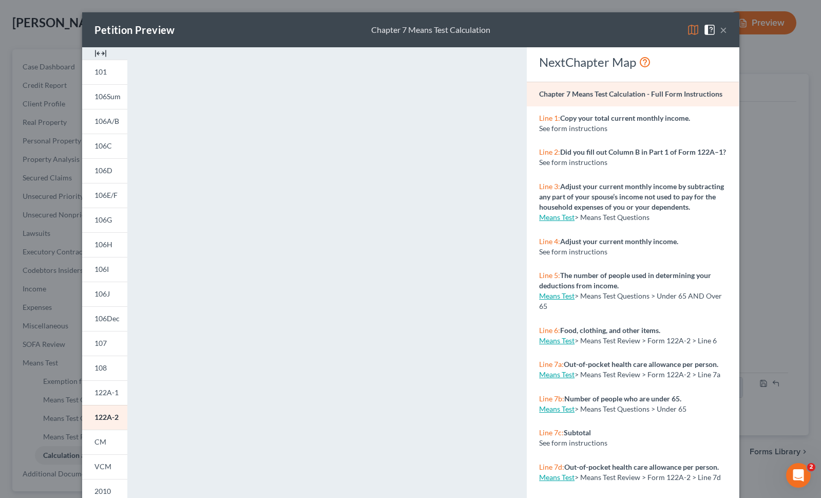
click at [724, 31] on button "×" at bounding box center [723, 30] width 7 height 12
